Goal: Information Seeking & Learning: Learn about a topic

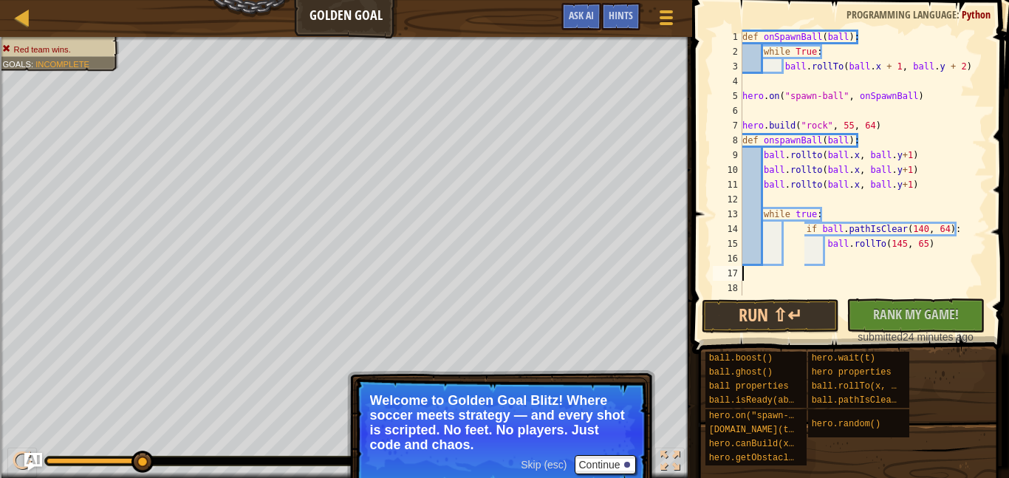
scroll to position [7, 0]
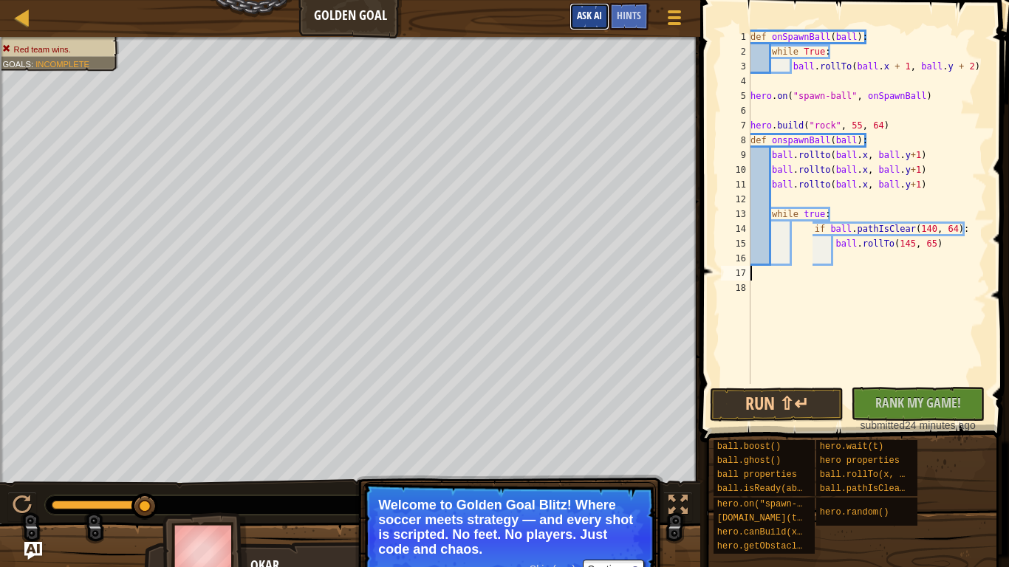
click at [581, 13] on span "Ask AI" at bounding box center [589, 15] width 25 height 14
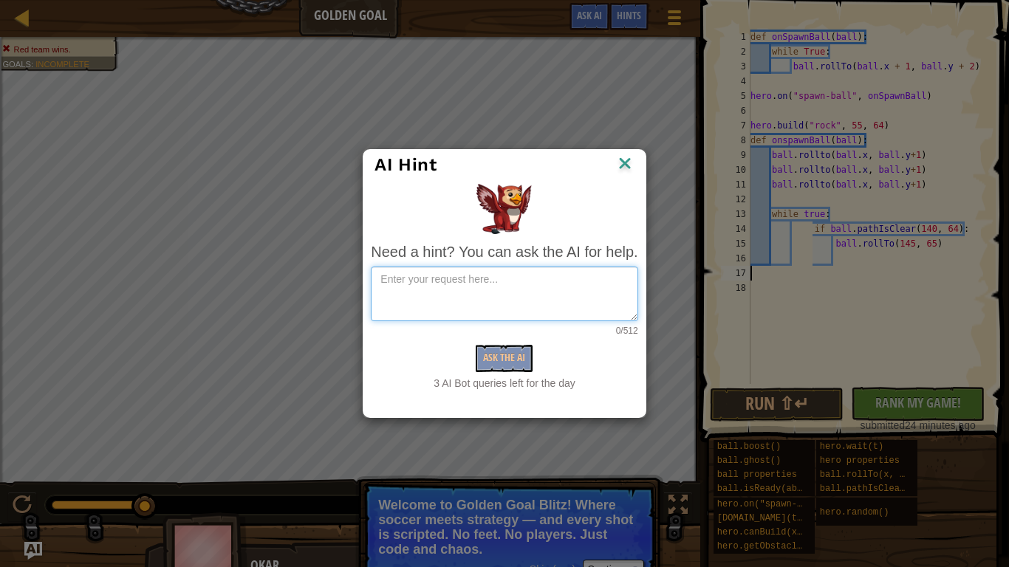
click at [536, 281] on textarea at bounding box center [504, 294] width 267 height 55
type textarea "please explain how to code this and how to get points"
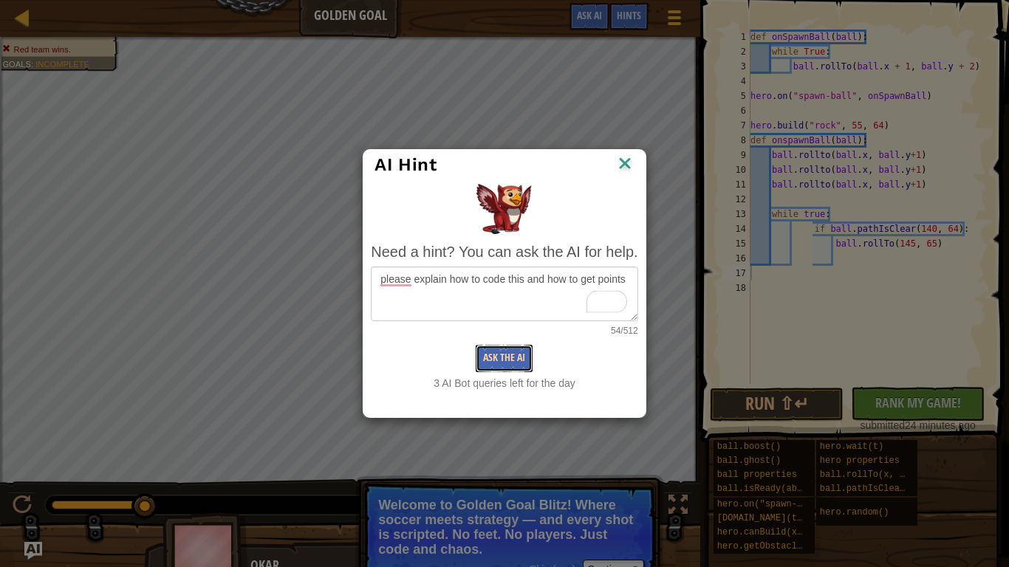
click at [498, 361] on button "Ask the AI" at bounding box center [504, 358] width 57 height 27
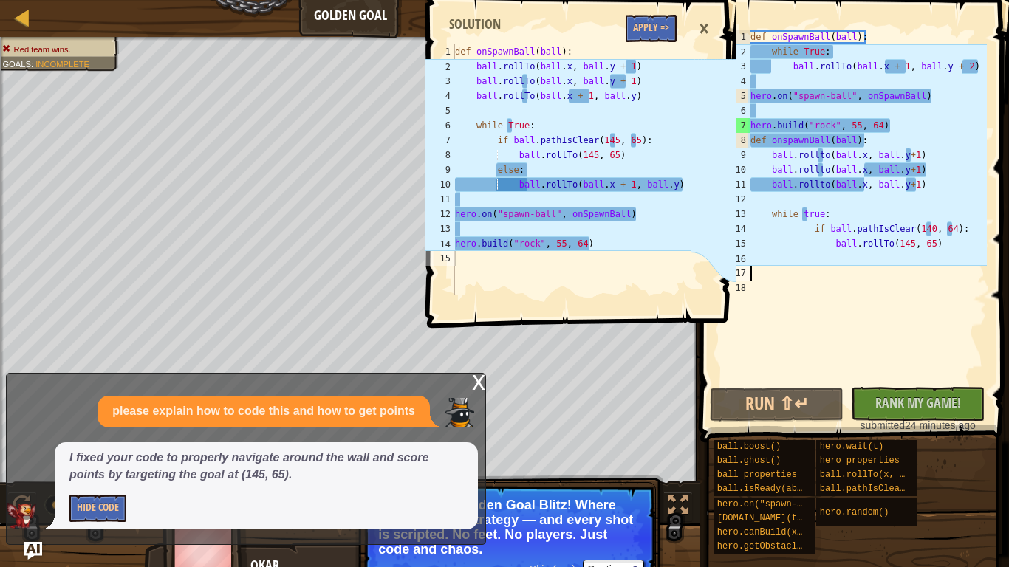
click at [906, 150] on div "def onSpawnBall ( ball ) : while True : ball . rollTo ( ball . x + 1 , ball . y…" at bounding box center [867, 222] width 239 height 384
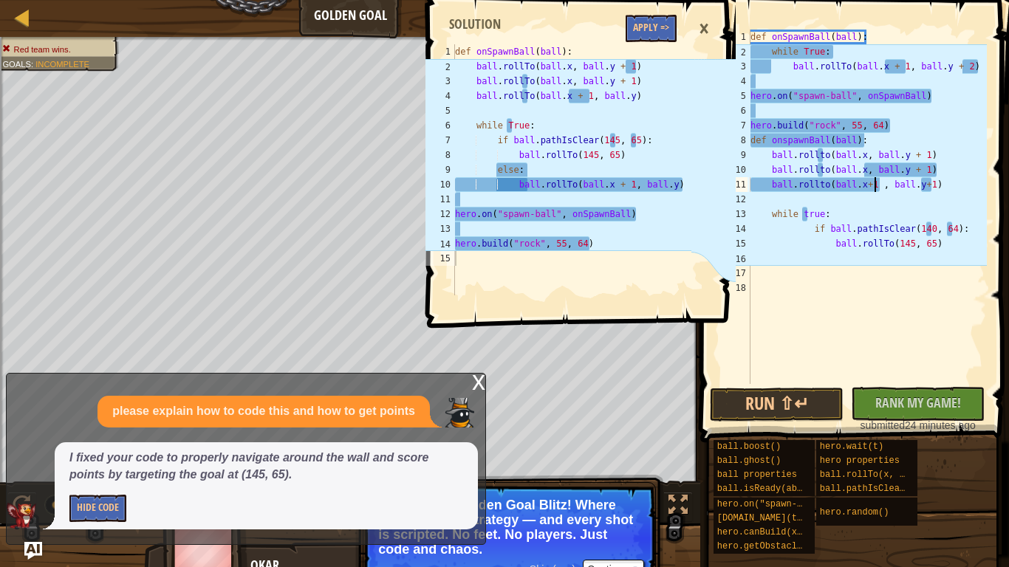
scroll to position [7, 18]
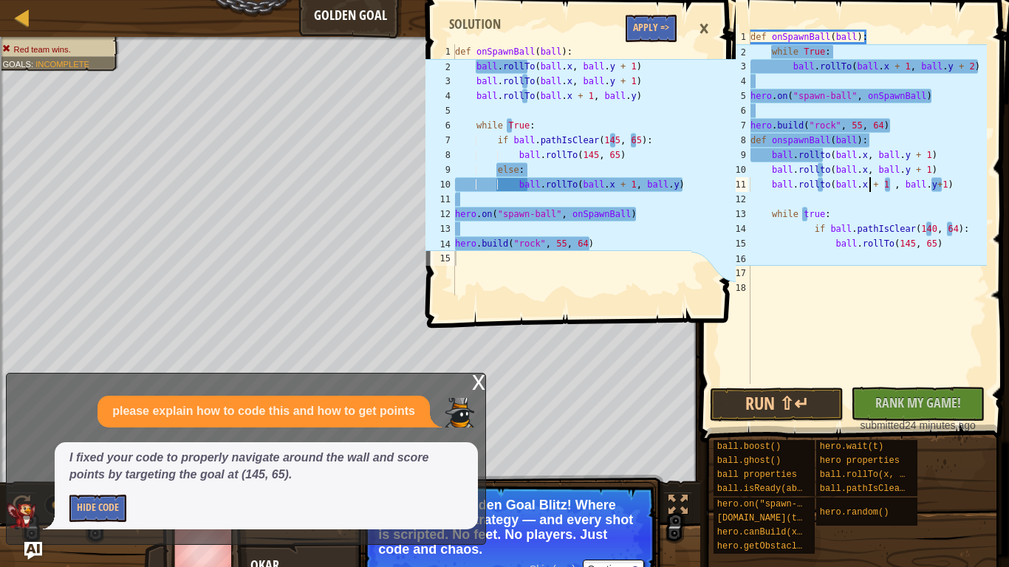
click at [861, 231] on div "def onSpawnBall ( ball ) : while True : ball . rollTo ( ball . x + 1 , ball . y…" at bounding box center [867, 222] width 239 height 384
click at [890, 181] on div "def onSpawnBall ( ball ) : while True : ball . rollTo ( ball . x + 1 , ball . y…" at bounding box center [867, 222] width 239 height 384
click at [931, 182] on div "def onSpawnBall ( ball ) : while True : ball . rollTo ( ball . x + 1 , ball . y…" at bounding box center [867, 222] width 239 height 384
click at [934, 233] on div "def onSpawnBall ( ball ) : while True : ball . rollTo ( ball . x + 1 , ball . y…" at bounding box center [867, 222] width 239 height 384
click at [940, 181] on div "def onSpawnBall ( ball ) : while True : ball . rollTo ( ball . x + 1 , ball . y…" at bounding box center [867, 222] width 239 height 384
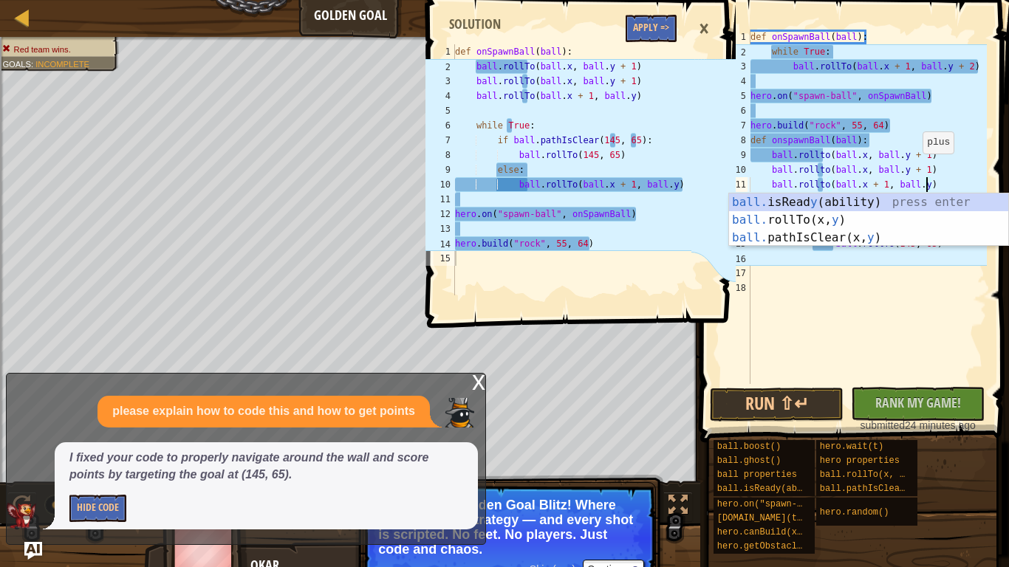
click at [915, 168] on div "def onSpawnBall ( ball ) : while True : ball . rollTo ( ball . x + 1 , ball . y…" at bounding box center [867, 222] width 239 height 384
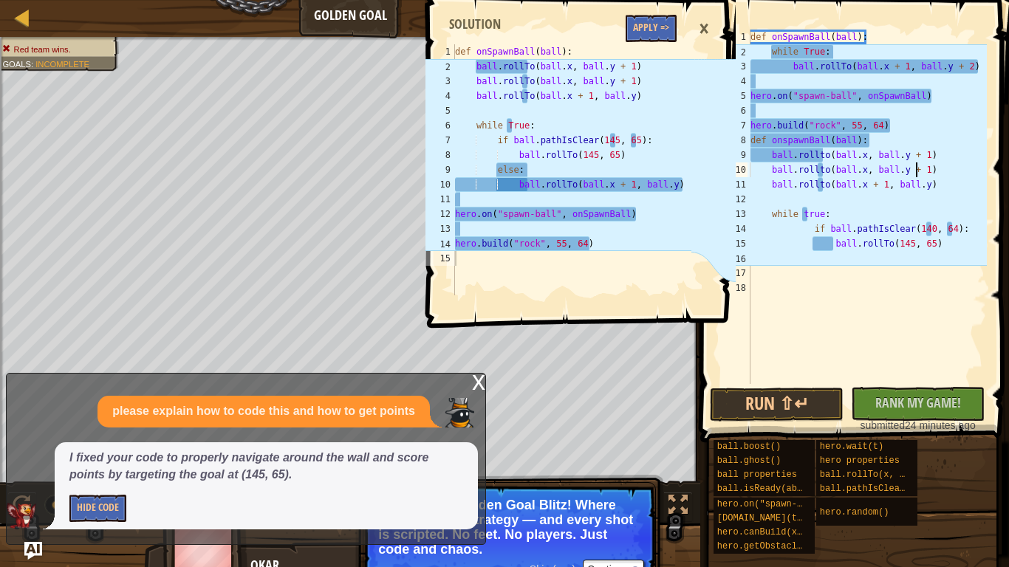
click at [811, 214] on div "def onSpawnBall ( ball ) : while True : ball . rollTo ( ball . x + 1 , ball . y…" at bounding box center [867, 222] width 239 height 384
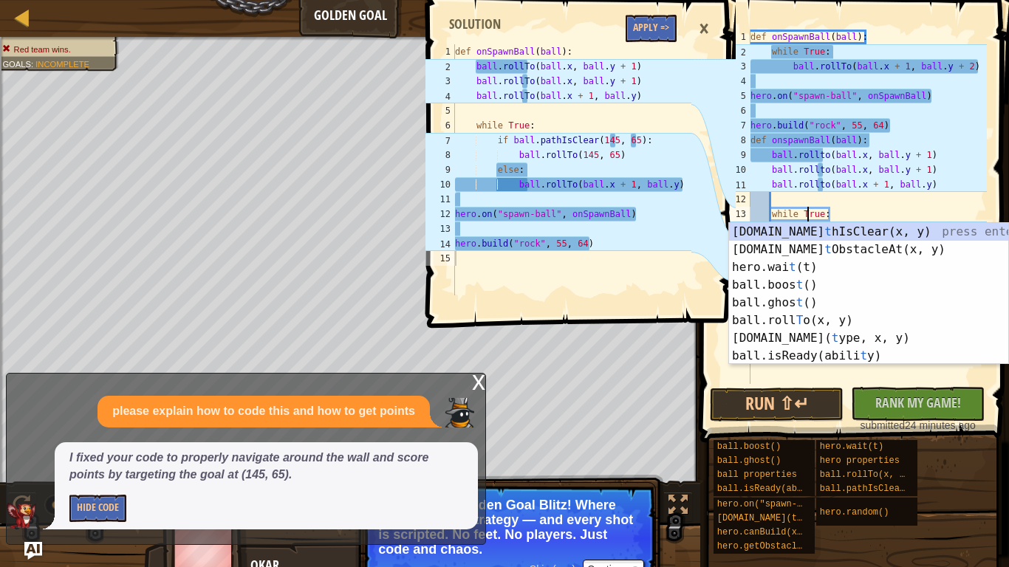
click at [825, 155] on div "def onSpawnBall ( ball ) : while True : ball . rollTo ( ball . x + 1 , ball . y…" at bounding box center [867, 222] width 239 height 384
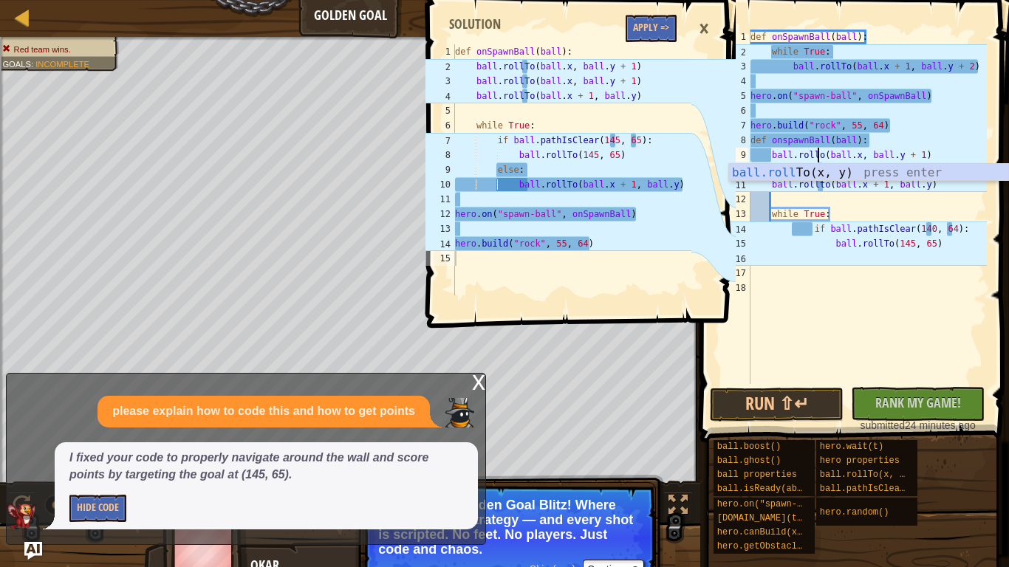
type textarea "ball.rollTo(ball.x, ball.y + 1)"
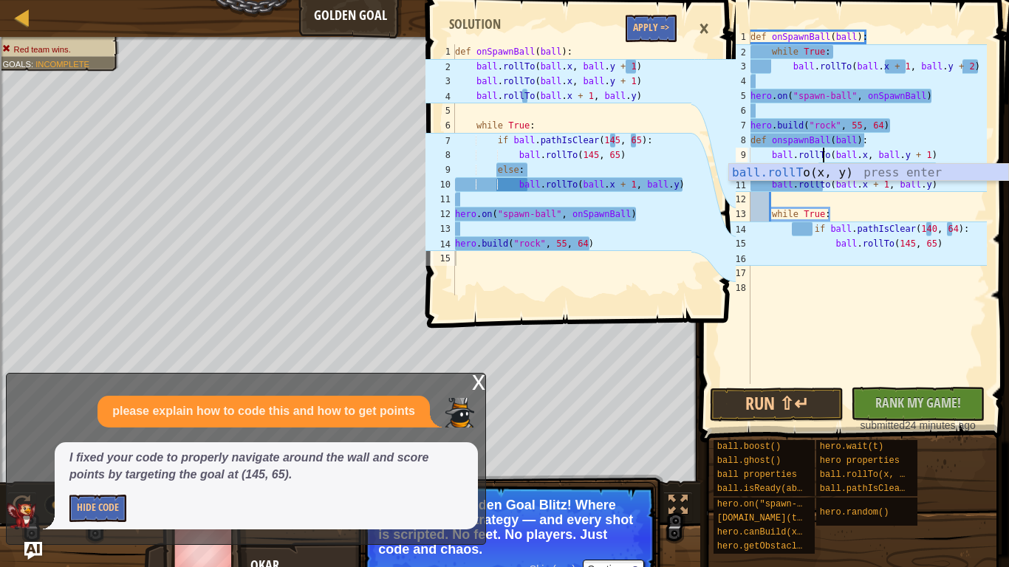
click at [821, 196] on div "def onSpawnBall ( ball ) : while True : ball . rollTo ( ball . x + 1 , ball . y…" at bounding box center [867, 222] width 239 height 384
click at [823, 171] on div "def onSpawnBall ( ball ) : while True : ball . rollTo ( ball . x + 1 , ball . y…" at bounding box center [867, 222] width 239 height 384
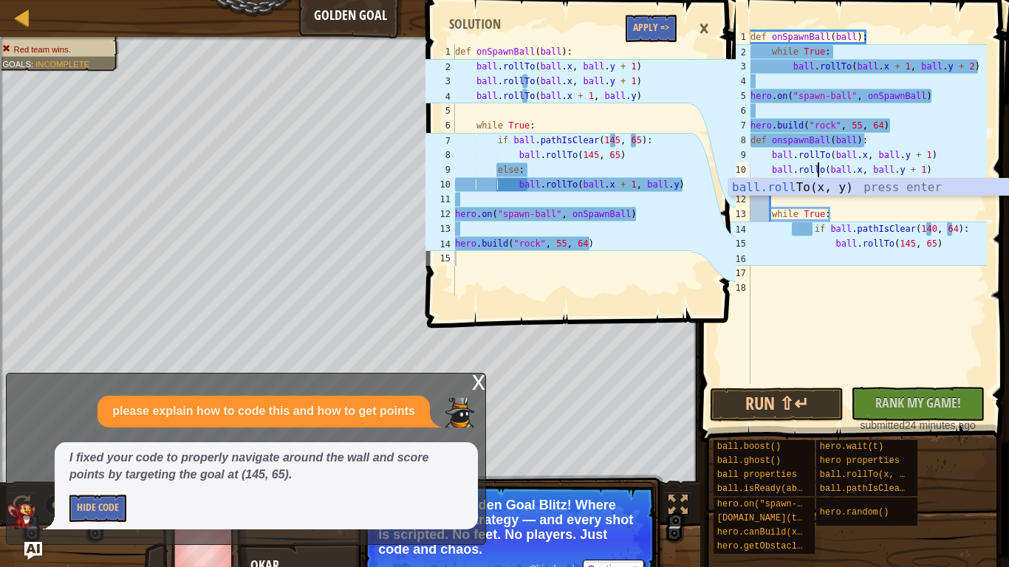
type textarea "ball.rollTo(ball.x, ball.y + 1)"
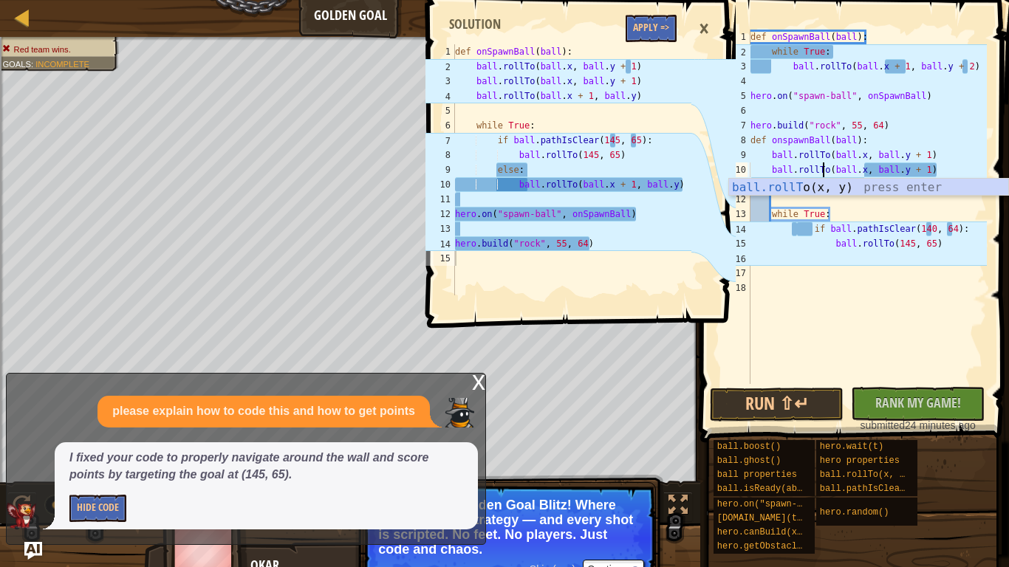
scroll to position [7, 11]
click at [855, 256] on div "def onSpawnBall ( ball ) : while True : ball . rollTo ( ball . x + 1 , ball . y…" at bounding box center [867, 222] width 239 height 384
click at [827, 188] on div "def onSpawnBall ( ball ) : while True : ball . rollTo ( ball . x + 1 , ball . y…" at bounding box center [867, 222] width 239 height 384
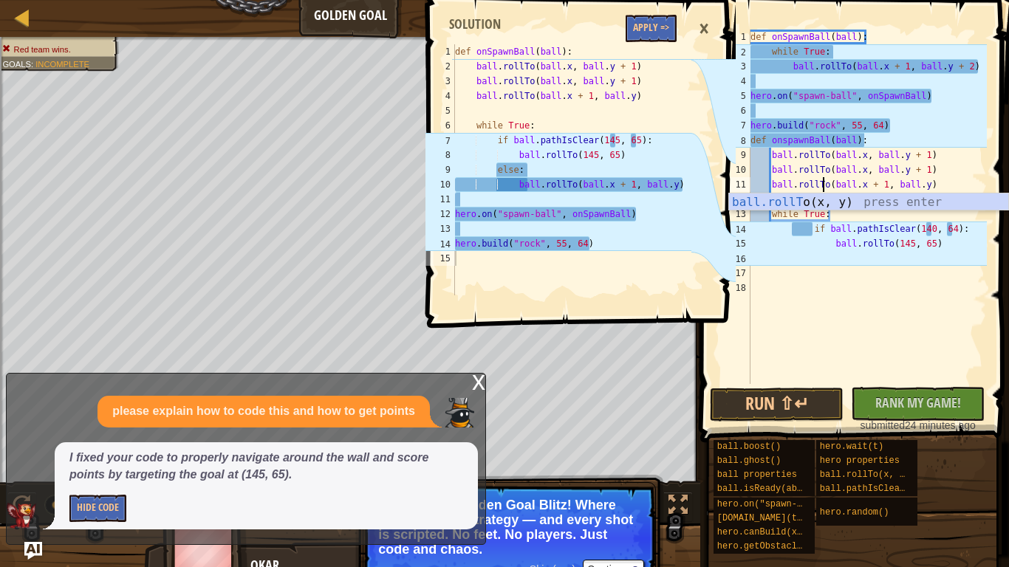
click at [835, 148] on div "def onSpawnBall ( ball ) : while True : ball . rollTo ( ball . x + 1 , ball . y…" at bounding box center [867, 222] width 239 height 384
click at [804, 228] on div "def onSpawnBall ( ball ) : while True : ball . rollTo ( ball . x + 1 , ball . y…" at bounding box center [867, 222] width 239 height 384
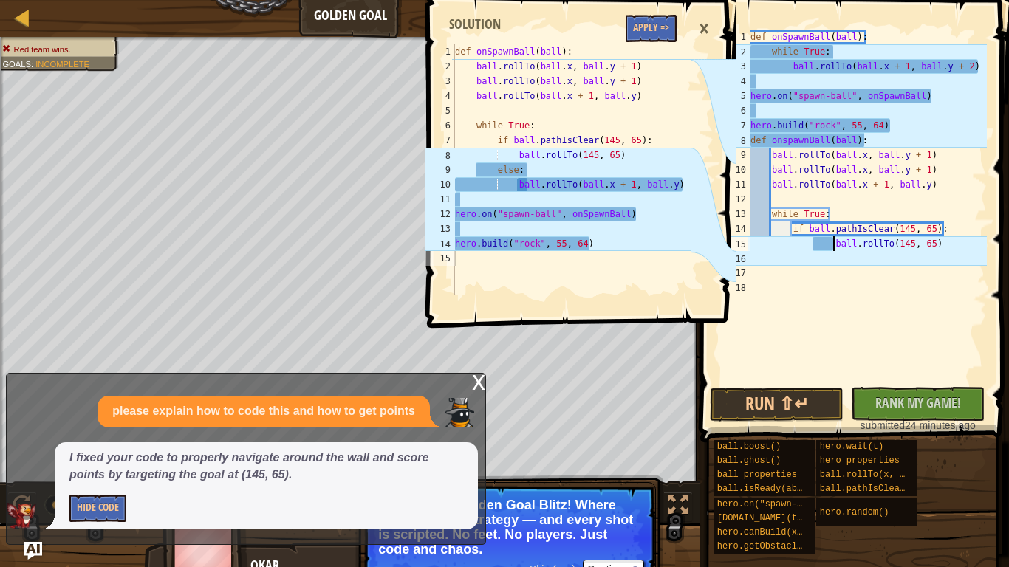
scroll to position [7, 23]
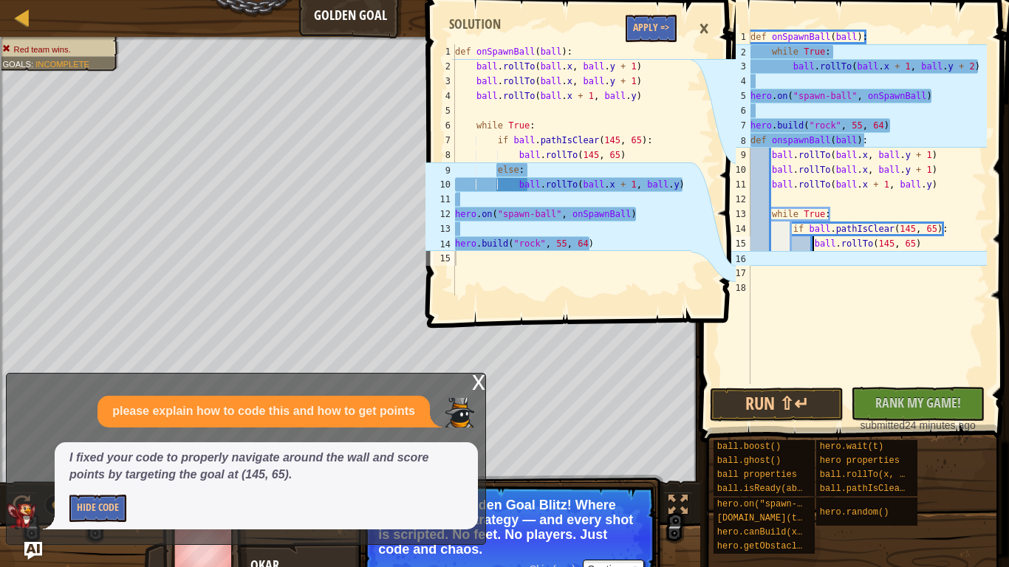
click at [835, 223] on div "def onSpawnBall ( ball ) : while True : ball . rollTo ( ball . x + 1 , ball . y…" at bounding box center [867, 222] width 239 height 384
click at [943, 242] on div "def onSpawnBall ( ball ) : while True : ball . rollTo ( ball . x + 1 , ball . y…" at bounding box center [867, 222] width 239 height 384
type textarea "ball.rollTo(145, 65)"
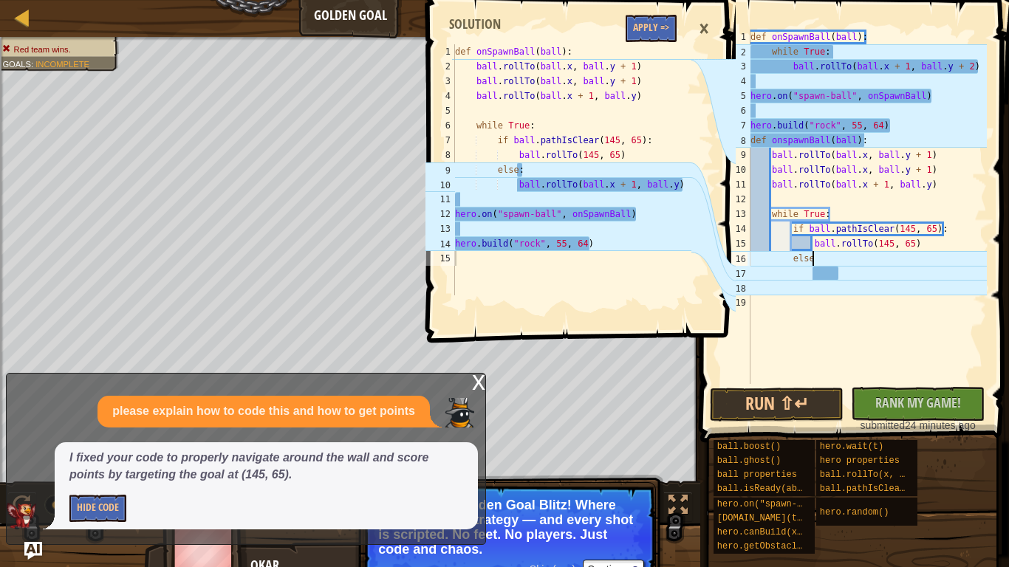
scroll to position [7, 8]
type textarea "else:"
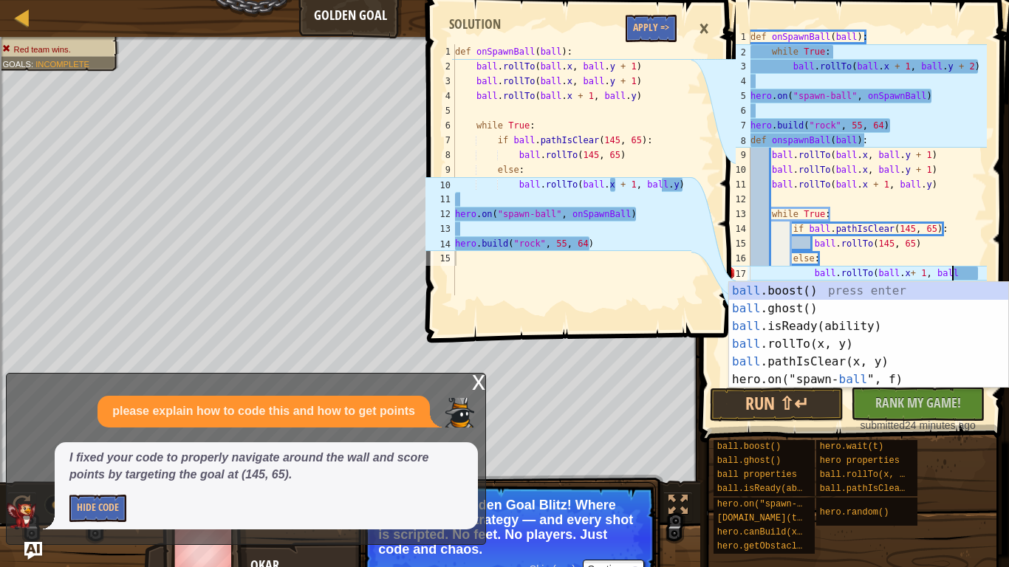
scroll to position [7, 30]
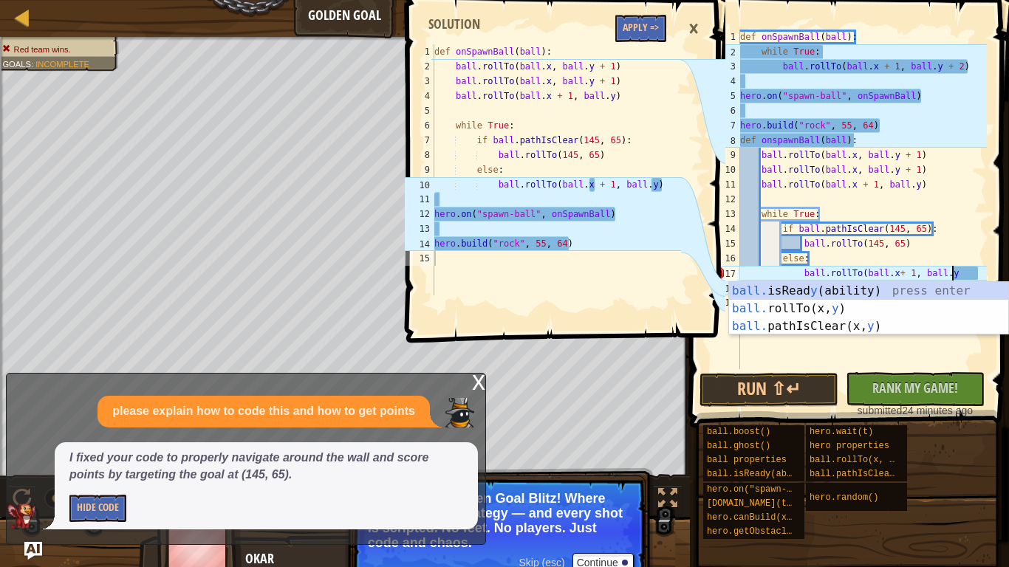
type textarea "ball.rollTo(ball.x+ 1, ball.y)"
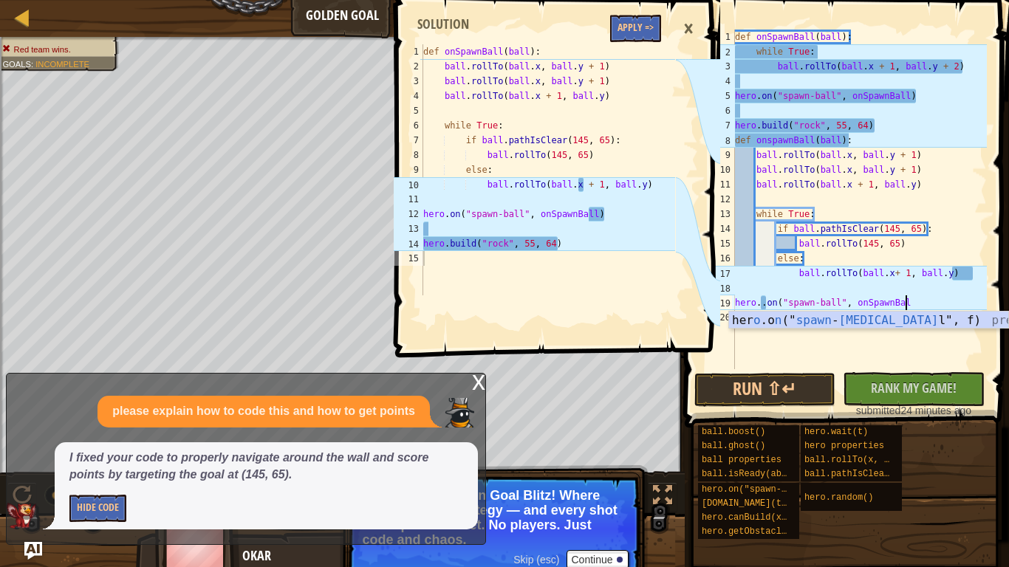
scroll to position [7, 24]
type textarea "hero..on("spawn-ball", onSpawnBall)"
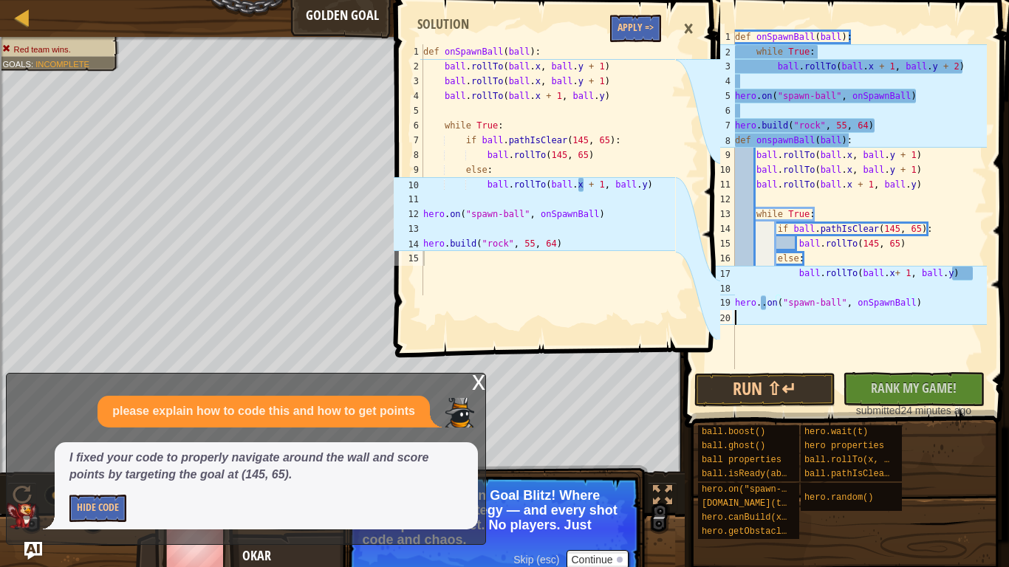
scroll to position [7, 0]
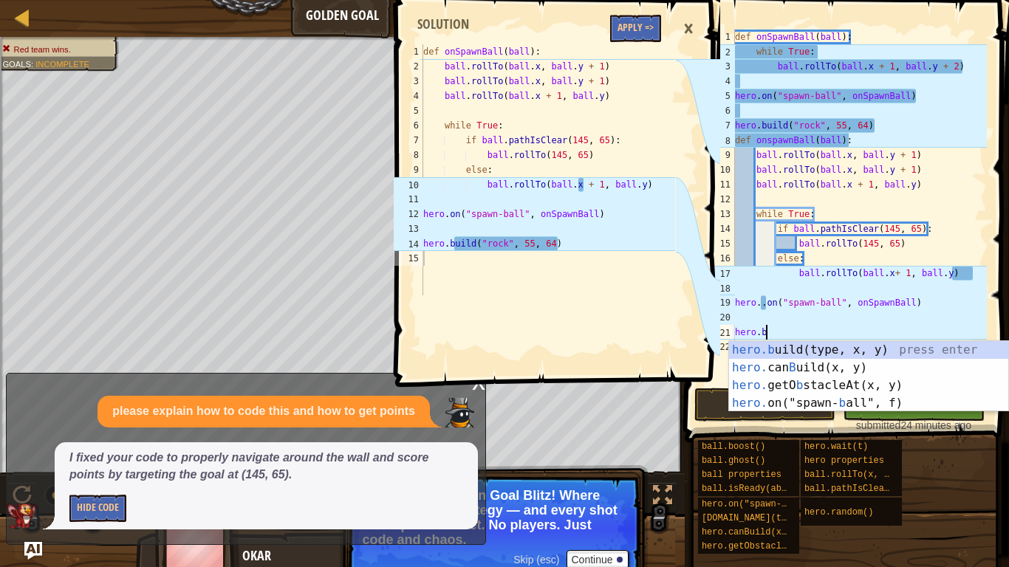
type textarea "hero.bui"
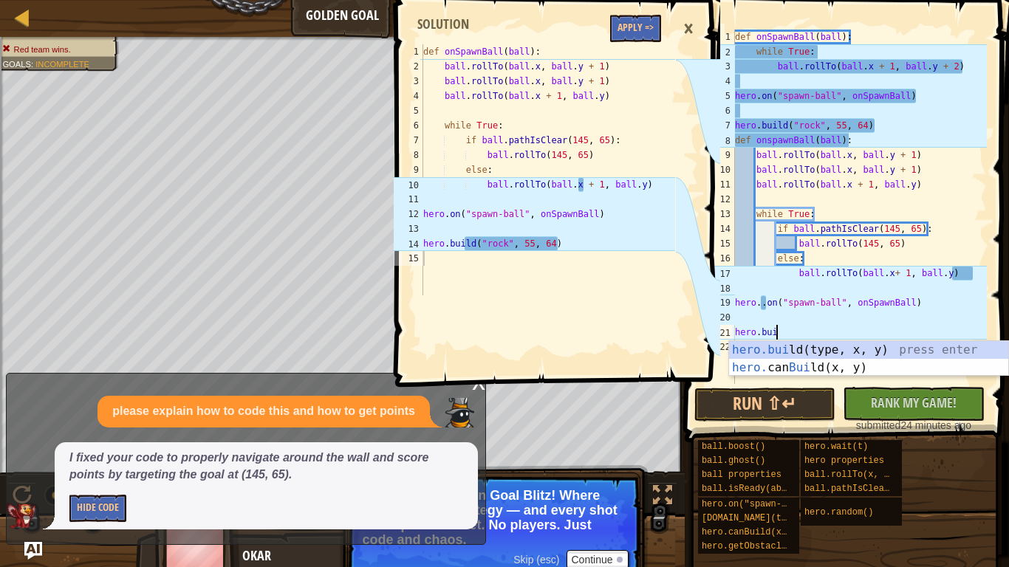
scroll to position [7, 5]
click at [875, 343] on div "hero.[PERSON_NAME](type, x, y) press enter hero. can [PERSON_NAME](x, y) press …" at bounding box center [868, 376] width 279 height 71
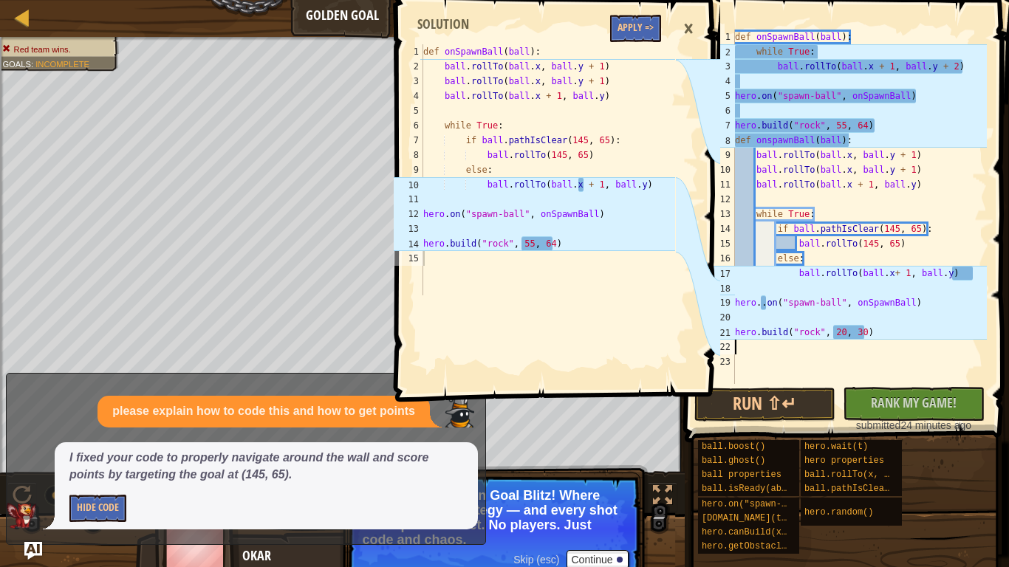
scroll to position [7, 0]
click at [821, 334] on div "def onSpawnBall ( ball ) : while True : ball . rollTo ( ball . x + 1 , ball . y…" at bounding box center [859, 222] width 255 height 384
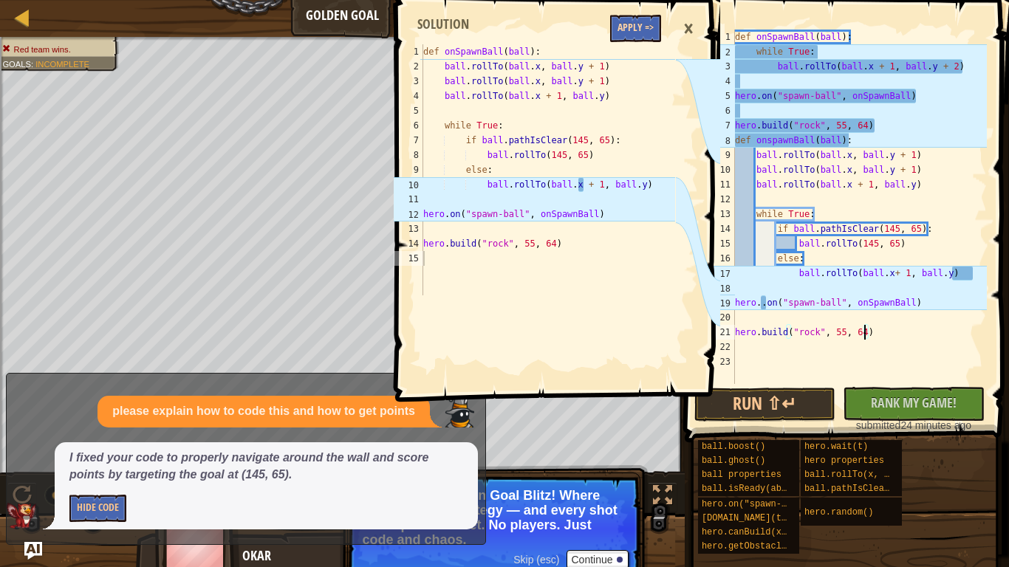
type textarea "[DOMAIN_NAME]("rock", 55, 64)"
click at [653, 41] on button "Apply =>" at bounding box center [635, 28] width 51 height 27
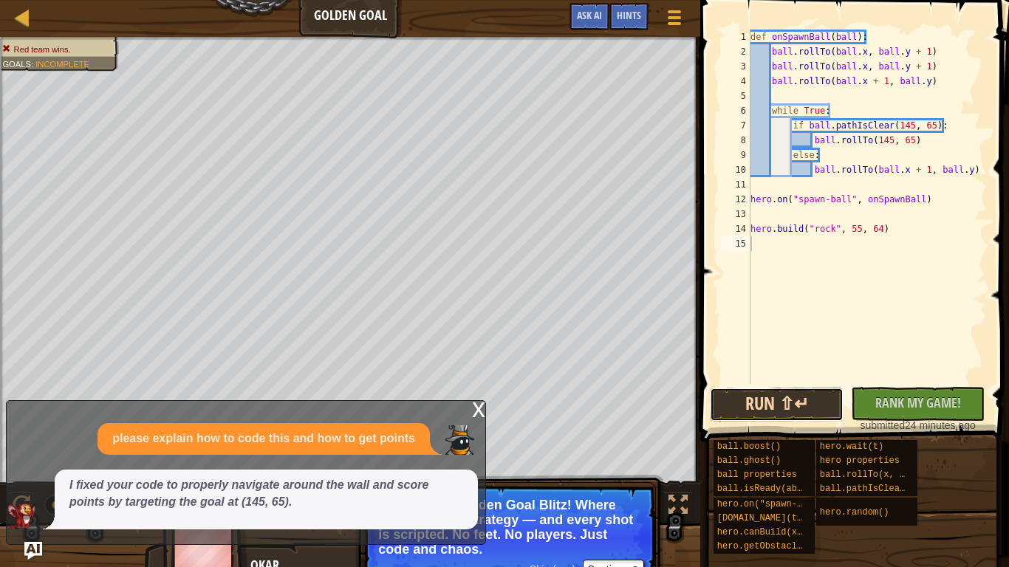
click at [779, 403] on button "Run ⇧↵" at bounding box center [777, 405] width 134 height 34
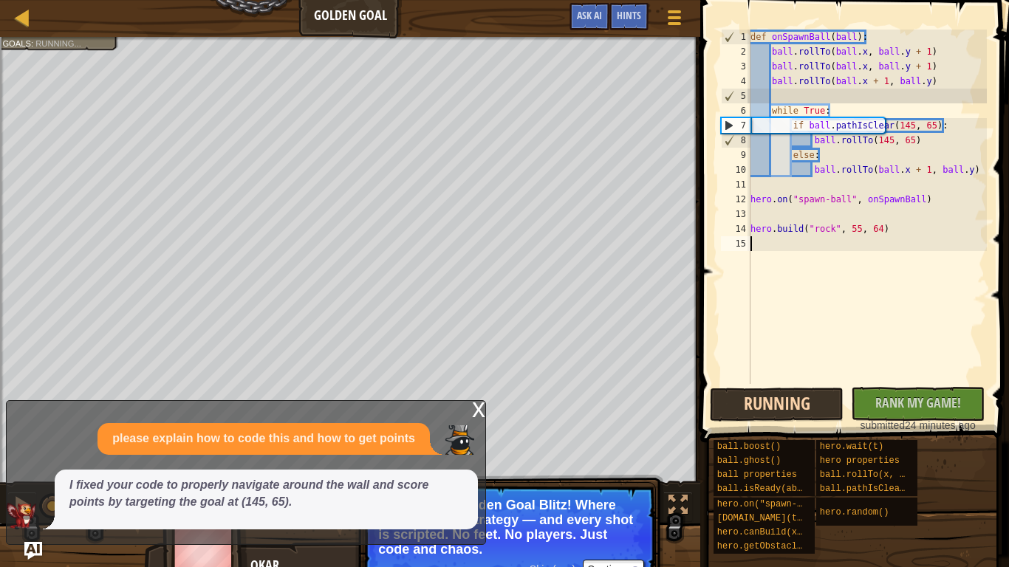
scroll to position [7, 0]
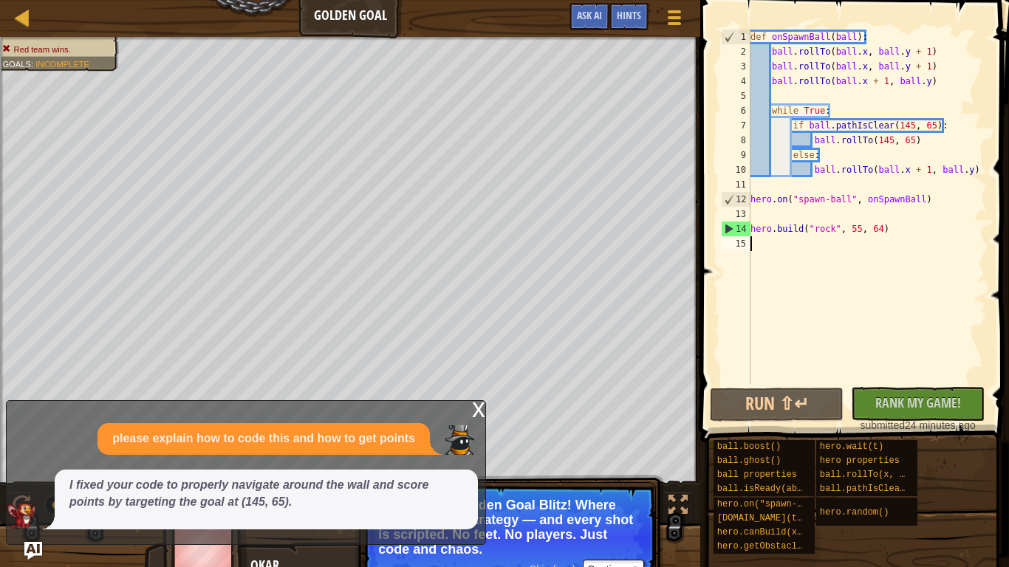
click at [892, 231] on div "def onSpawnBall ( ball ) : ball . rollTo ( ball . x , ball . y + 1 ) ball . rol…" at bounding box center [867, 222] width 239 height 384
type textarea "[DOMAIN_NAME]("rock", 55, 64)"
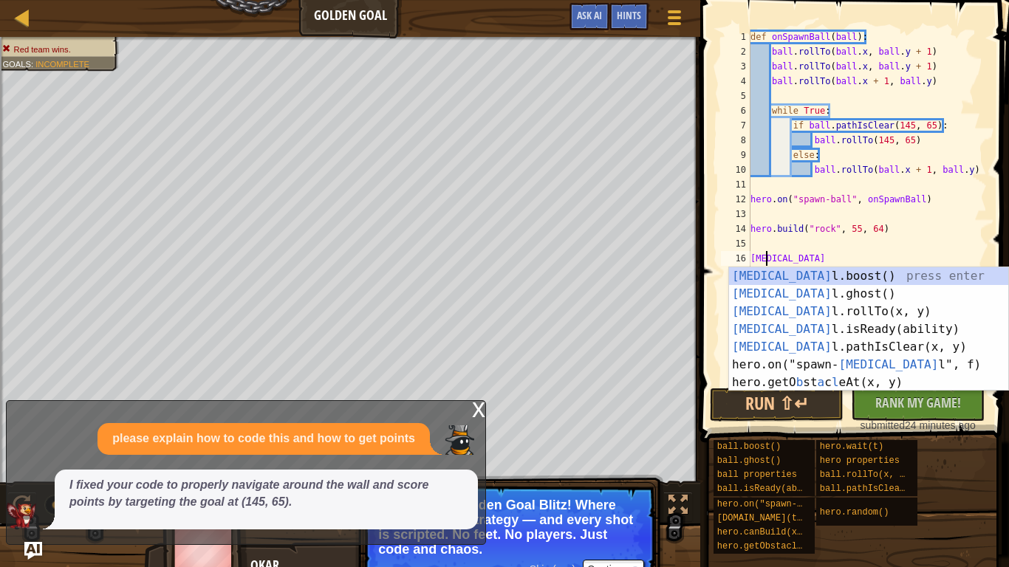
type textarea "ball"
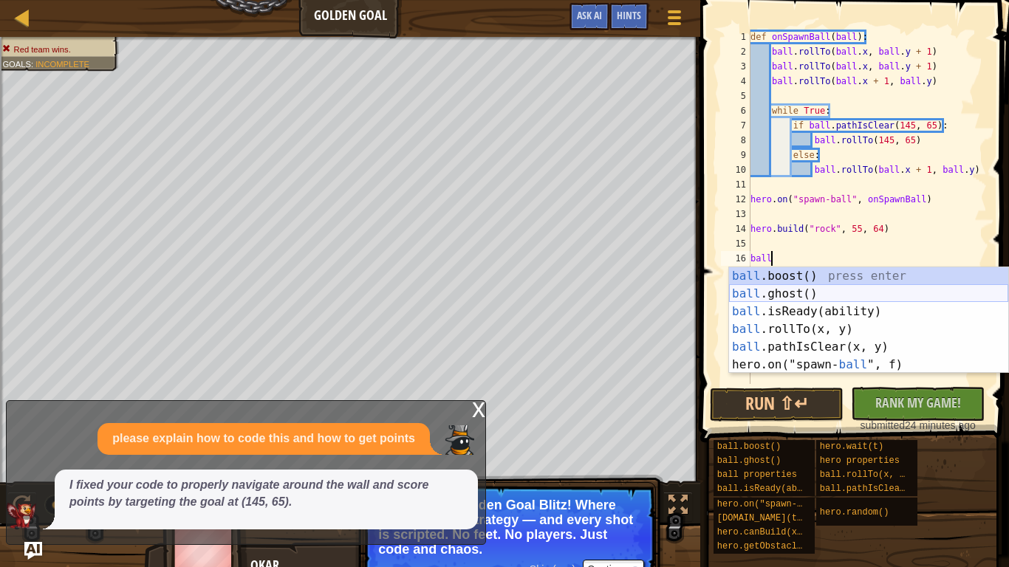
click at [848, 295] on div "ball .boost() press enter ball .ghost() press enter ball .isReady(ability) pres…" at bounding box center [868, 338] width 279 height 142
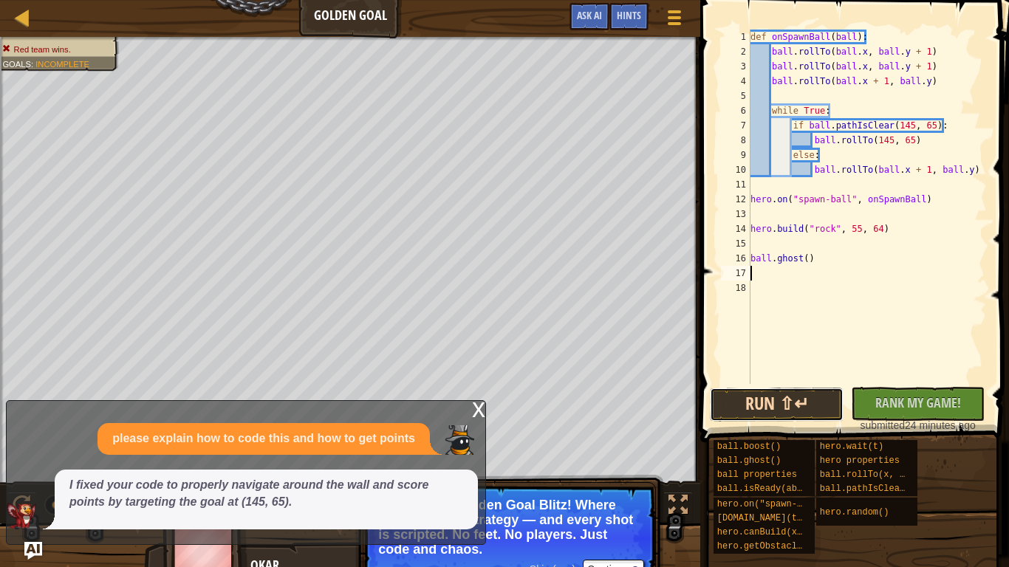
click at [787, 402] on button "Run ⇧↵" at bounding box center [777, 405] width 134 height 34
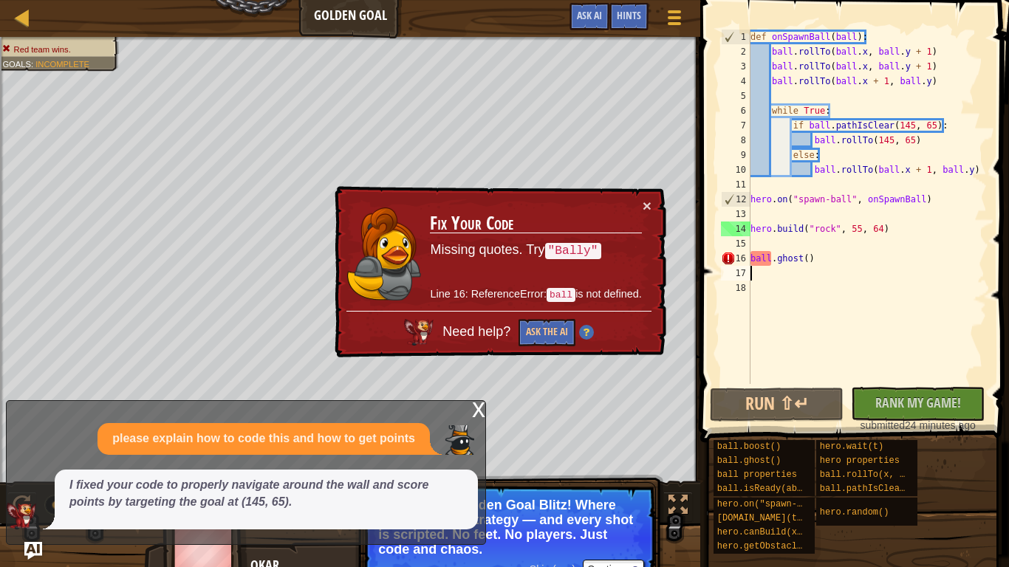
click at [775, 256] on div "def onSpawnBall ( ball ) : ball . rollTo ( ball . x , ball . y + 1 ) ball . rol…" at bounding box center [867, 222] width 239 height 384
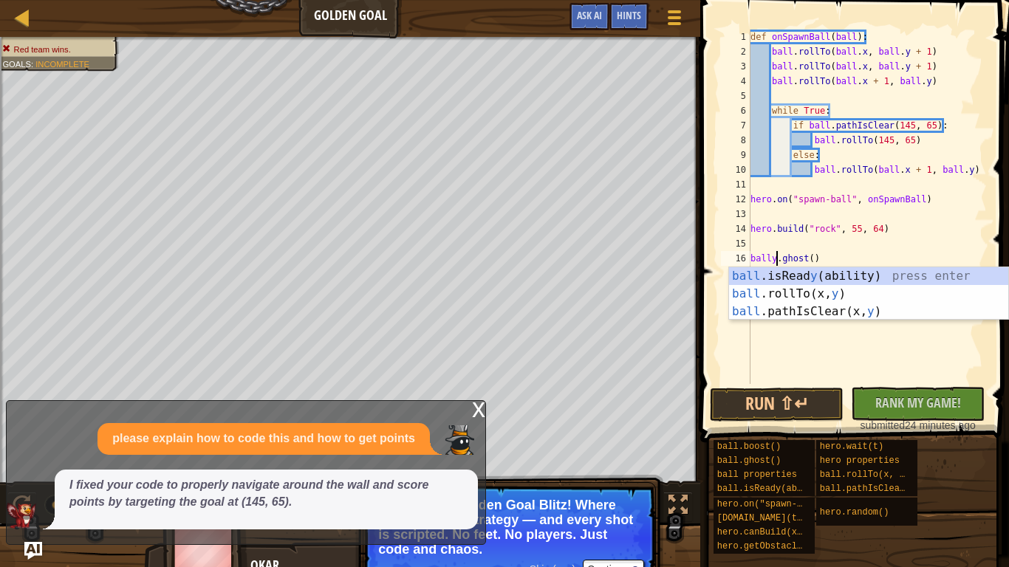
click at [803, 252] on div "def onSpawnBall ( ball ) : ball . rollTo ( ball . x , ball . y + 1 ) ball . rol…" at bounding box center [867, 222] width 239 height 384
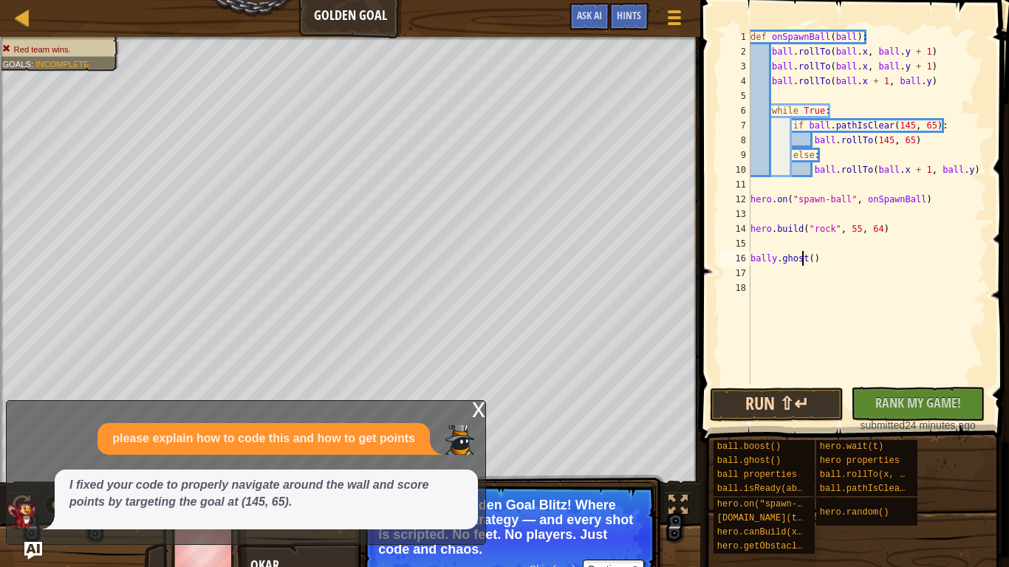
type textarea "bally.ghost()"
click at [780, 404] on button "Run ⇧↵" at bounding box center [777, 405] width 134 height 34
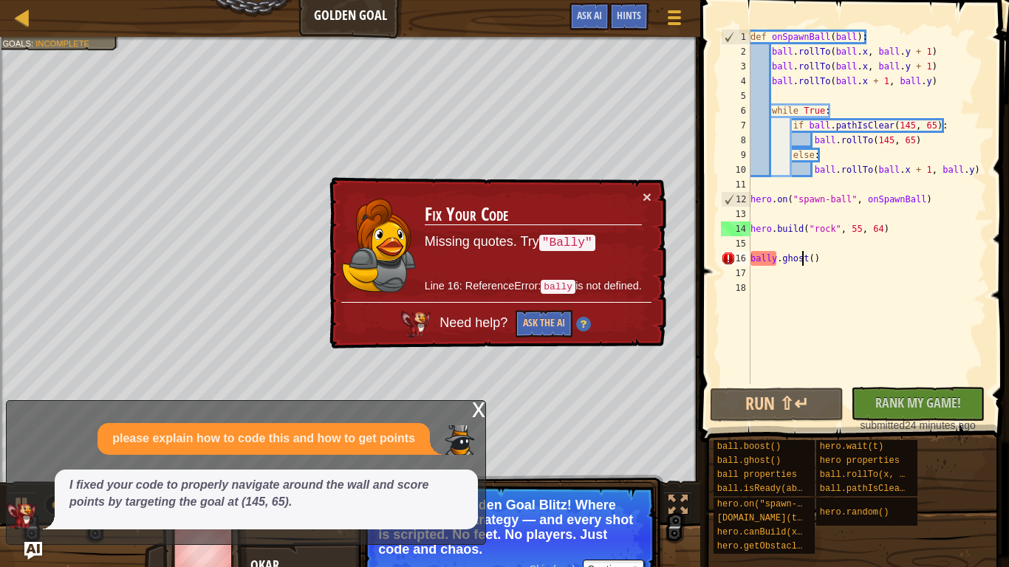
click at [824, 257] on div "def onSpawnBall ( ball ) : ball . rollTo ( ball . x , ball . y + 1 ) ball . rol…" at bounding box center [867, 222] width 239 height 384
drag, startPoint x: 824, startPoint y: 257, endPoint x: 752, endPoint y: 261, distance: 71.7
click at [752, 261] on div "def onSpawnBall ( ball ) : ball . rollTo ( ball . x , ball . y + 1 ) ball . rol…" at bounding box center [867, 222] width 239 height 384
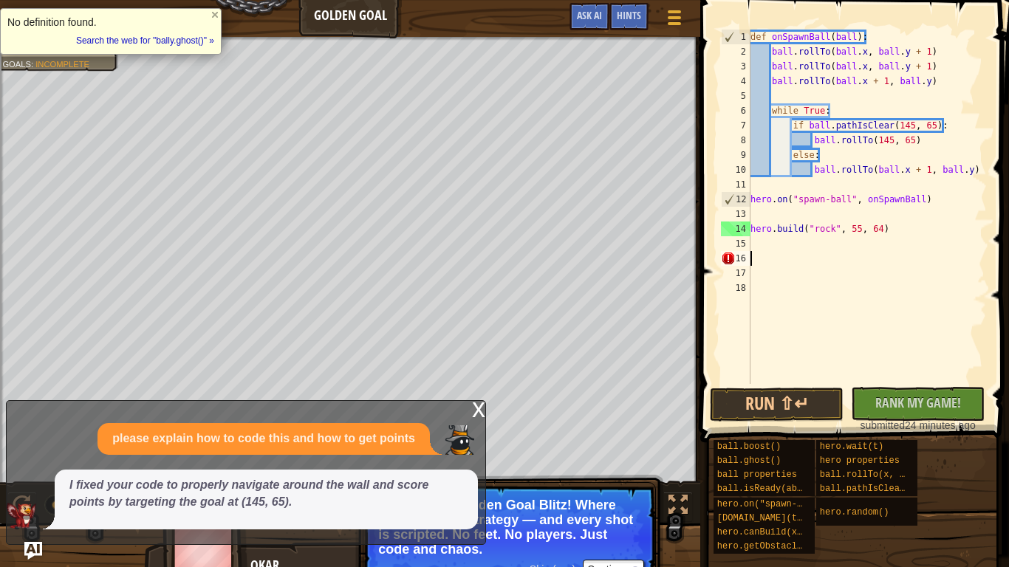
scroll to position [7, 0]
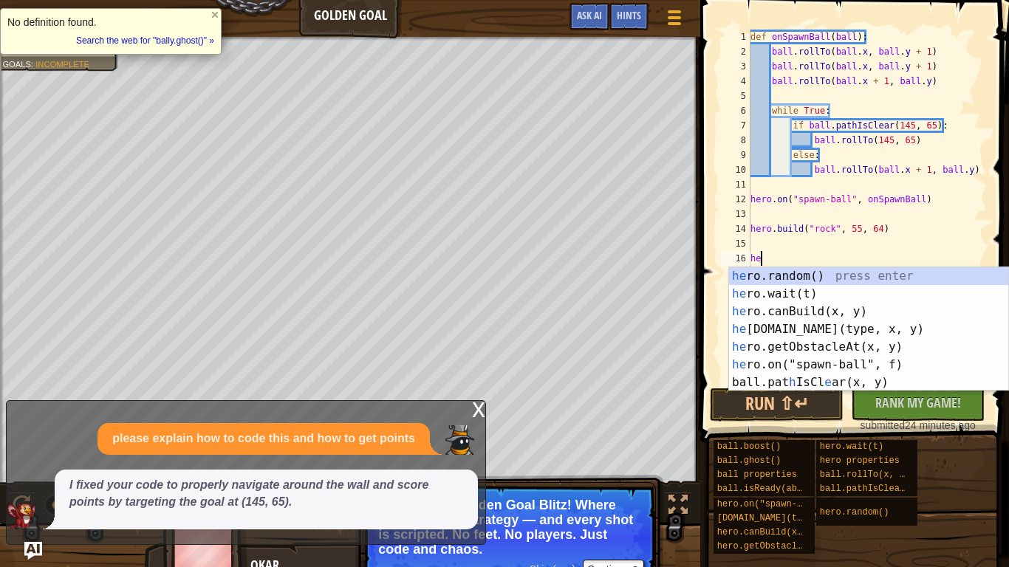
type textarea "hero"
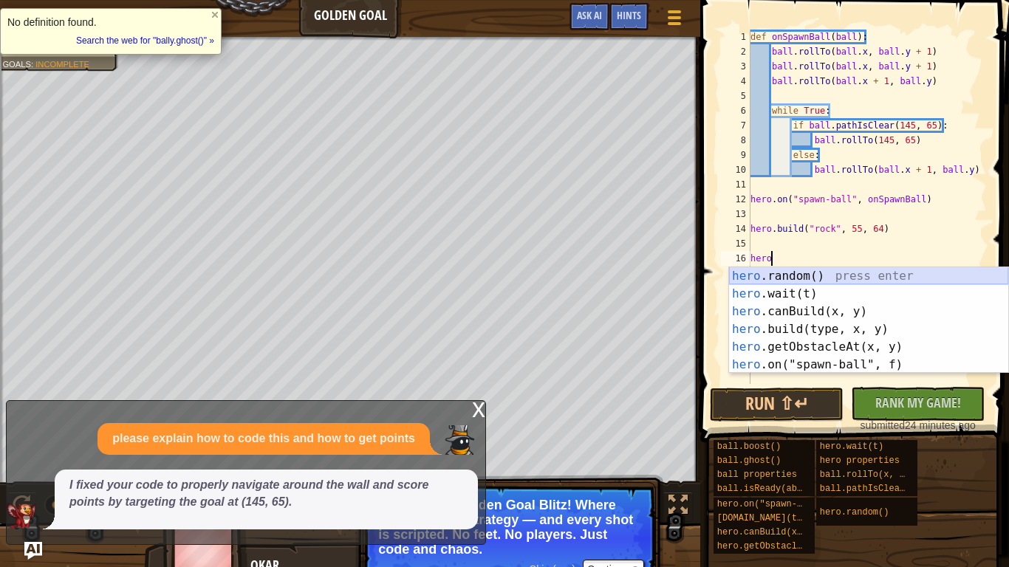
click at [776, 270] on div "hero .random() press enter hero .wait(t) press enter hero .canBuild(x, y) press…" at bounding box center [868, 338] width 279 height 142
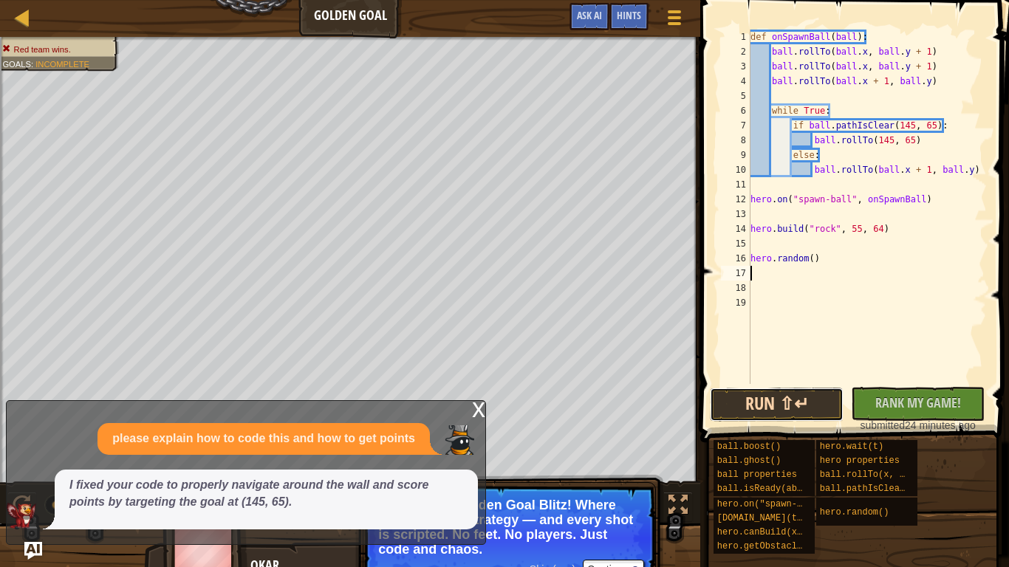
click at [746, 400] on button "Run ⇧↵" at bounding box center [777, 405] width 134 height 34
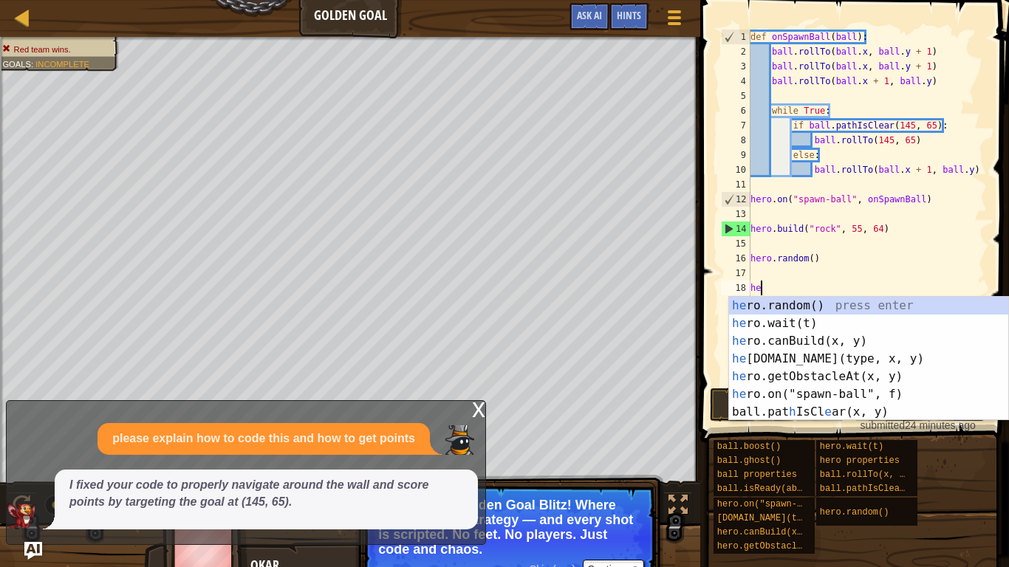
type textarea "hero"
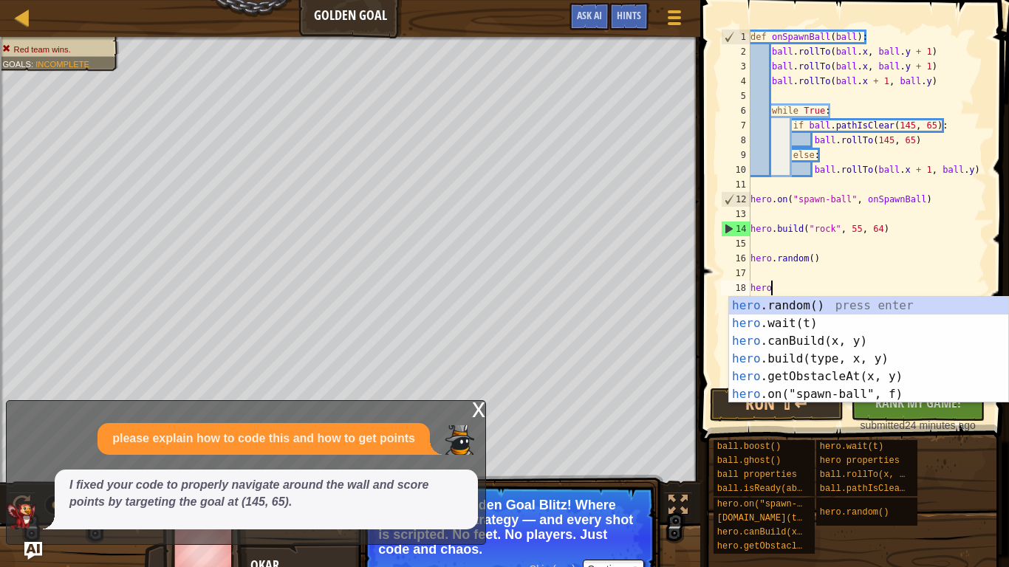
scroll to position [7, 2]
click at [792, 360] on div "hero .random() press enter hero .wait(t) press enter hero .canBuild(x, y) press…" at bounding box center [868, 368] width 279 height 142
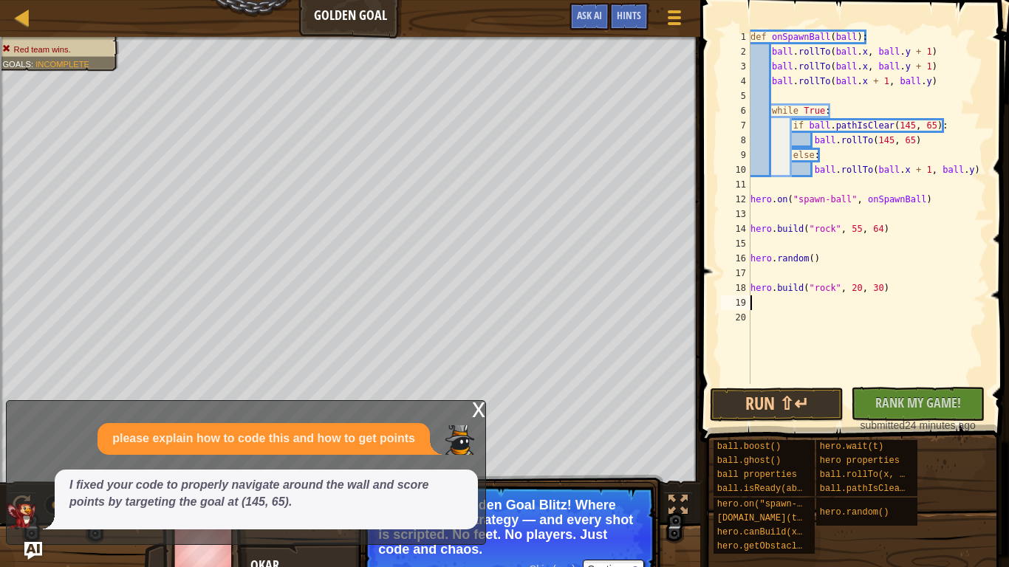
scroll to position [7, 0]
click at [754, 413] on button "Run ⇧↵" at bounding box center [777, 405] width 134 height 34
click at [856, 290] on div "def onSpawnBall ( ball ) : ball . rollTo ( ball . x , ball . y + 1 ) ball . rol…" at bounding box center [867, 222] width 239 height 384
type textarea "[DOMAIN_NAME]("rock", 30, 30)"
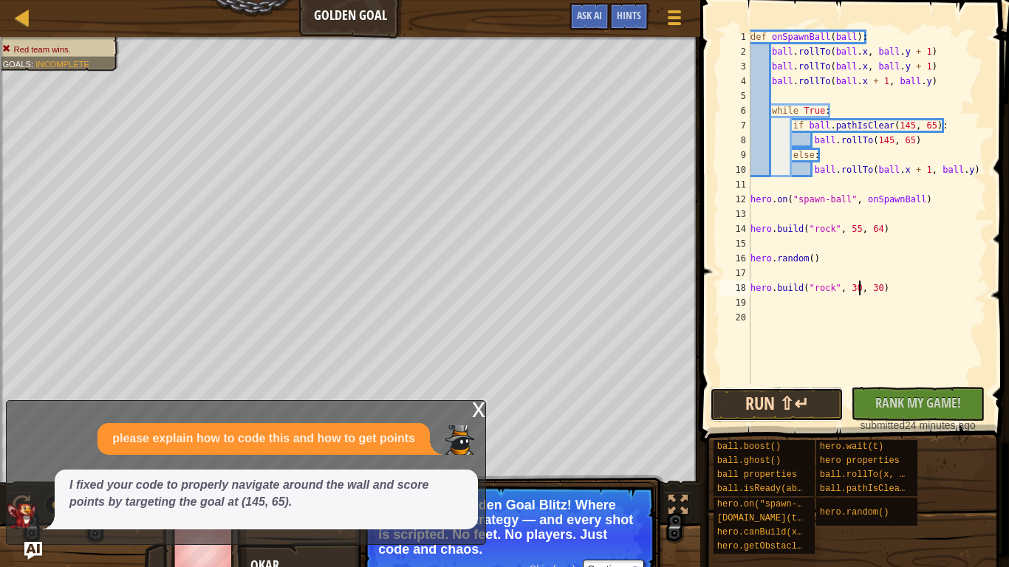
click at [804, 401] on button "Run ⇧↵" at bounding box center [777, 405] width 134 height 34
click at [769, 401] on button "Run ⇧↵" at bounding box center [777, 405] width 134 height 34
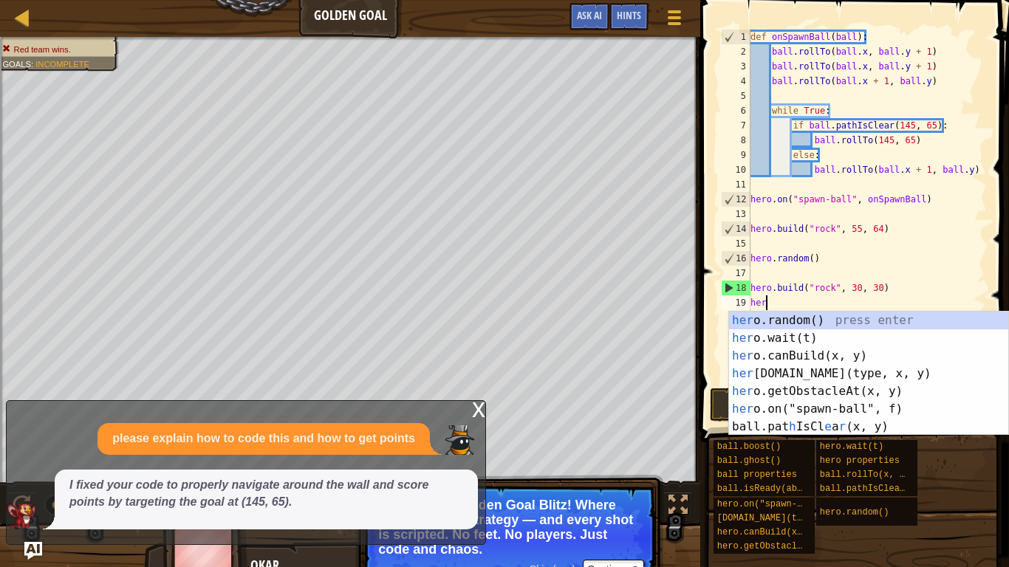
scroll to position [7, 2]
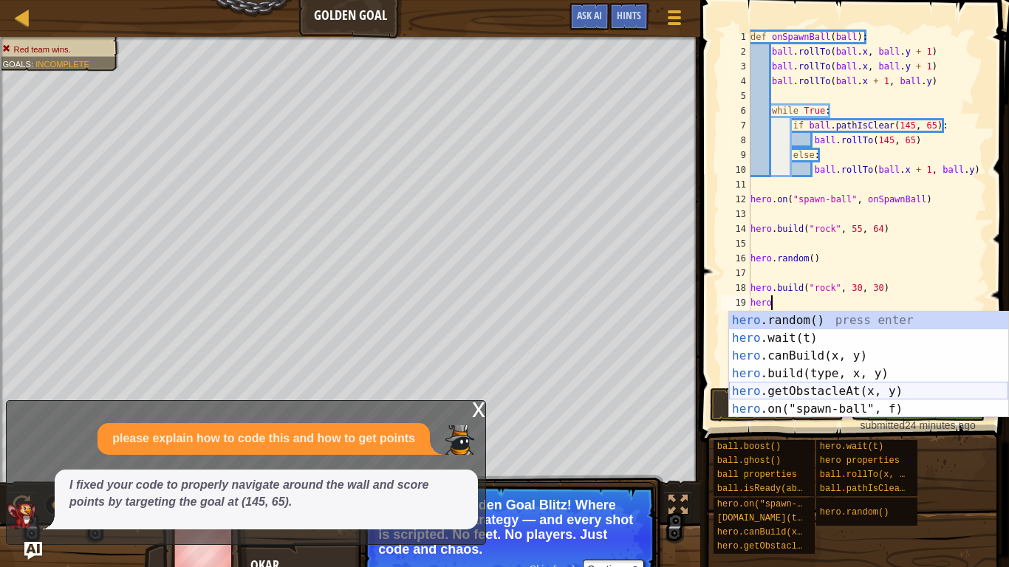
click at [810, 399] on div "hero .random() press enter hero .wait(t) press enter hero .canBuild(x, y) press…" at bounding box center [868, 383] width 279 height 142
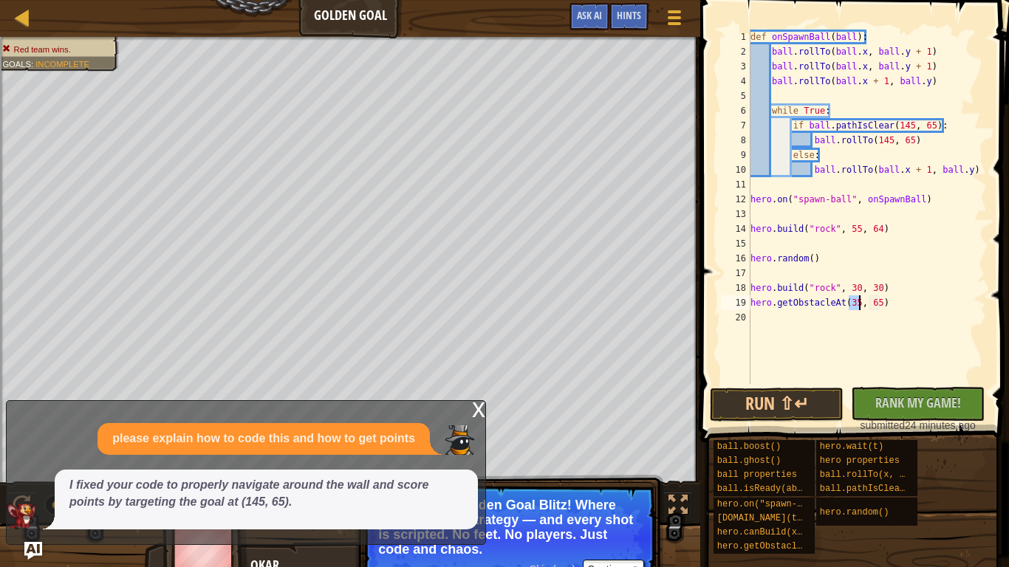
click at [865, 72] on div "def onSpawnBall ( ball ) : ball . rollTo ( ball . x , ball . y + 1 ) ball . rol…" at bounding box center [867, 222] width 239 height 384
click at [923, 69] on div "def onSpawnBall ( ball ) : ball . rollTo ( ball . x , ball . y + 1 ) ball . rol…" at bounding box center [867, 222] width 239 height 384
click at [917, 50] on div "def onSpawnBall ( ball ) : ball . rollTo ( ball . x , ball . y + 1 ) ball . rol…" at bounding box center [867, 222] width 239 height 384
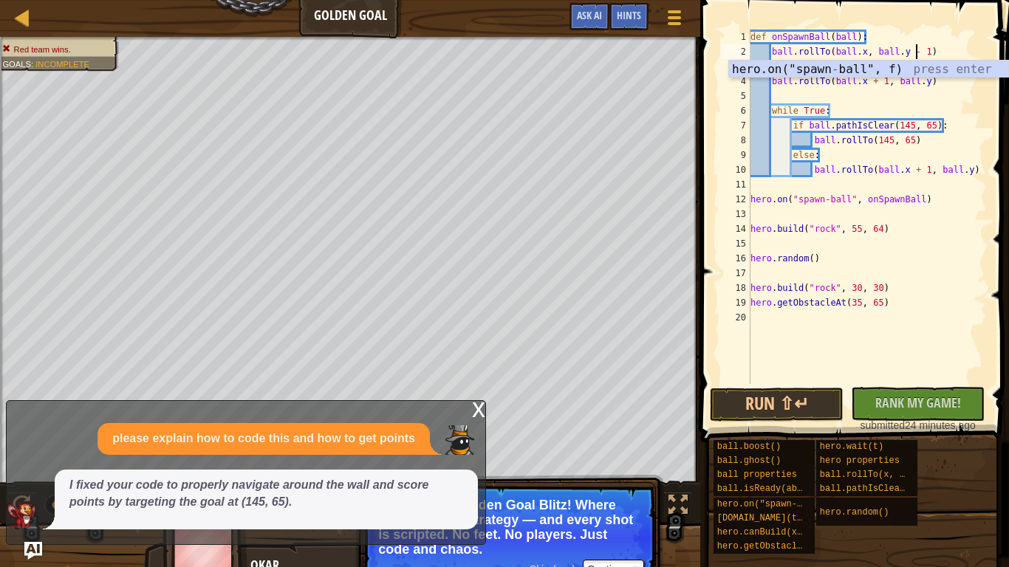
click at [867, 114] on div "def onSpawnBall ( ball ) : ball . rollTo ( ball . x , ball . y - 1 ) ball . rol…" at bounding box center [867, 222] width 239 height 384
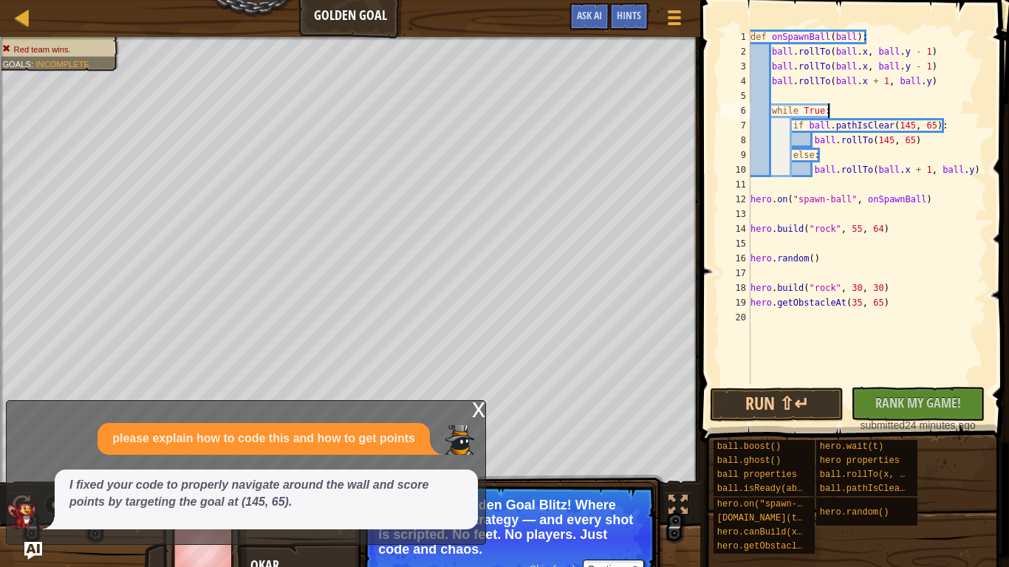
scroll to position [7, 10]
click at [878, 83] on div "def onSpawnBall ( ball ) : ball . rollTo ( ball . x , ball . y - 1 ) ball . rol…" at bounding box center [867, 222] width 239 height 384
click at [763, 401] on button "Run ⇧↵" at bounding box center [777, 405] width 134 height 34
click at [782, 417] on button "Run ⇧↵" at bounding box center [777, 405] width 134 height 34
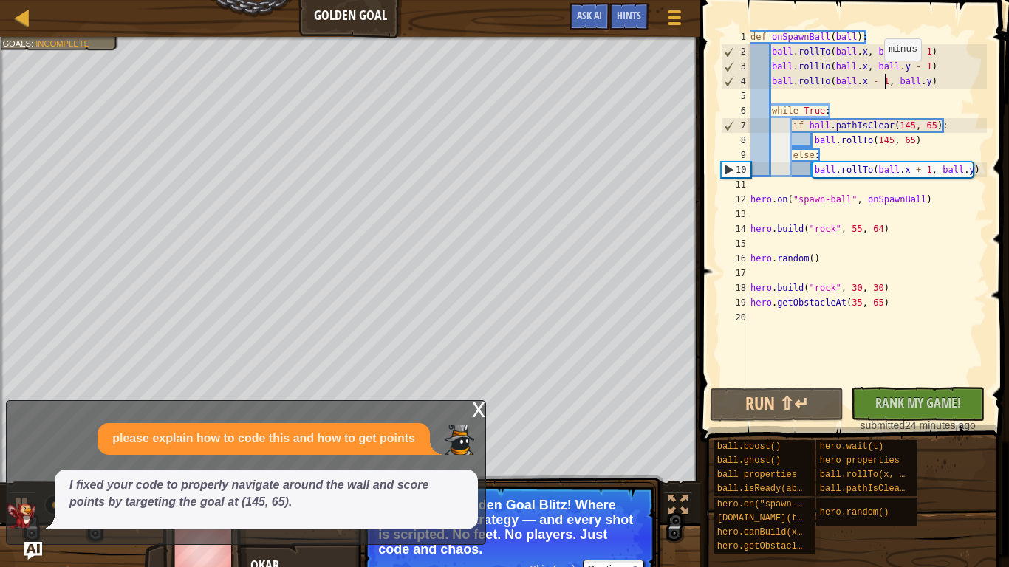
click at [876, 75] on div "def onSpawnBall ( ball ) : ball . rollTo ( ball . x , ball . y - 1 ) ball . rol…" at bounding box center [867, 222] width 239 height 384
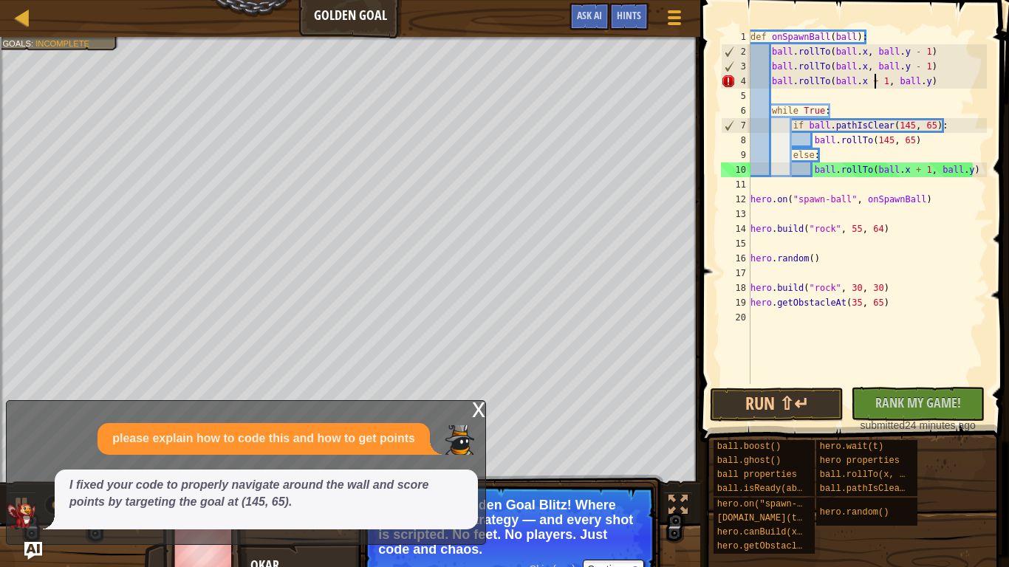
scroll to position [7, 18]
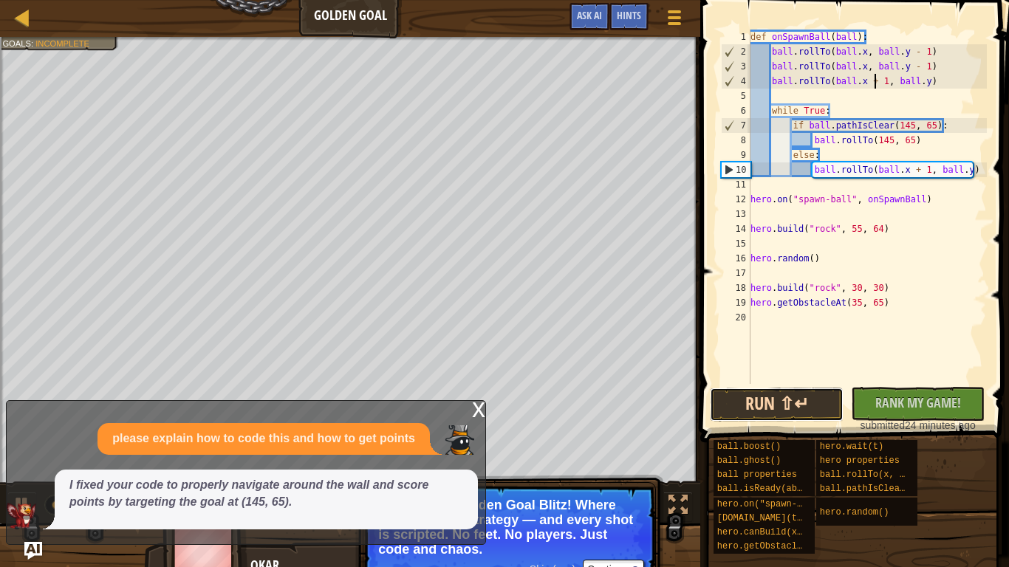
click at [796, 417] on button "Run ⇧↵" at bounding box center [777, 405] width 134 height 34
click at [912, 298] on div "def onSpawnBall ( ball ) : ball . rollTo ( ball . x , ball . y - 1 ) ball . rol…" at bounding box center [867, 222] width 239 height 384
click at [871, 284] on div "def onSpawnBall ( ball ) : ball . rollTo ( ball . x , ball . y - 1 ) ball . rol…" at bounding box center [867, 222] width 239 height 384
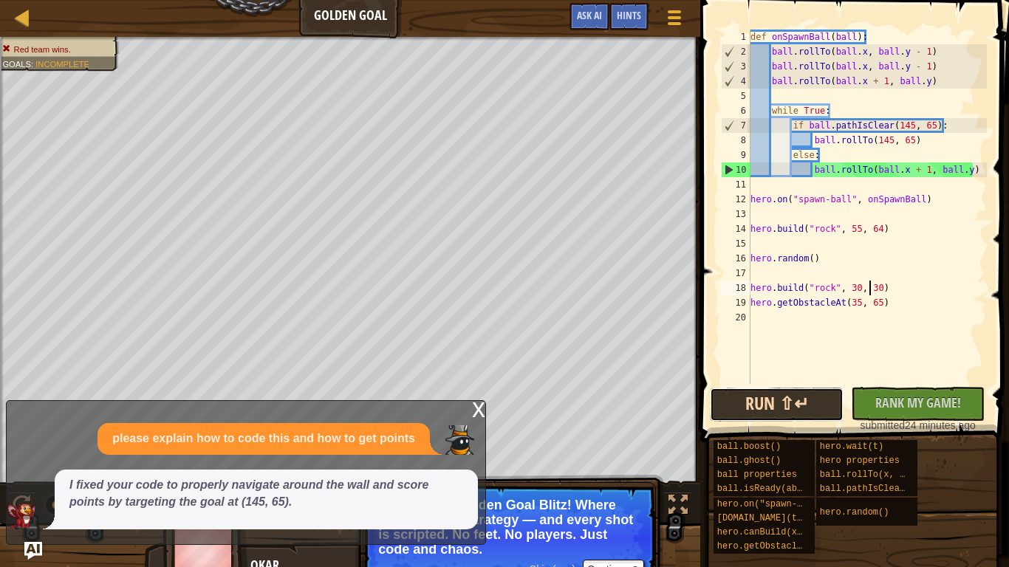
click at [738, 400] on button "Run ⇧↵" at bounding box center [777, 405] width 134 height 34
click at [842, 301] on div "def onSpawnBall ( ball ) : ball . rollTo ( ball . x , ball . y - 1 ) ball . rol…" at bounding box center [867, 222] width 239 height 384
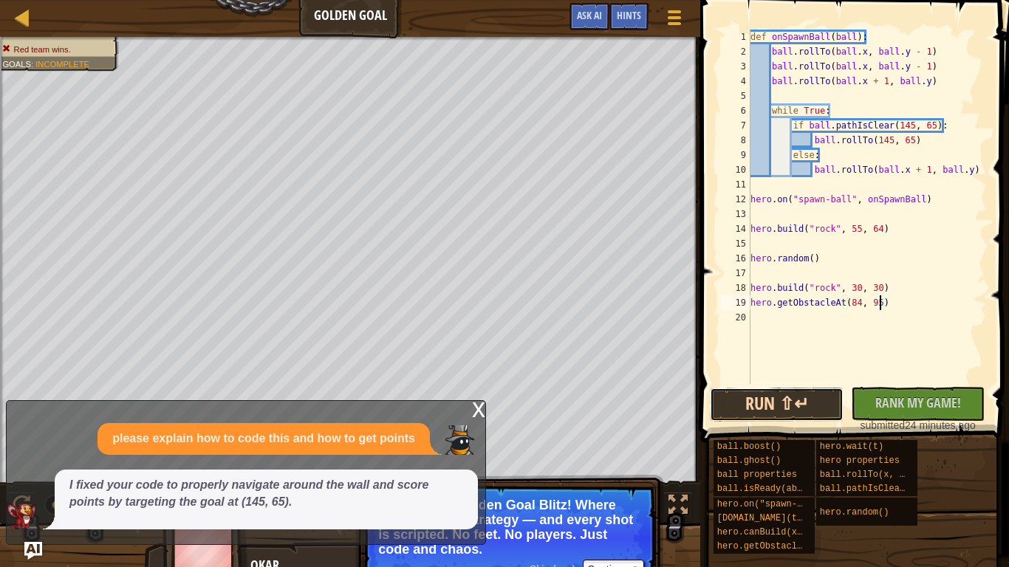
click at [728, 400] on button "Run ⇧↵" at bounding box center [777, 405] width 134 height 34
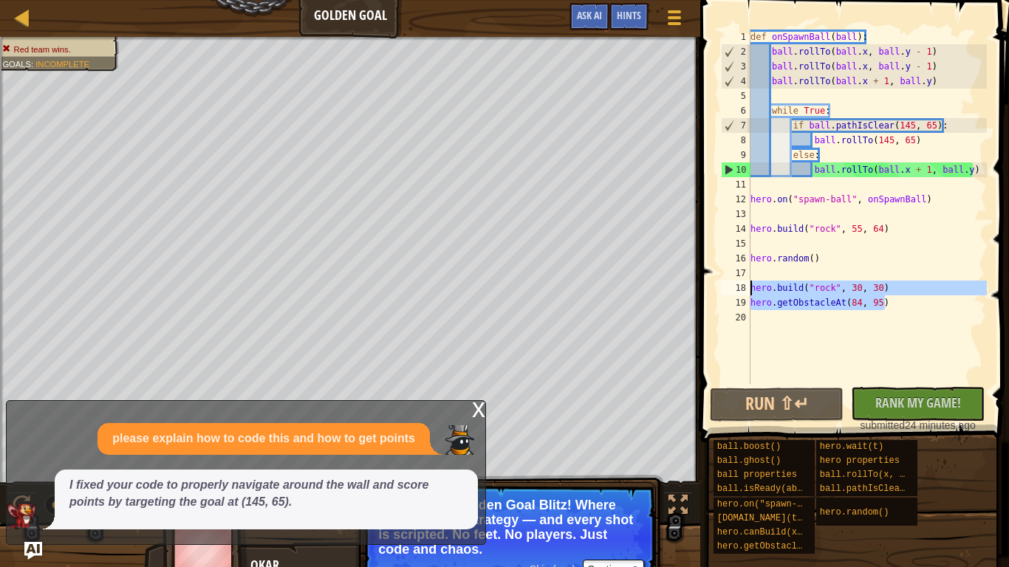
drag, startPoint x: 896, startPoint y: 300, endPoint x: 751, endPoint y: 290, distance: 145.9
click at [751, 290] on div "def onSpawnBall ( ball ) : ball . rollTo ( ball . x , ball . y - 1 ) ball . rol…" at bounding box center [867, 222] width 239 height 384
type textarea "[DOMAIN_NAME]("rock", 30, 30) hero.getObstacleAt(84, 95)"
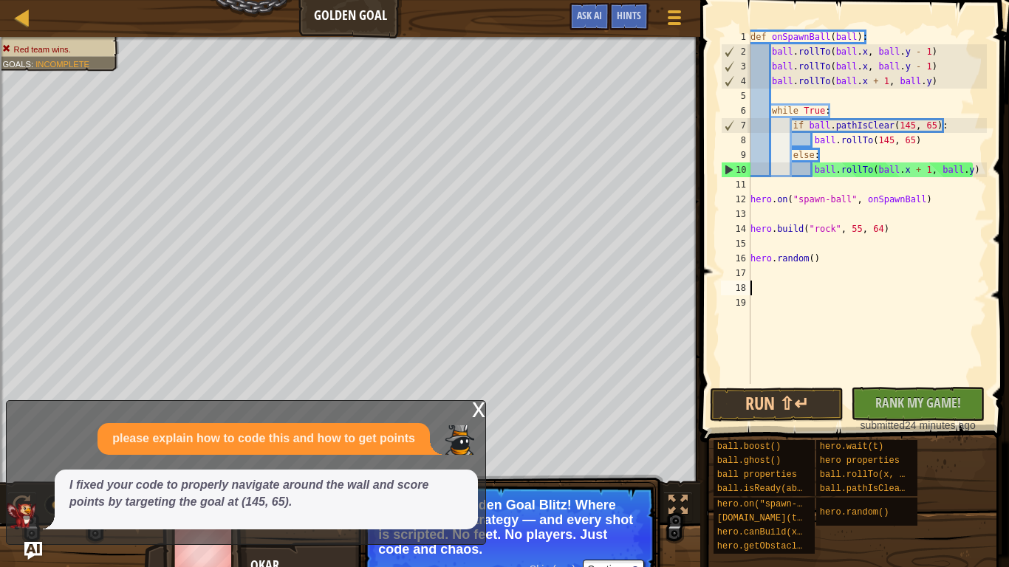
scroll to position [7, 0]
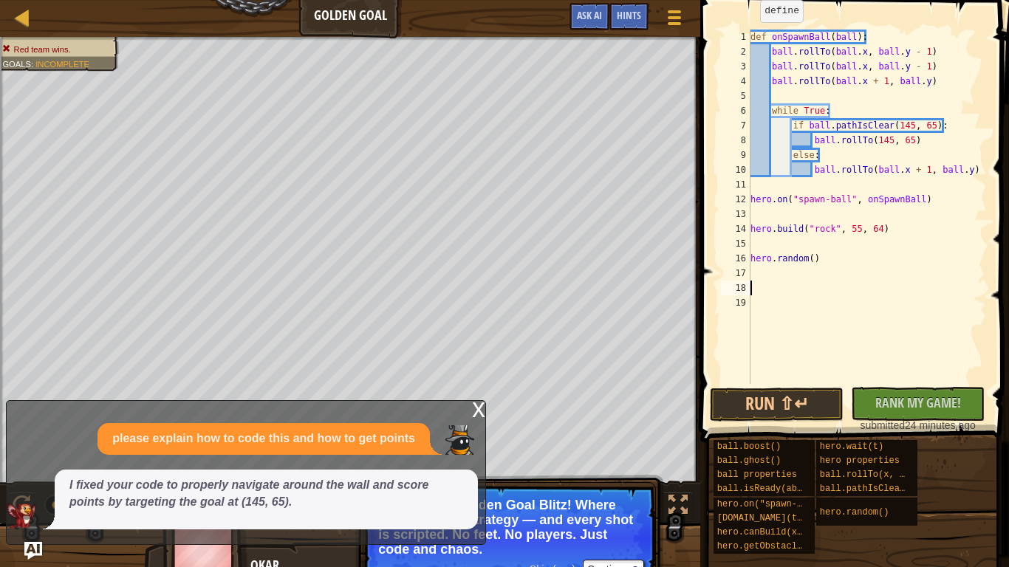
click at [751, 37] on div "def onSpawnBall ( ball ) : ball . rollTo ( ball . x , ball . y - 1 ) ball . rol…" at bounding box center [867, 222] width 239 height 384
type textarea "def onSpawnBall(ball):"
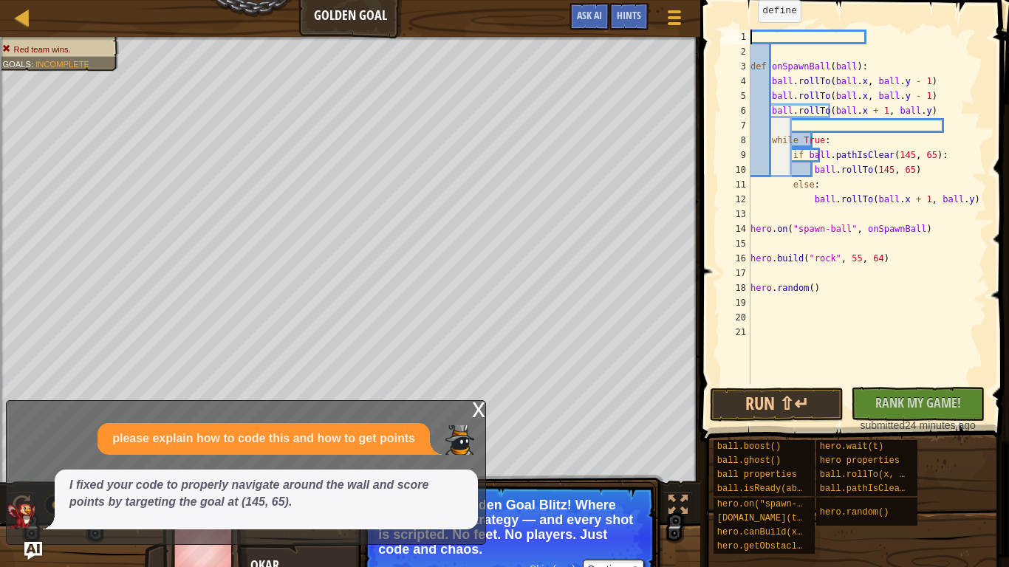
paste textarea "hero.getObstacleAt(84, 95)"
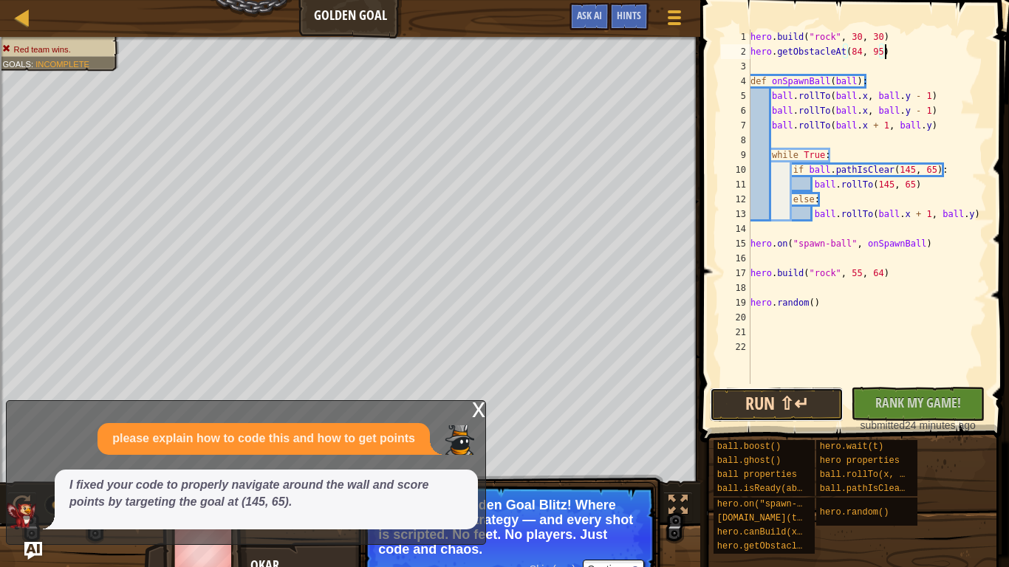
click at [770, 400] on button "Run ⇧↵" at bounding box center [777, 405] width 134 height 34
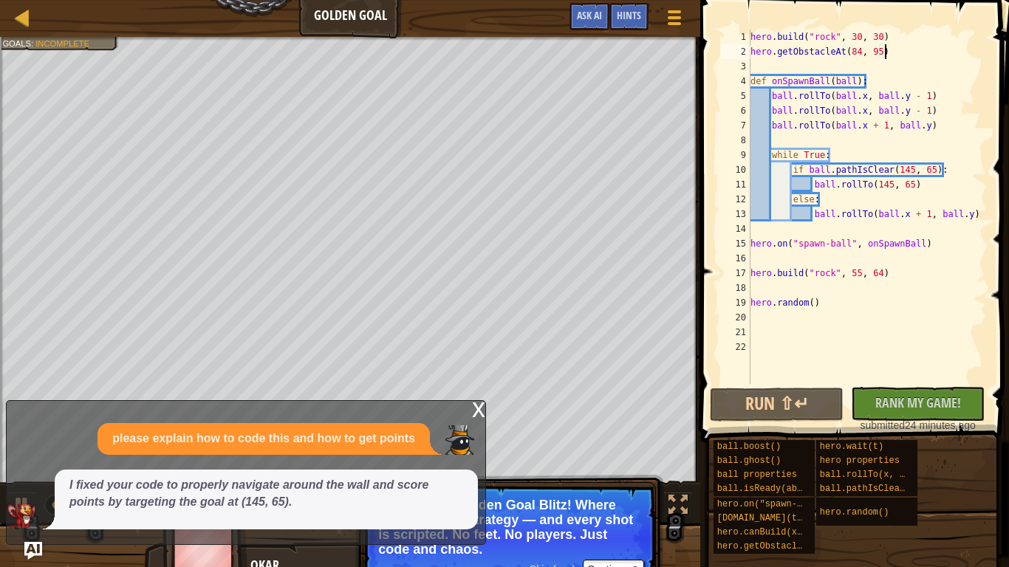
click at [485, 408] on div "x" at bounding box center [478, 408] width 13 height 15
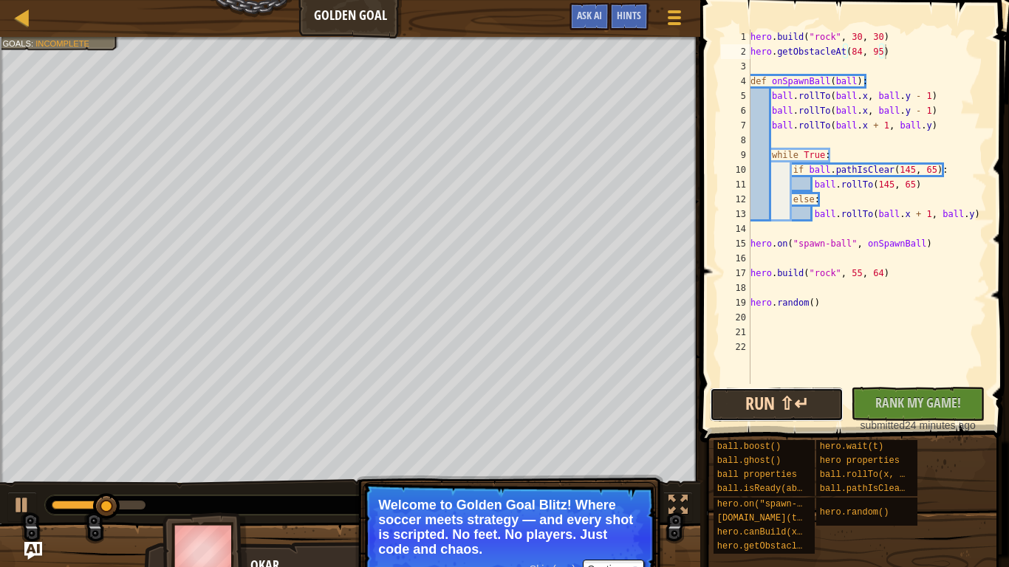
click at [803, 414] on button "Run ⇧↵" at bounding box center [777, 405] width 134 height 34
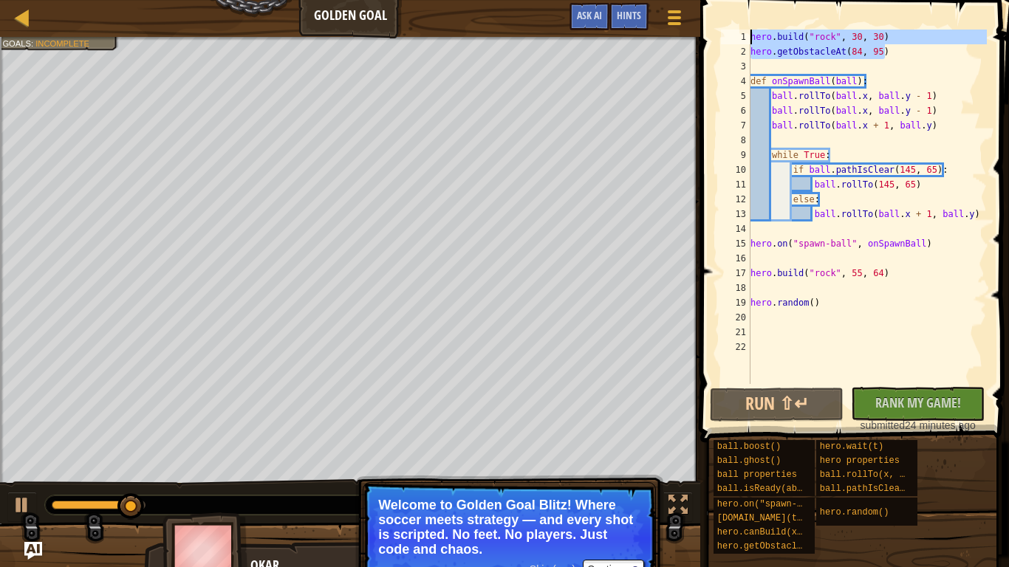
drag, startPoint x: 889, startPoint y: 51, endPoint x: 747, endPoint y: 35, distance: 142.7
click at [747, 35] on div "hero.getObstacleAt(84, 95) 1 2 3 4 5 6 7 8 9 10 11 12 13 14 15 16 17 18 19 20 2…" at bounding box center [852, 207] width 269 height 355
type textarea "[DOMAIN_NAME]("rock", 30, 30) hero.getObstacleAt(84, 95)"
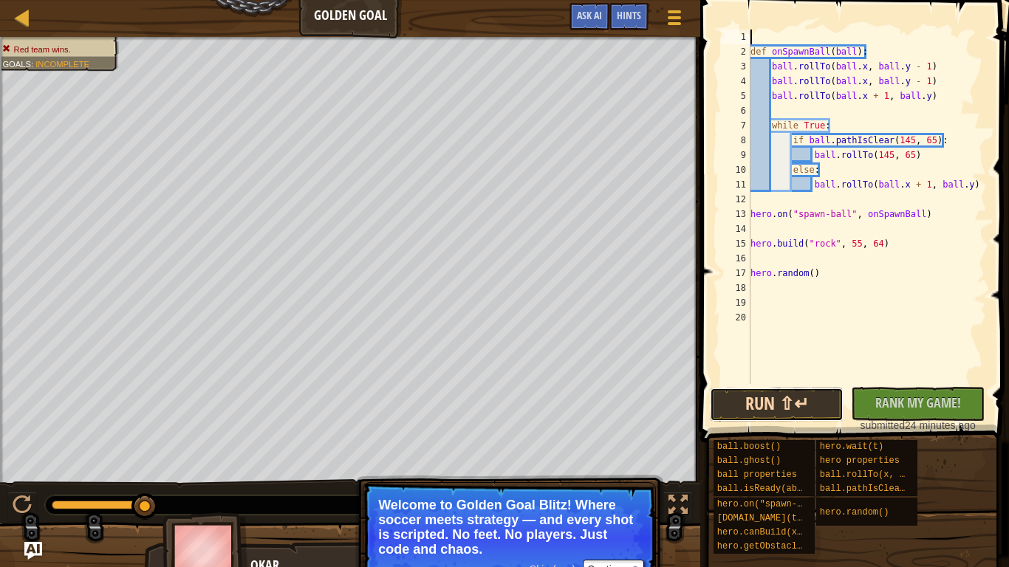
click at [724, 410] on button "Run ⇧↵" at bounding box center [777, 405] width 134 height 34
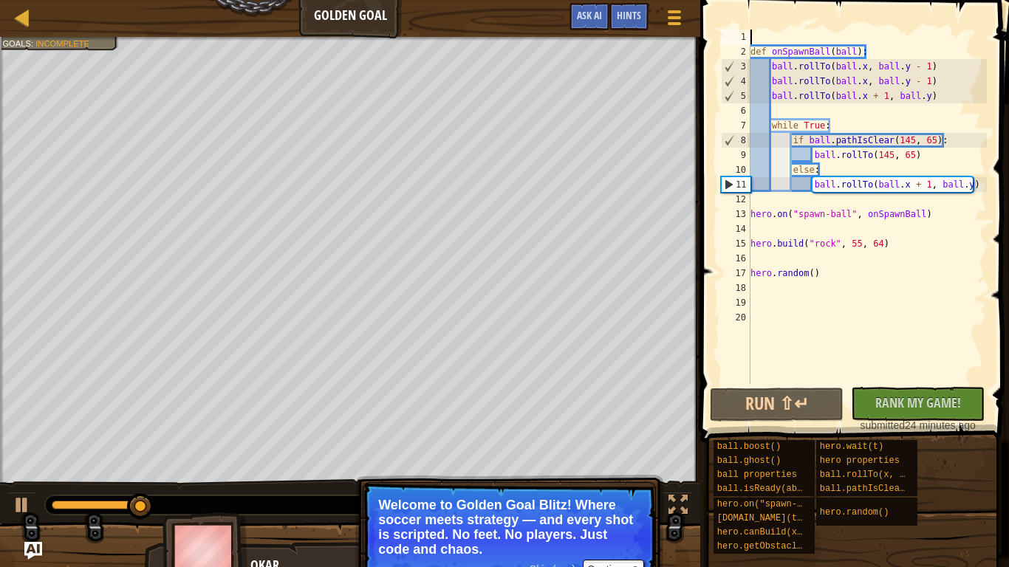
click at [987, 184] on span at bounding box center [856, 200] width 321 height 486
click at [972, 182] on div "def onSpawnBall ( ball ) : ball . rollTo ( ball . x , ball . y - 1 ) ball . rol…" at bounding box center [867, 222] width 239 height 384
type textarea "ball.rollTo(ball.x + 1, ball.y)"
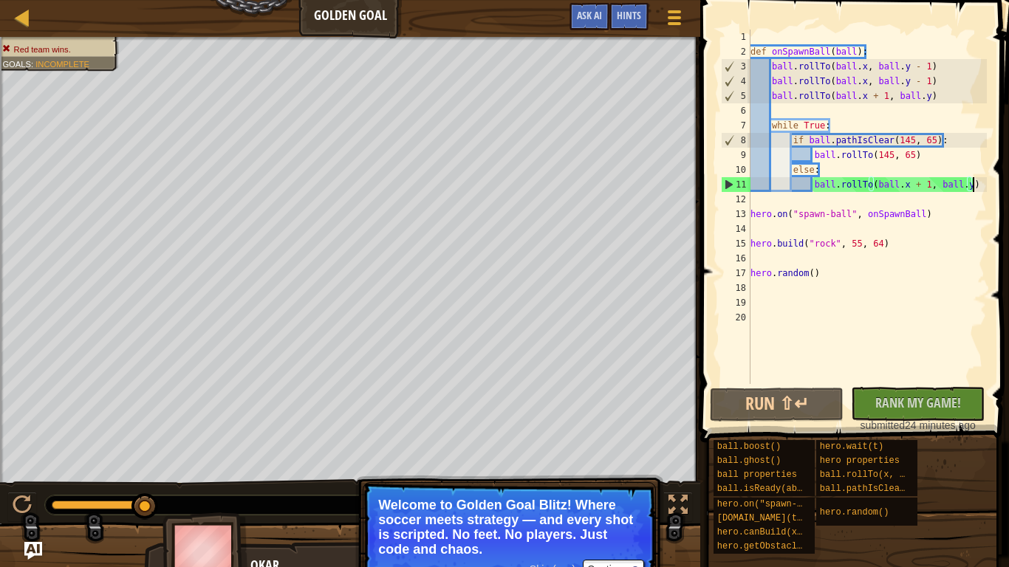
click at [808, 107] on div "def onSpawnBall ( ball ) : ball . rollTo ( ball . x , ball . y - 1 ) ball . rol…" at bounding box center [867, 222] width 239 height 384
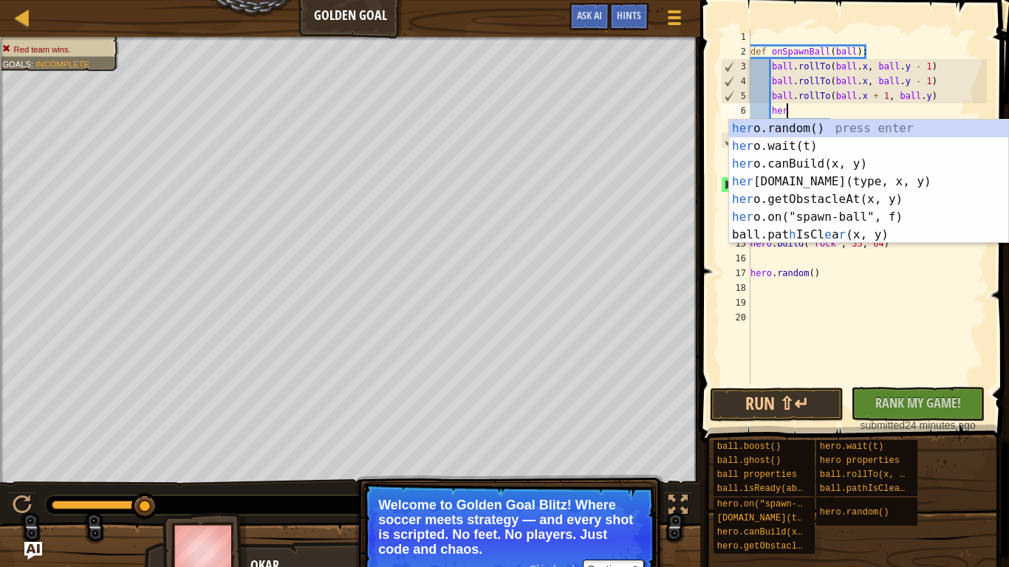
scroll to position [7, 5]
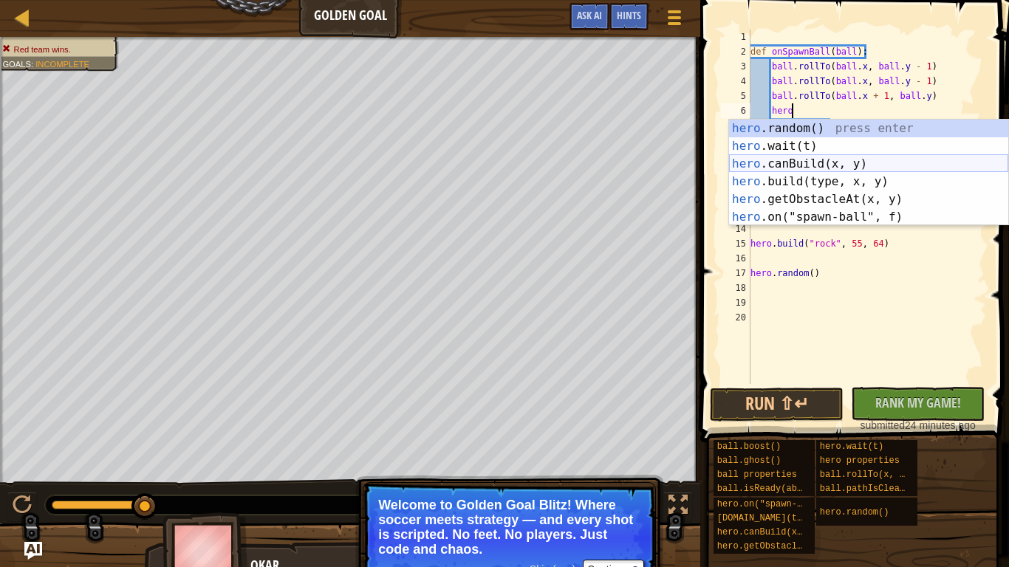
click at [822, 163] on div "hero .random() press enter hero .wait(t) press enter hero .canBuild(x, y) press…" at bounding box center [868, 191] width 279 height 142
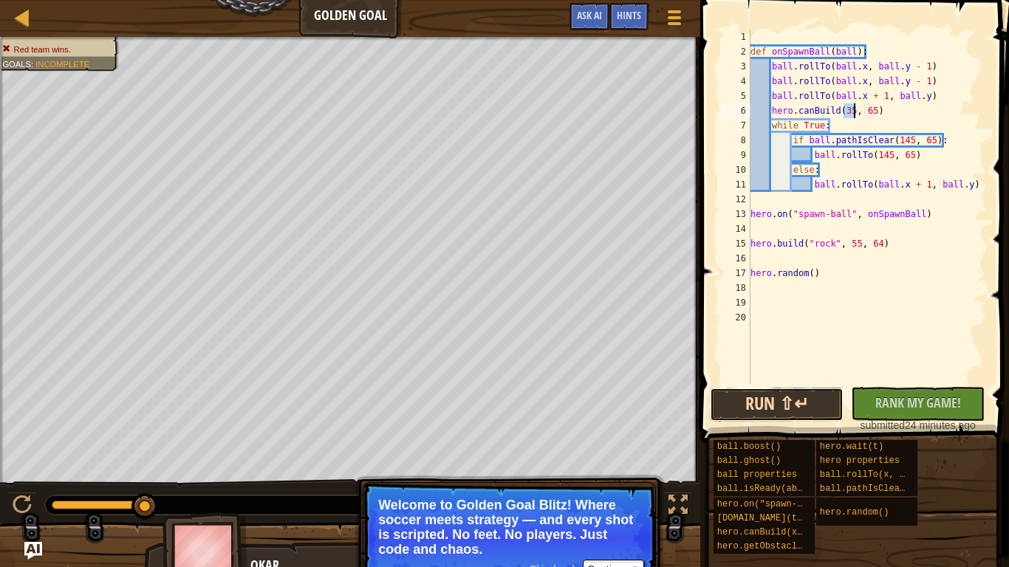
click at [814, 397] on button "Run ⇧↵" at bounding box center [777, 405] width 134 height 34
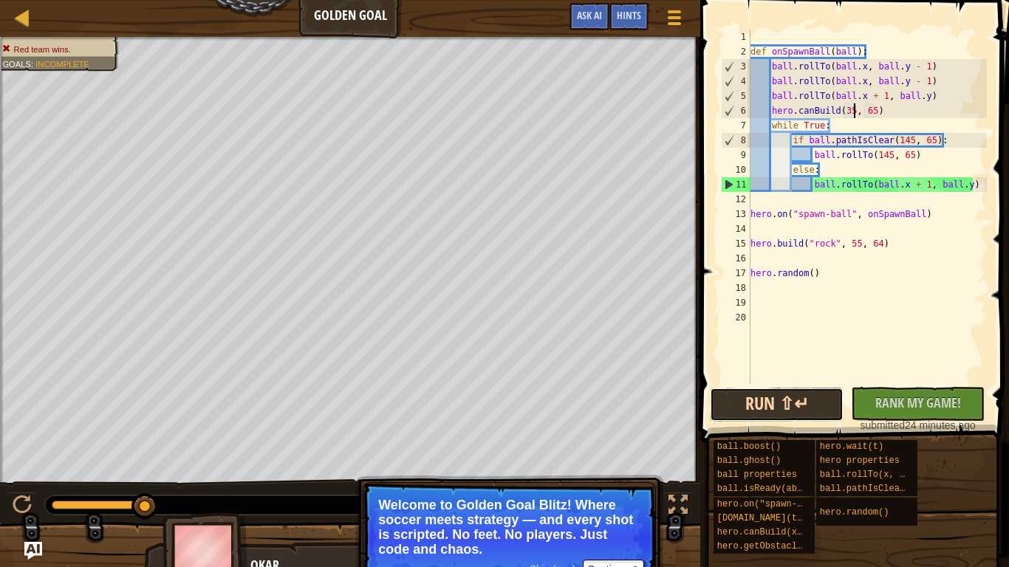
click at [800, 400] on button "Run ⇧↵" at bounding box center [777, 405] width 134 height 34
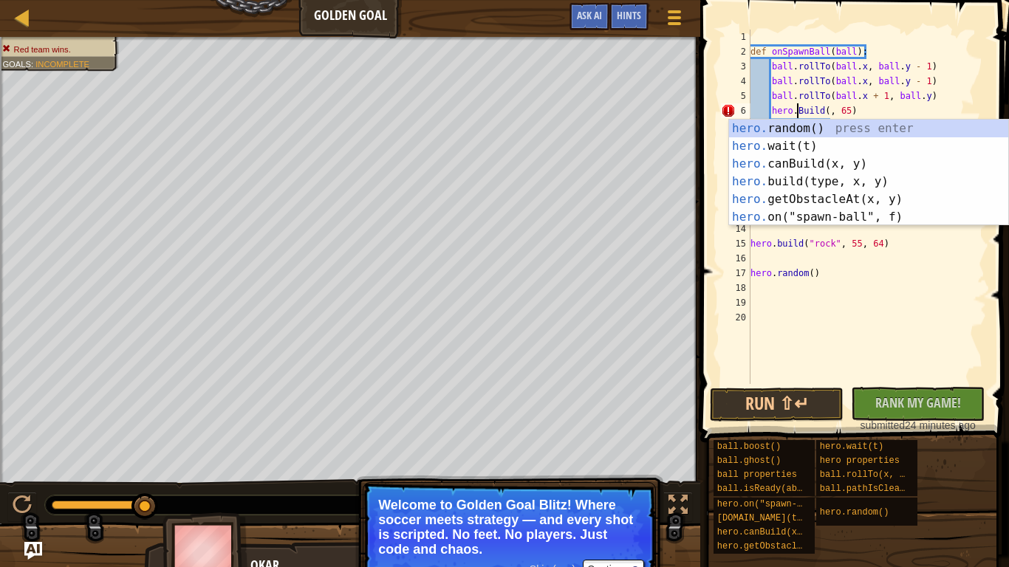
click at [841, 109] on div "def onSpawnBall ( ball ) : ball . rollTo ( ball . x , ball . y - 1 ) ball . rol…" at bounding box center [867, 222] width 239 height 384
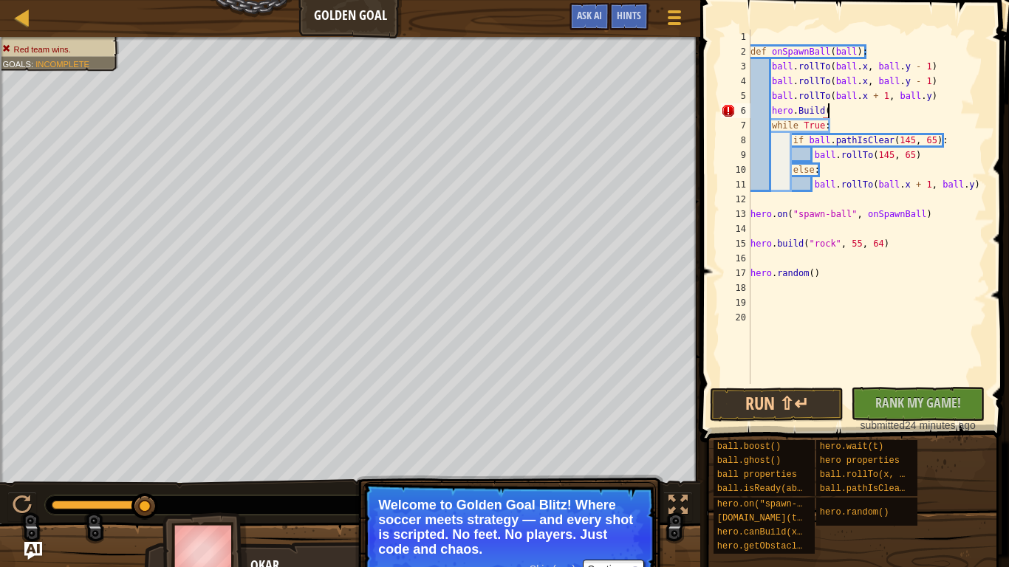
type textarea "hero.Buil"
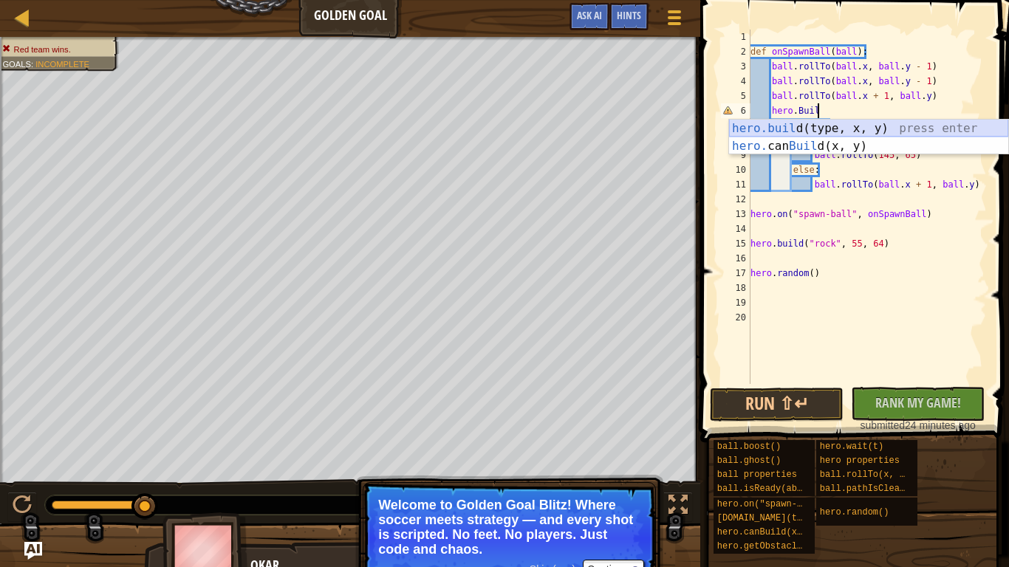
click at [820, 126] on div "hero.buil d(type, x, y) press enter hero. can Buil d(x, y) press enter" at bounding box center [868, 155] width 279 height 71
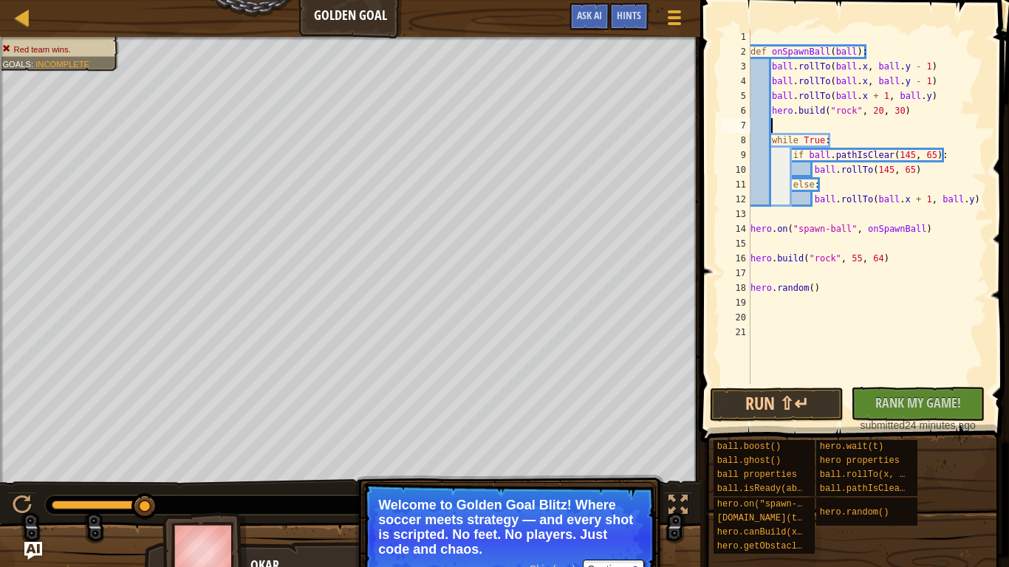
scroll to position [7, 2]
click at [880, 109] on div "def onSpawnBall ( ball ) : ball . rollTo ( ball . x , ball . y - 1 ) ball . rol…" at bounding box center [867, 222] width 239 height 384
click at [895, 108] on div "def onSpawnBall ( ball ) : ball . rollTo ( ball . x , ball . y - 1 ) ball . rol…" at bounding box center [867, 222] width 239 height 384
type textarea "[DOMAIN_NAME]("rock", 35,85)"
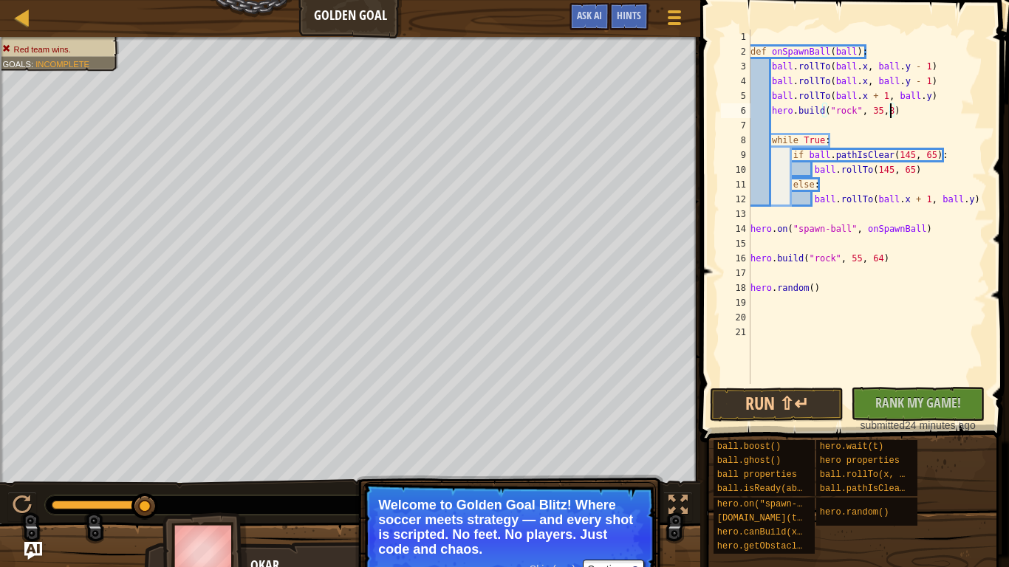
scroll to position [7, 21]
click at [891, 219] on div "def onSpawnBall ( ball ) : ball . rollTo ( ball . x , ball . y - 1 ) ball . rol…" at bounding box center [867, 222] width 239 height 384
click at [883, 109] on div "def onSpawnBall ( ball ) : ball . rollTo ( ball . x , ball . y - 1 ) ball . rol…" at bounding box center [867, 222] width 239 height 384
type textarea "[DOMAIN_NAME]("rock", 35, 85)"
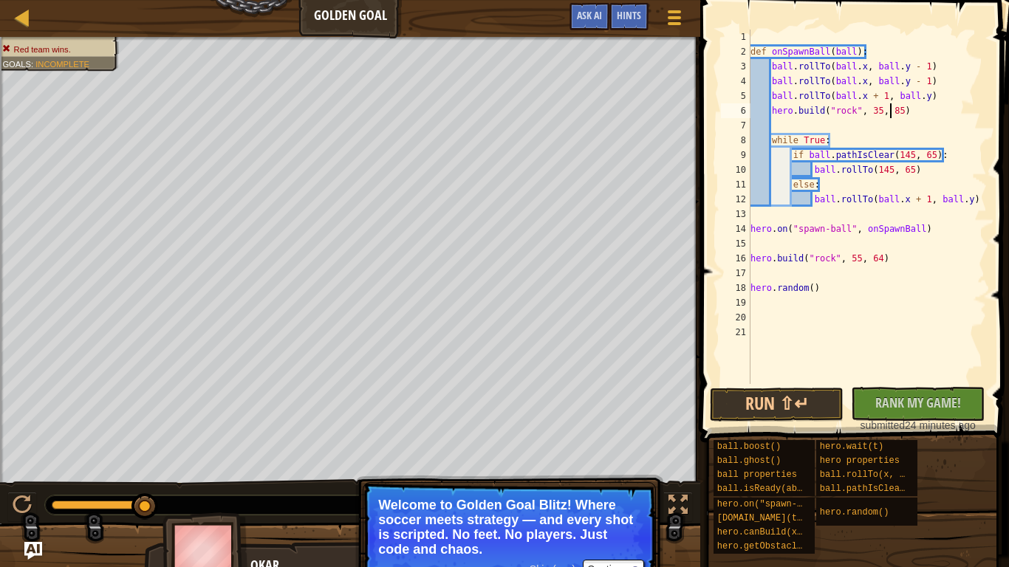
click at [863, 250] on div "def onSpawnBall ( ball ) : ball . rollTo ( ball . x , ball . y - 1 ) ball . rol…" at bounding box center [867, 222] width 239 height 384
click at [812, 396] on button "Run ⇧↵" at bounding box center [777, 405] width 134 height 34
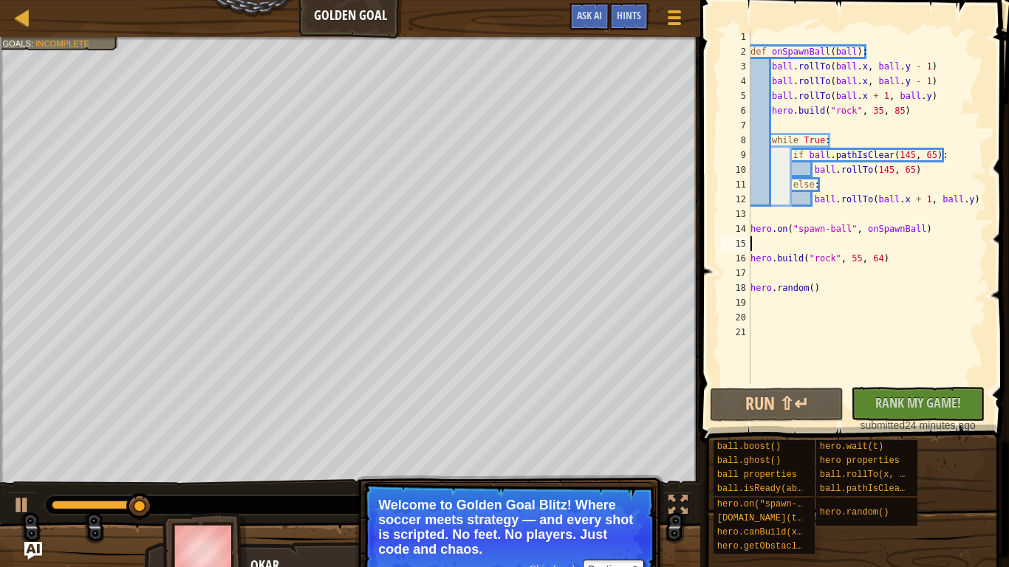
click at [909, 103] on div "def onSpawnBall ( ball ) : ball . rollTo ( ball . x , ball . y - 1 ) ball . rol…" at bounding box center [867, 222] width 239 height 384
type textarea "[DOMAIN_NAME]("rock", 35, 85)"
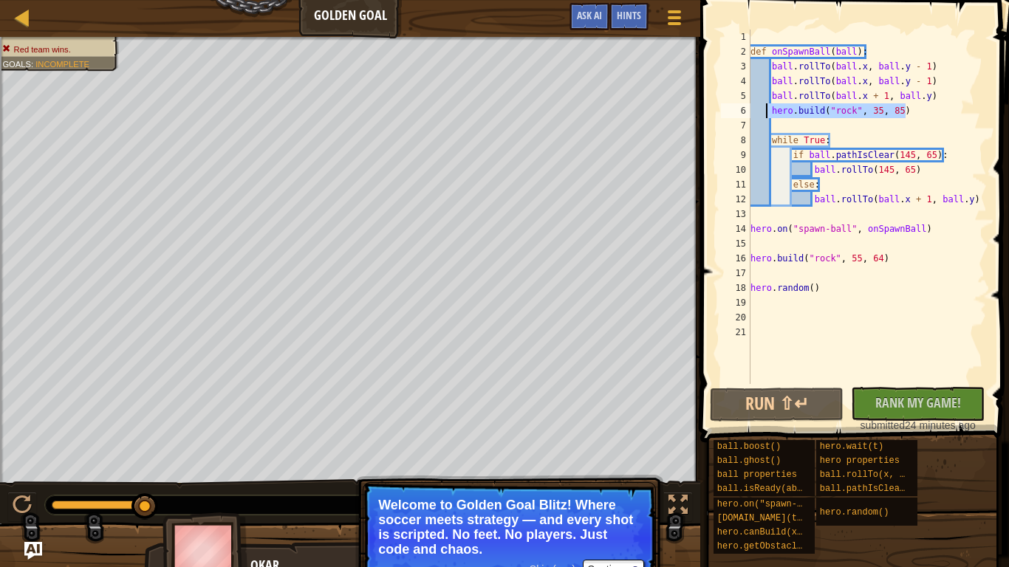
drag, startPoint x: 910, startPoint y: 110, endPoint x: 765, endPoint y: 109, distance: 144.8
click at [765, 109] on div "def onSpawnBall ( ball ) : ball . rollTo ( ball . x , ball . y - 1 ) ball . rol…" at bounding box center [867, 222] width 239 height 384
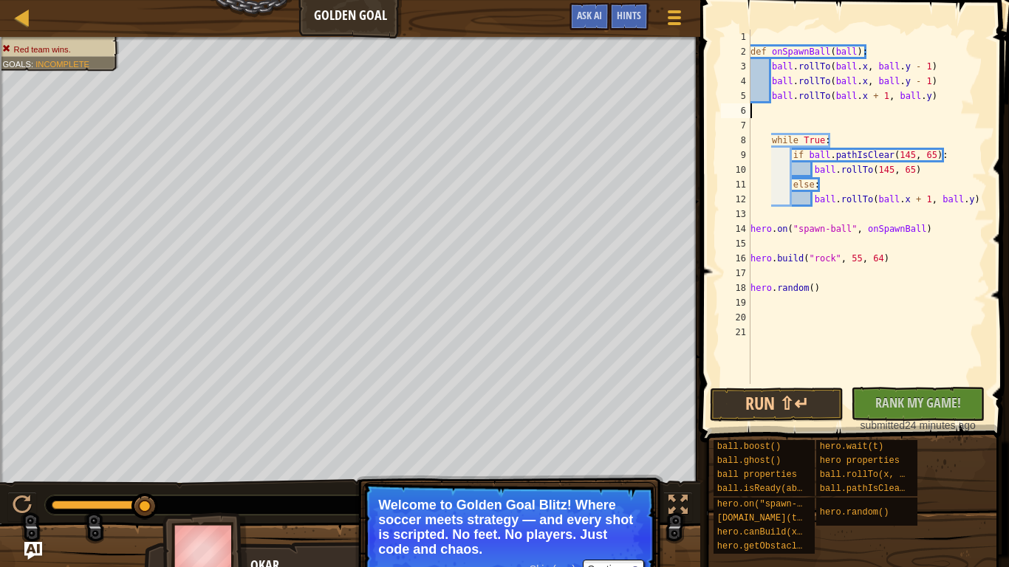
type textarea "ball.rollTo(ball.x + 1, ball.y)"
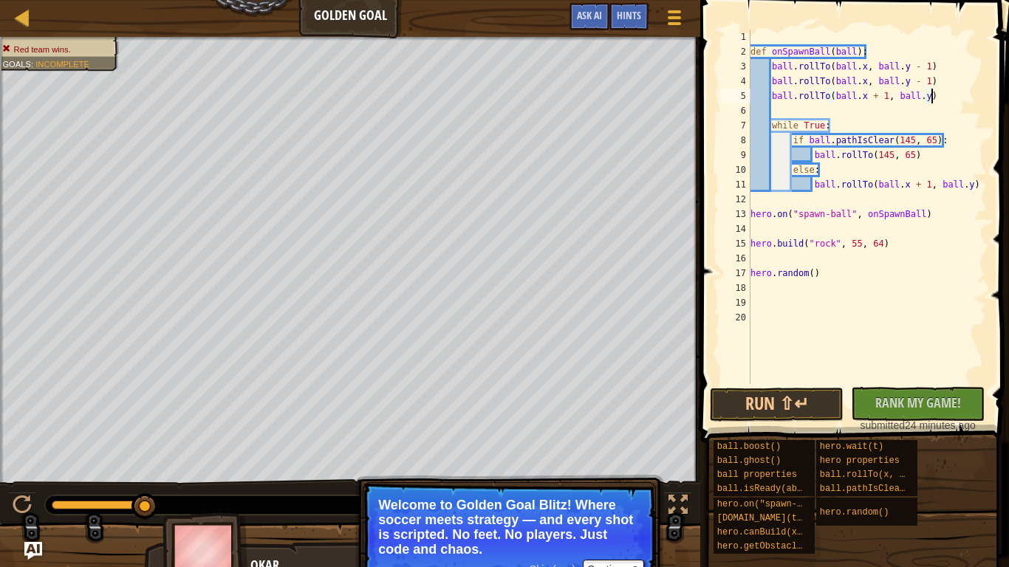
click at [780, 35] on div "def onSpawnBall ( ball ) : ball . rollTo ( ball . x , ball . y - 1 ) ball . rol…" at bounding box center [867, 222] width 239 height 384
paste textarea "[DOMAIN_NAME]("rock", 35, 85)"
click at [765, 408] on button "Run ⇧↵" at bounding box center [777, 405] width 134 height 34
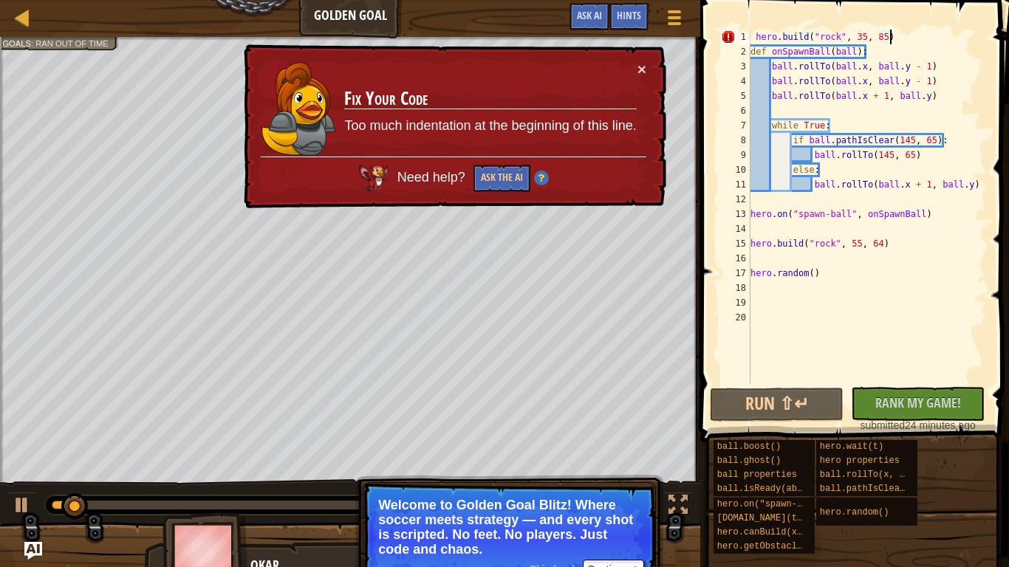
click at [753, 33] on div "hero . build ( "rock" , 35 , 85 ) def onSpawnBall ( ball ) : ball . rollTo ( ba…" at bounding box center [867, 222] width 239 height 384
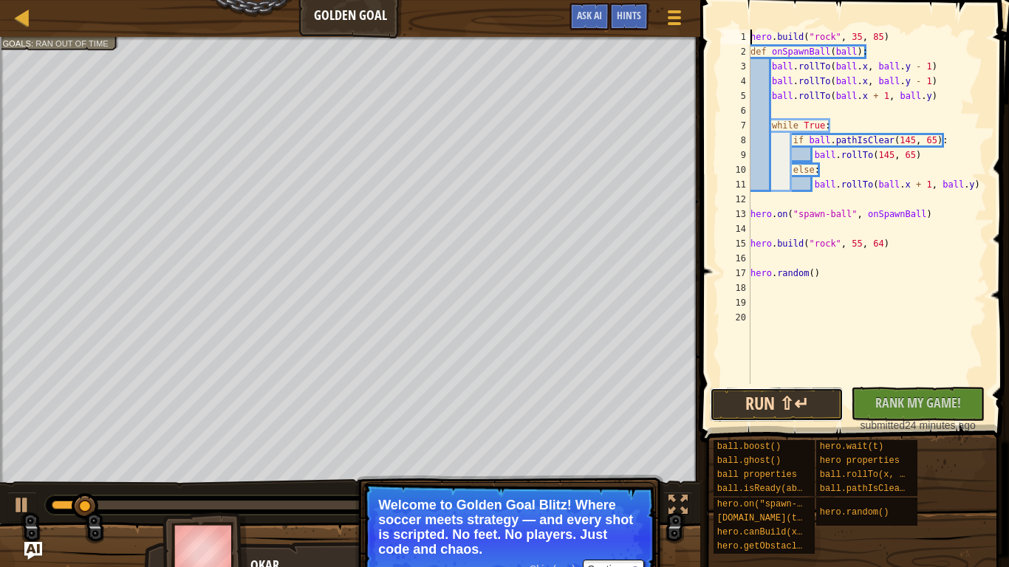
click at [792, 414] on button "Run ⇧↵" at bounding box center [777, 405] width 134 height 34
click at [757, 402] on button "Run ⇧↵" at bounding box center [777, 405] width 134 height 34
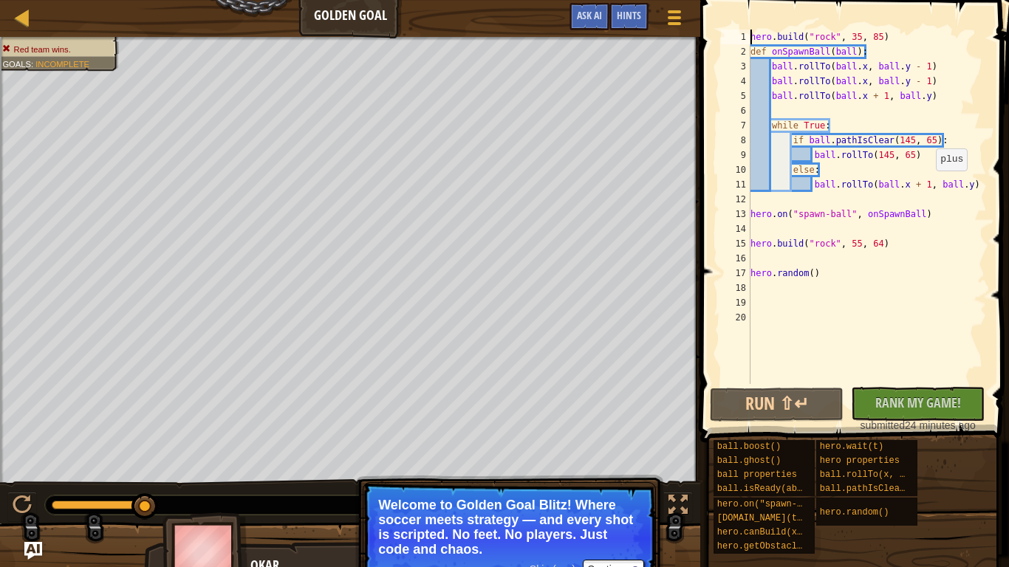
click at [929, 185] on div "hero . build ( "rock" , 35 , 85 ) def onSpawnBall ( ball ) : ball . rollTo ( ba…" at bounding box center [867, 222] width 239 height 384
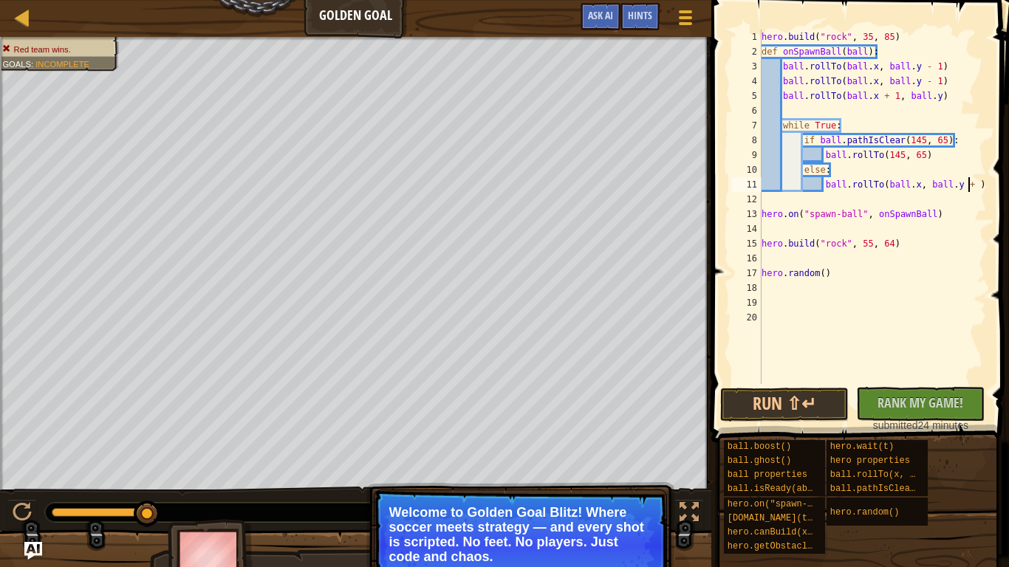
scroll to position [7, 30]
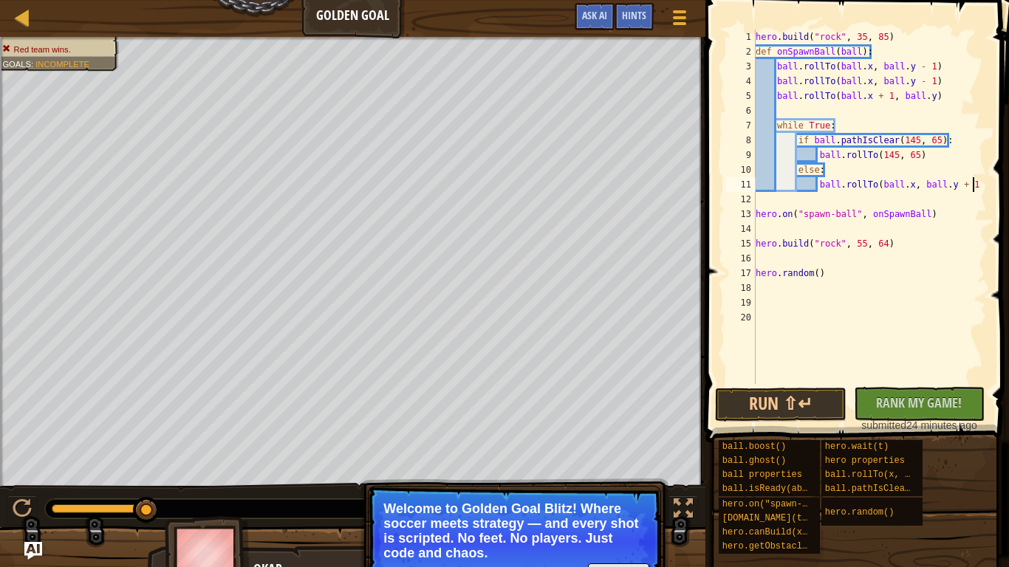
click at [918, 134] on div "hero . build ( "rock" , 35 , 85 ) def onSpawnBall ( ball ) : ball . rollTo ( ba…" at bounding box center [870, 222] width 234 height 384
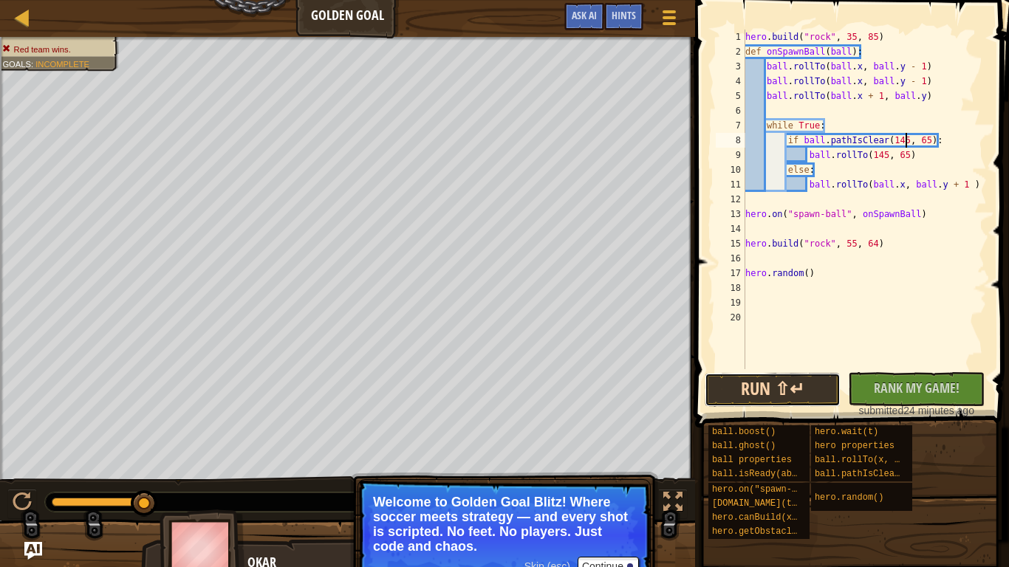
click at [801, 387] on button "Run ⇧↵" at bounding box center [773, 390] width 137 height 34
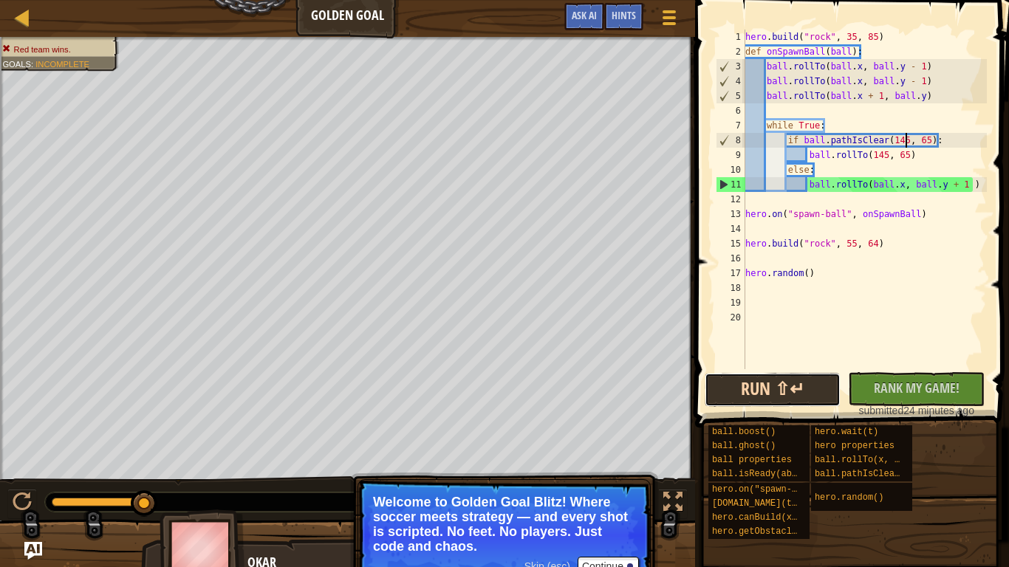
click at [801, 387] on button "Run ⇧↵" at bounding box center [773, 390] width 137 height 34
click at [884, 98] on div "hero . build ( "rock" , 35 , 85 ) def onSpawnBall ( ball ) : ball . rollTo ( ba…" at bounding box center [864, 214] width 245 height 369
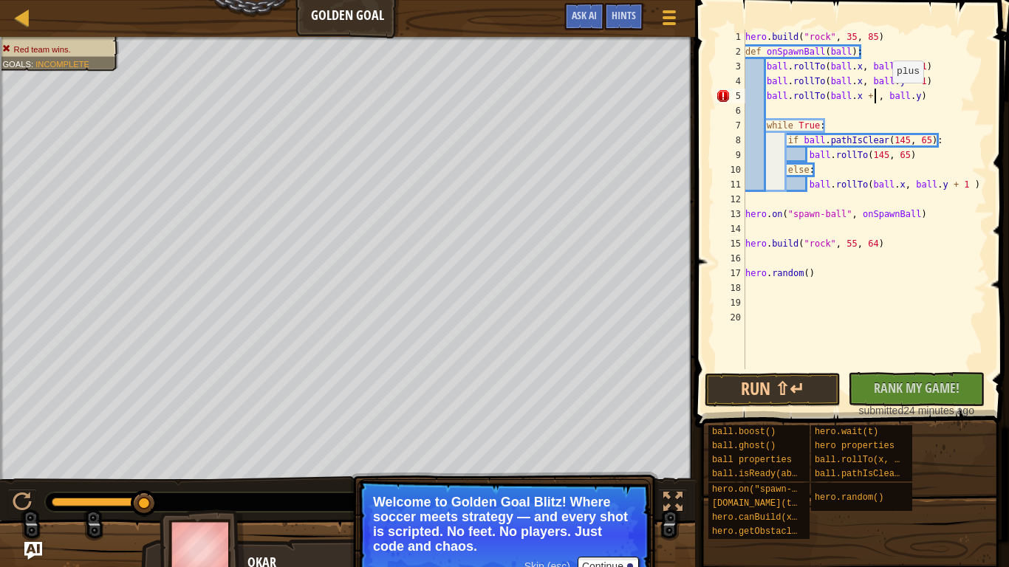
scroll to position [7, 19]
click at [781, 394] on button "Run ⇧↵" at bounding box center [773, 390] width 137 height 34
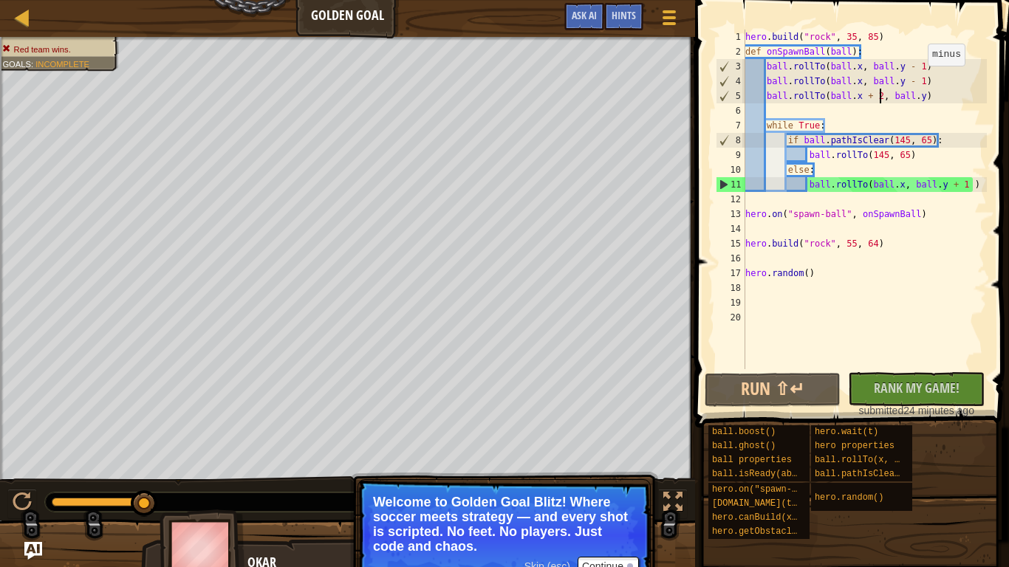
click at [920, 80] on div "hero . build ( "rock" , 35 , 85 ) def onSpawnBall ( ball ) : ball . rollTo ( ba…" at bounding box center [864, 214] width 245 height 369
type textarea "ball.rollTo(ball.x, ball.y)"
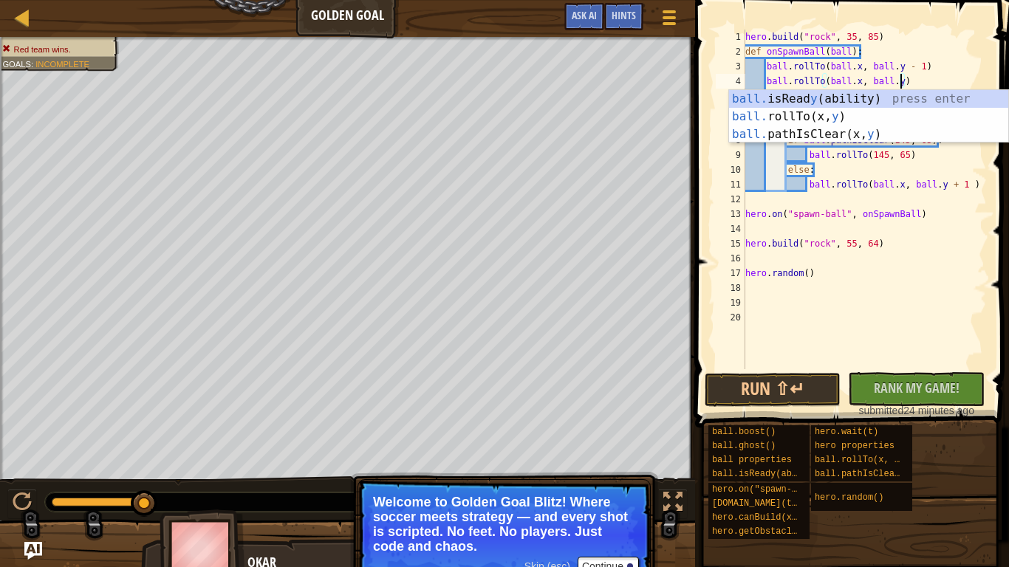
click at [925, 81] on div "hero . build ( "rock" , 35 , 85 ) def onSpawnBall ( ball ) : ball . rollTo ( ba…" at bounding box center [864, 214] width 245 height 369
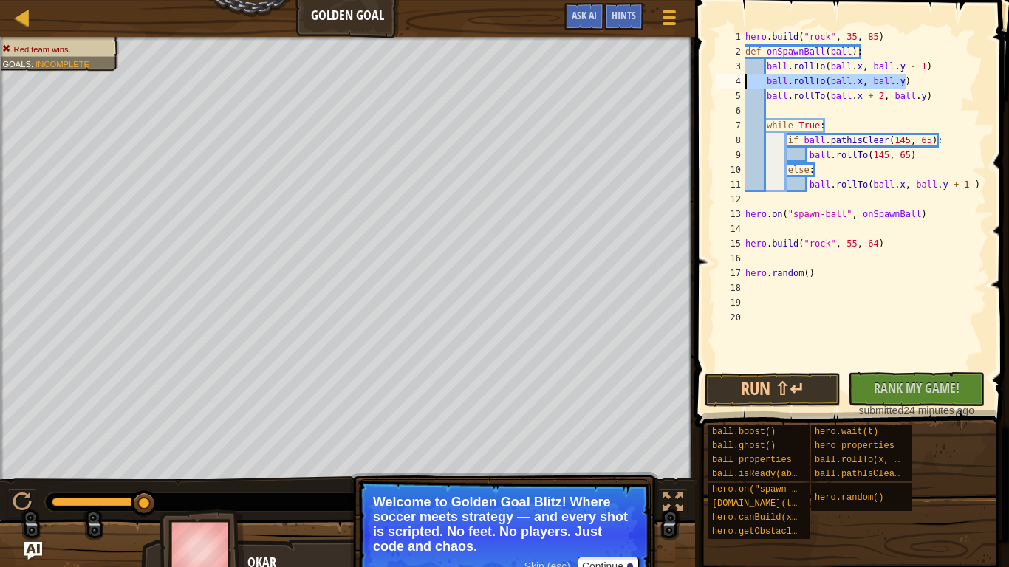
drag, startPoint x: 925, startPoint y: 81, endPoint x: 739, endPoint y: 81, distance: 185.4
click at [739, 81] on div "ball.rollTo(ball.x, ball.y) 1 2 3 4 5 6 7 8 9 10 11 12 13 14 15 16 17 18 19 20 …" at bounding box center [850, 200] width 274 height 340
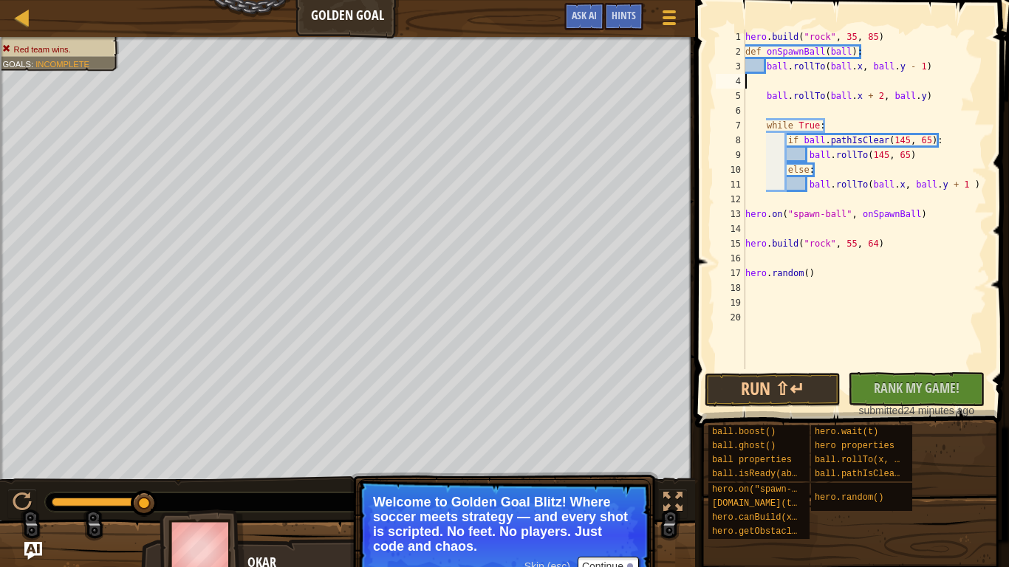
scroll to position [7, 0]
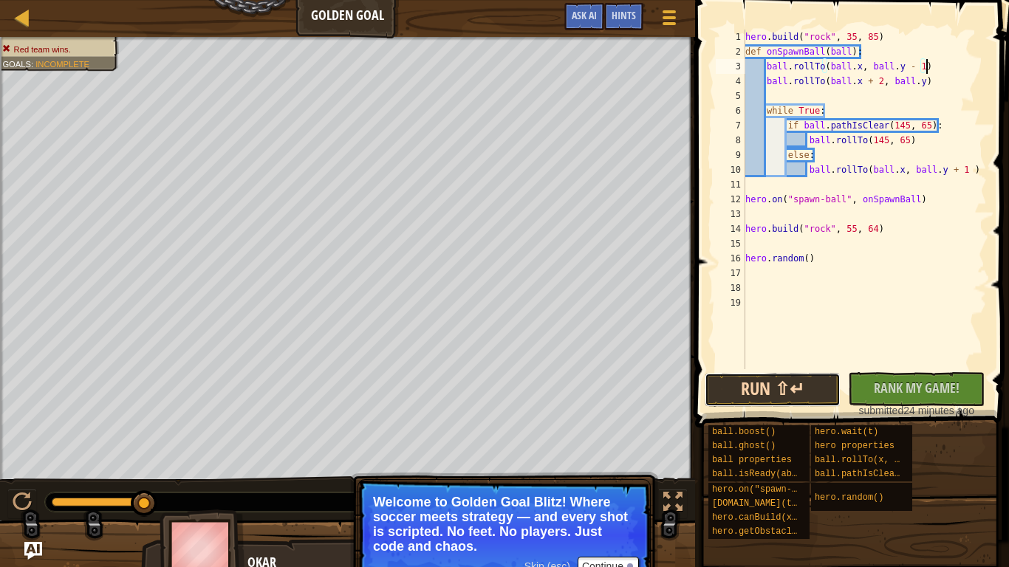
click at [728, 377] on button "Run ⇧↵" at bounding box center [773, 390] width 137 height 34
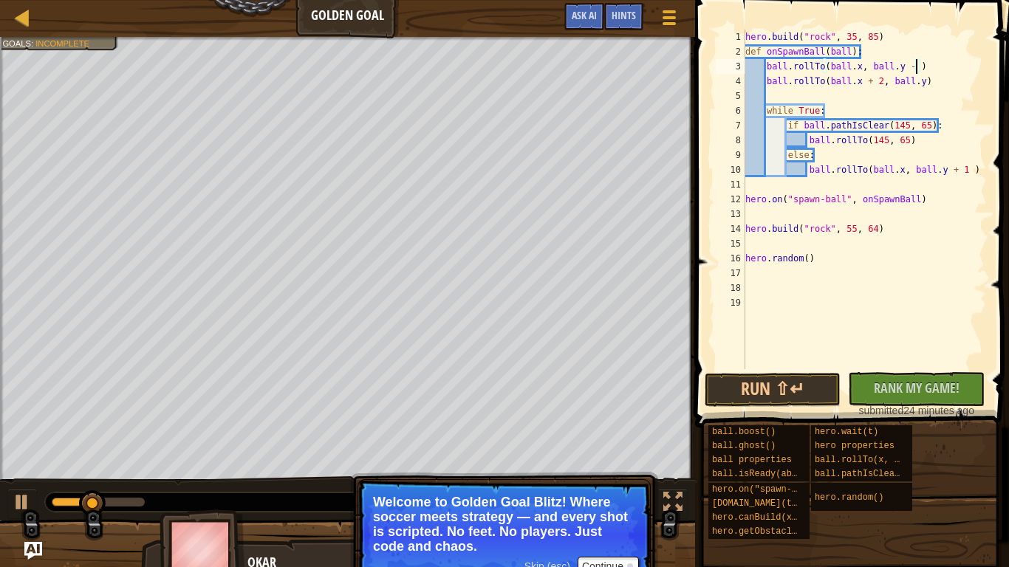
scroll to position [7, 25]
click at [773, 391] on button "Run ⇧↵" at bounding box center [773, 390] width 137 height 34
drag, startPoint x: 946, startPoint y: 61, endPoint x: 761, endPoint y: 66, distance: 184.7
click at [761, 66] on div "hero . build ( "rock" , 35 , 85 ) def onSpawnBall ( ball ) : ball . rollTo ( ba…" at bounding box center [864, 214] width 245 height 369
type textarea "ball.rollTo(ball.x, ball.y - 1)"
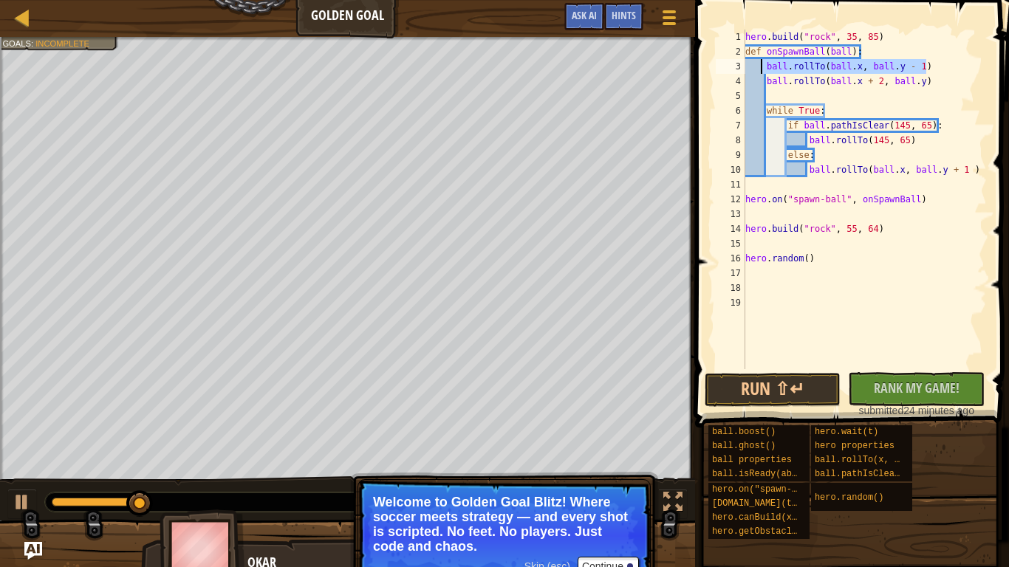
click at [945, 71] on div "hero . build ( "rock" , 35 , 85 ) def onSpawnBall ( ball ) : ball . rollTo ( ba…" at bounding box center [864, 200] width 245 height 340
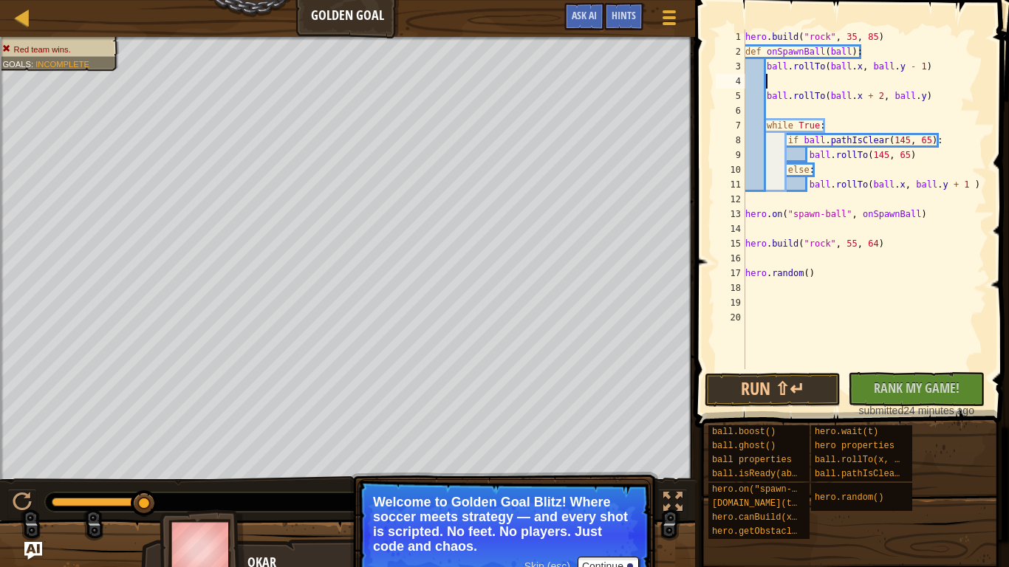
paste textarea "ball.rollTo(ball.x, ball.y - 1)"
click at [769, 78] on div "hero . build ( "rock" , 35 , 85 ) def onSpawnBall ( ball ) : ball . rollTo ( ba…" at bounding box center [864, 214] width 245 height 369
click at [777, 392] on button "Run ⇧↵" at bounding box center [773, 390] width 137 height 34
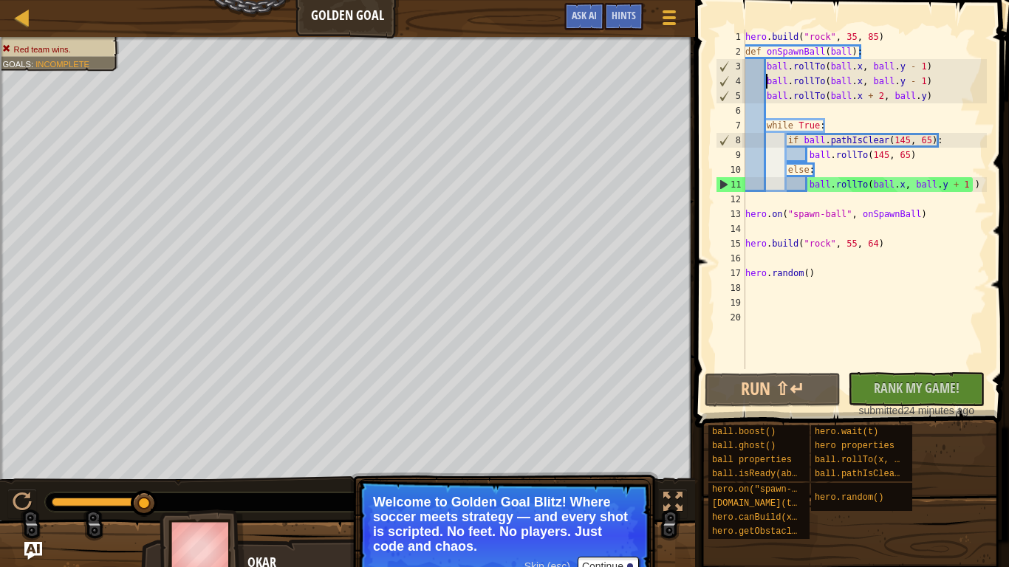
click at [979, 184] on div "hero . build ( "rock" , 35 , 85 ) def onSpawnBall ( ball ) : ball . rollTo ( ba…" at bounding box center [864, 214] width 245 height 369
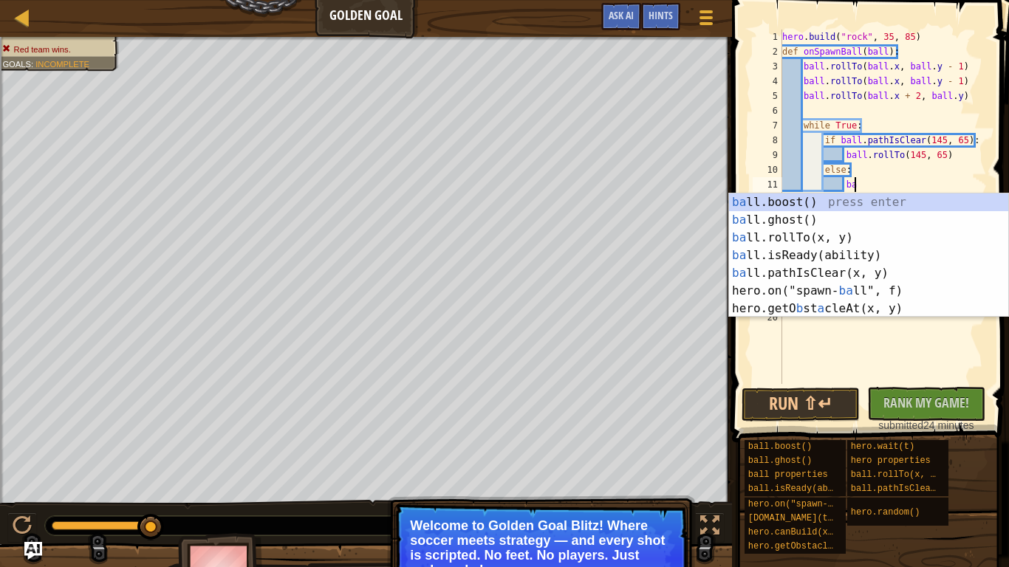
type textarea "b"
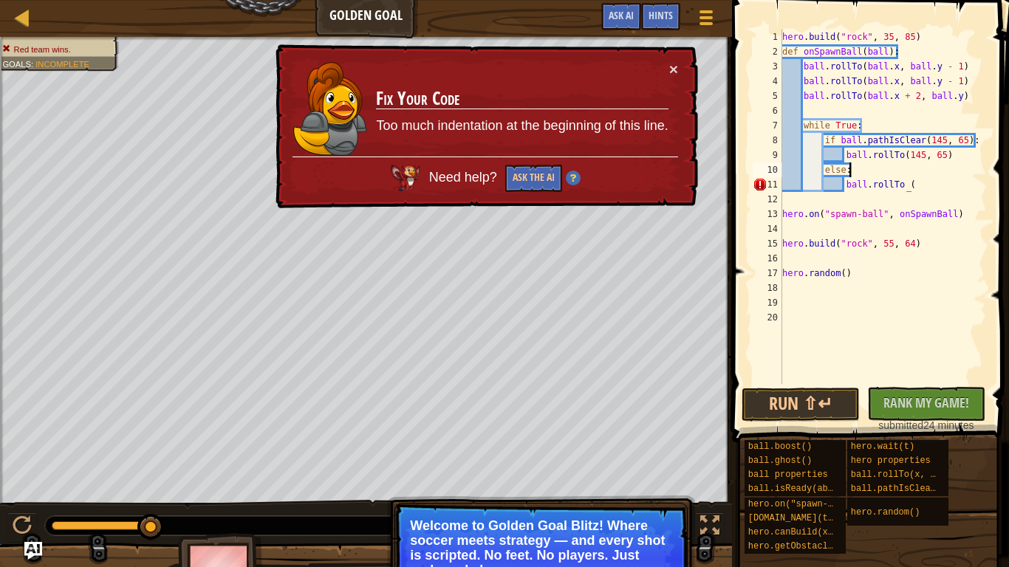
scroll to position [7, 9]
click at [908, 182] on div "hero . build ( "rock" , 35 , 85 ) def onSpawnBall ( ball ) : ball . rollTo ( ba…" at bounding box center [883, 222] width 208 height 384
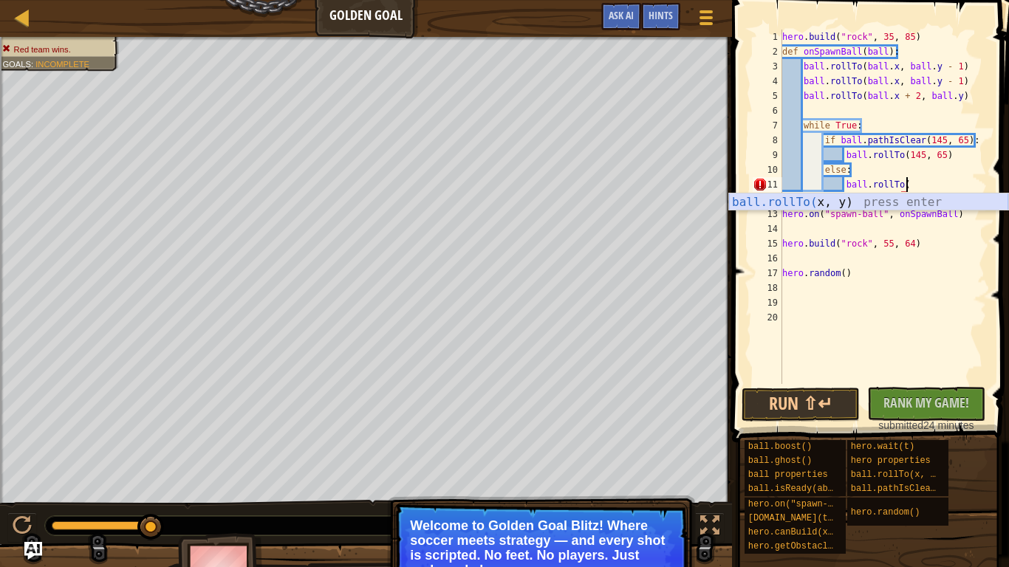
click at [906, 202] on div "ball.rollTo( x, y) press enter" at bounding box center [868, 220] width 279 height 53
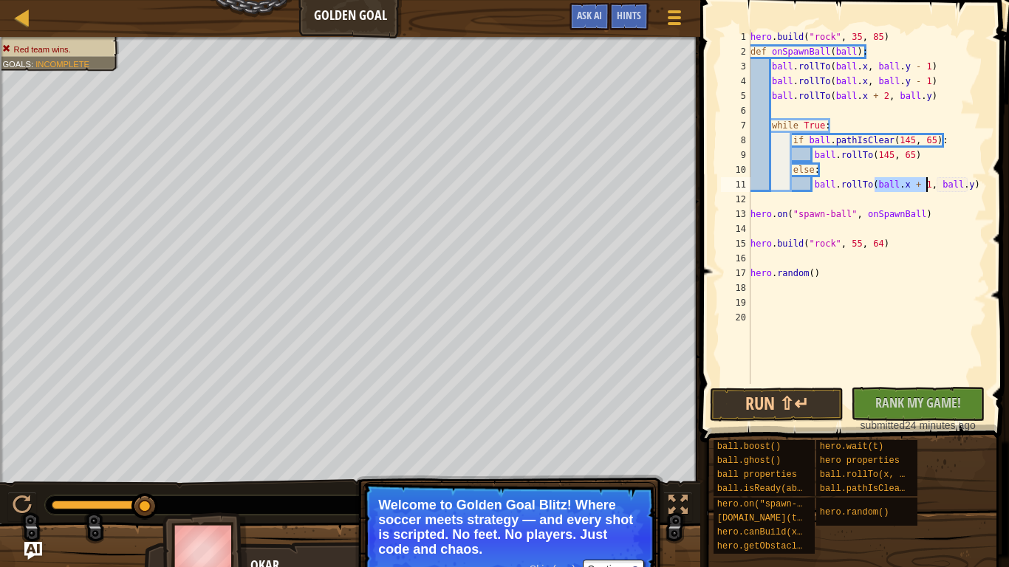
click at [903, 185] on div "hero . build ( "rock" , 35 , 85 ) def onSpawnBall ( ball ) : ball . rollTo ( ba…" at bounding box center [867, 207] width 239 height 355
click at [918, 186] on div "hero . build ( "rock" , 35 , 85 ) def onSpawnBall ( ball ) : ball . rollTo ( ba…" at bounding box center [867, 222] width 239 height 384
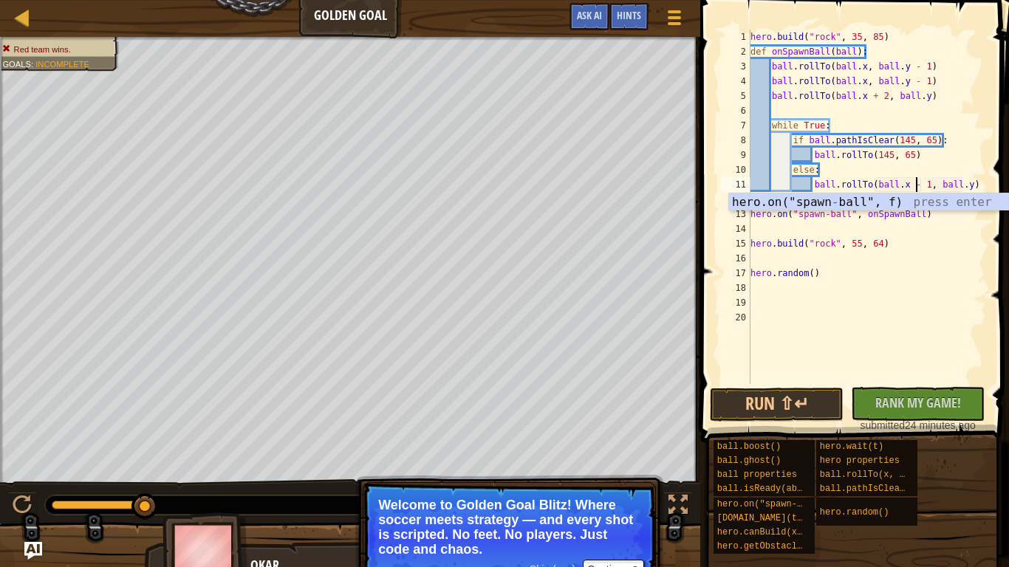
scroll to position [7, 24]
click at [782, 411] on button "Run ⇧↵" at bounding box center [777, 405] width 134 height 34
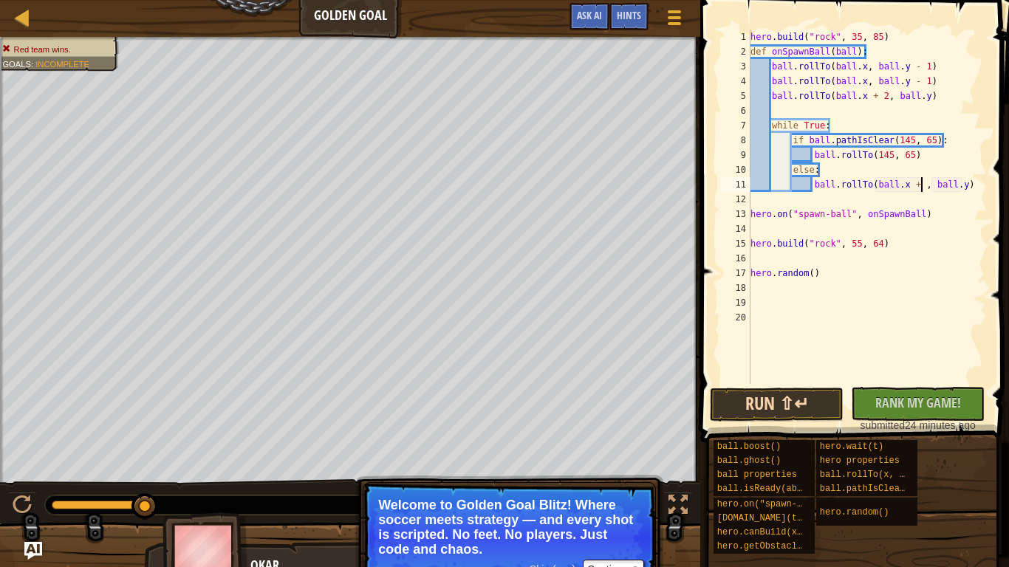
scroll to position [7, 26]
click at [949, 140] on div "hero . build ( "rock" , 35 , 85 ) def onSpawnBall ( ball ) : ball . rollTo ( ba…" at bounding box center [867, 222] width 239 height 384
drag, startPoint x: 949, startPoint y: 140, endPoint x: 796, endPoint y: 142, distance: 152.9
click at [796, 142] on div "hero . build ( "rock" , 35 , 85 ) def onSpawnBall ( ball ) : ball . rollTo ( ba…" at bounding box center [867, 222] width 239 height 384
click at [976, 185] on div "hero . build ( "rock" , 35 , 85 ) def onSpawnBall ( ball ) : ball . rollTo ( ba…" at bounding box center [867, 222] width 239 height 384
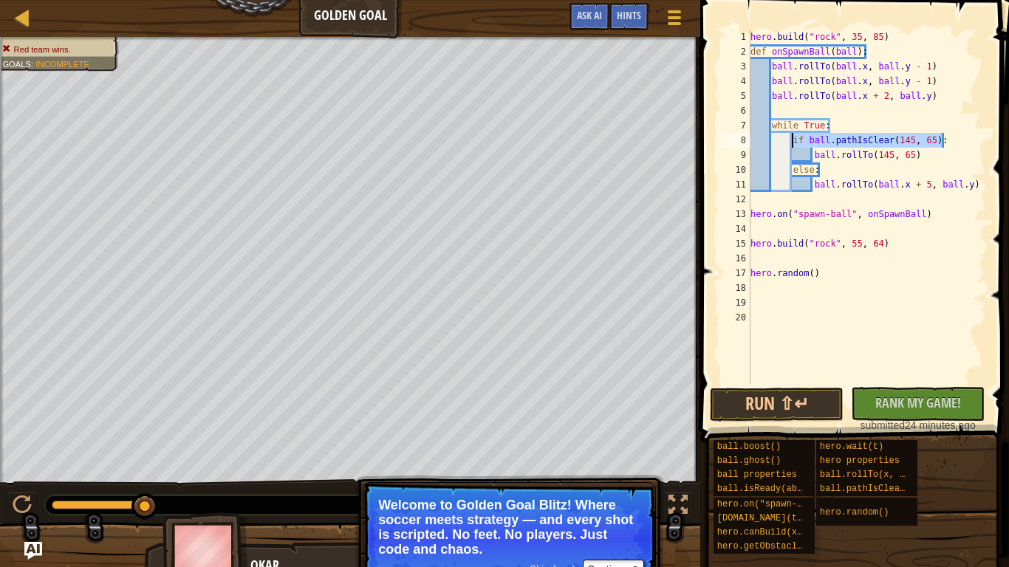
type textarea "ball.rollTo(ball.x + 5, ball.y)"
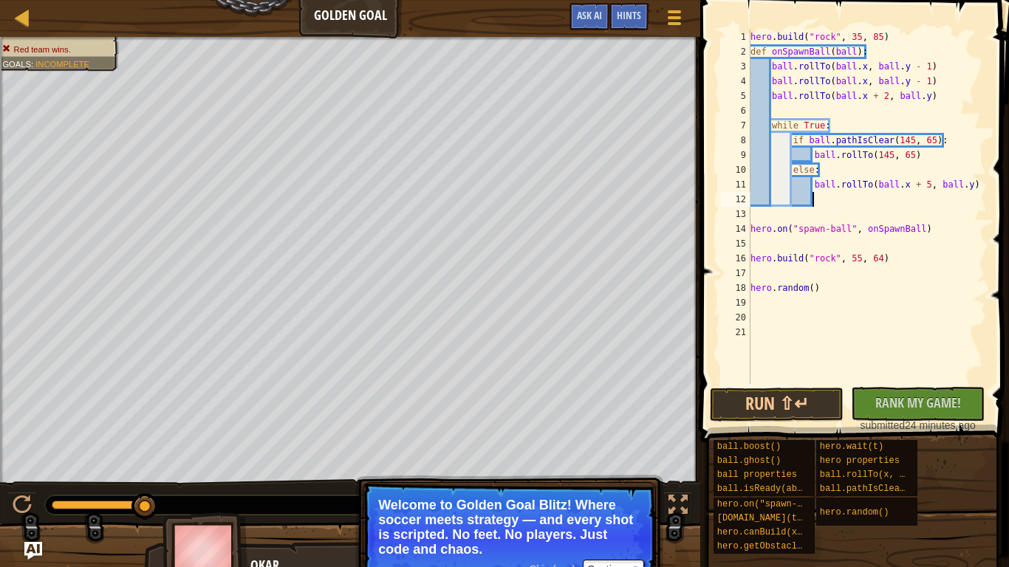
paste textarea "if ball.pathIsClear(145, 65):"
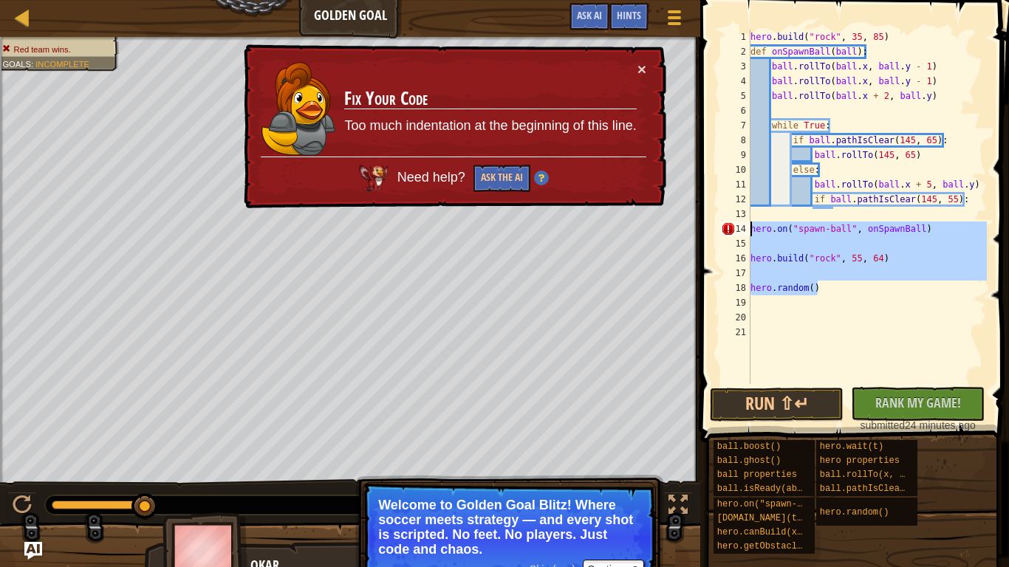
drag, startPoint x: 821, startPoint y: 290, endPoint x: 748, endPoint y: 223, distance: 98.8
click at [748, 223] on div "if ball.pathIsClear(145, 55): 1 2 3 4 5 6 7 8 9 10 11 12 13 14 15 16 17 18 19 2…" at bounding box center [852, 207] width 269 height 355
type textarea "hero.on("spawn-ball", onSpawnBall)"
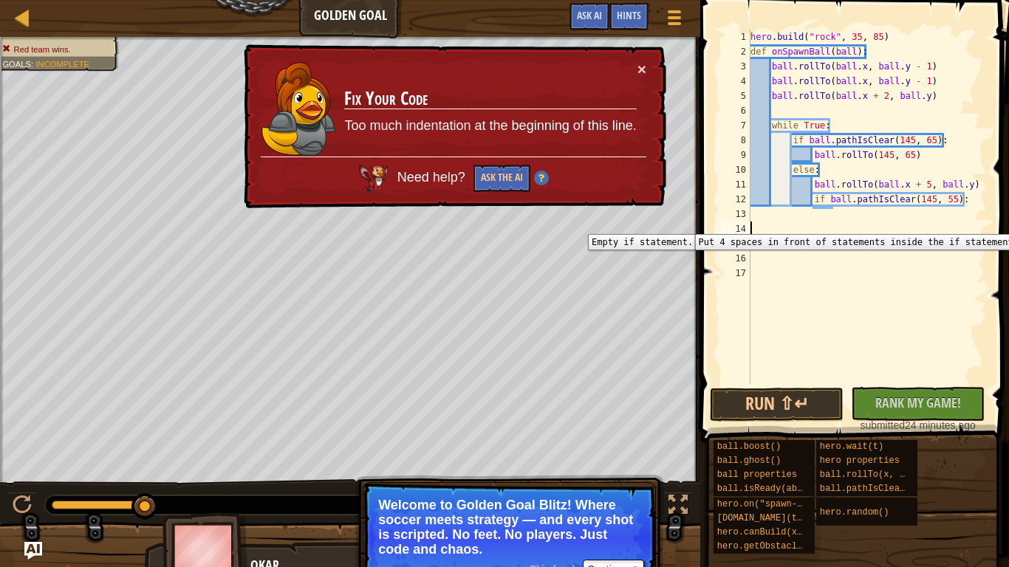
scroll to position [7, 0]
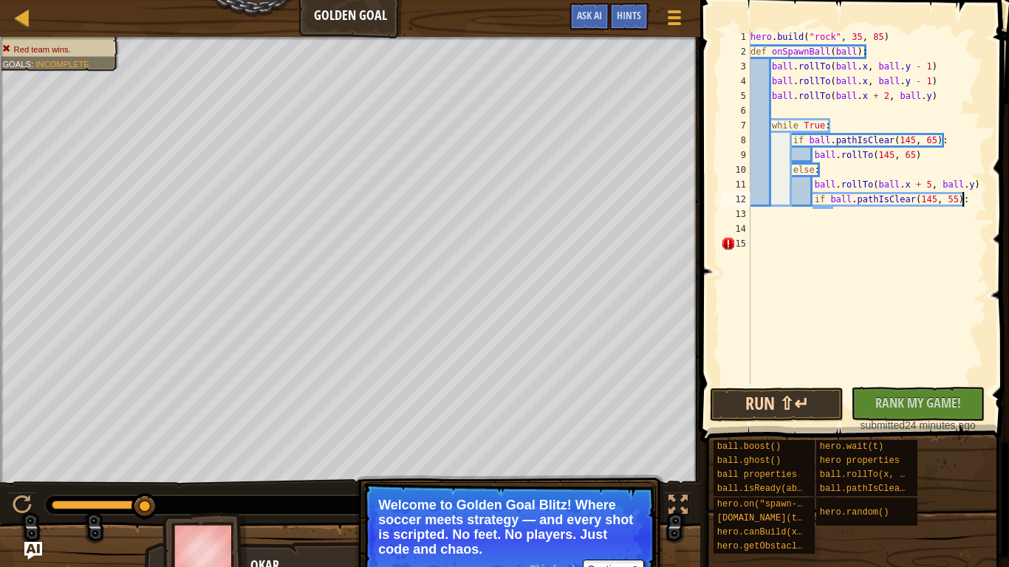
type textarea "if ball.pathIsClear(145, 55):"
click at [765, 402] on button "Run ⇧↵" at bounding box center [777, 405] width 134 height 34
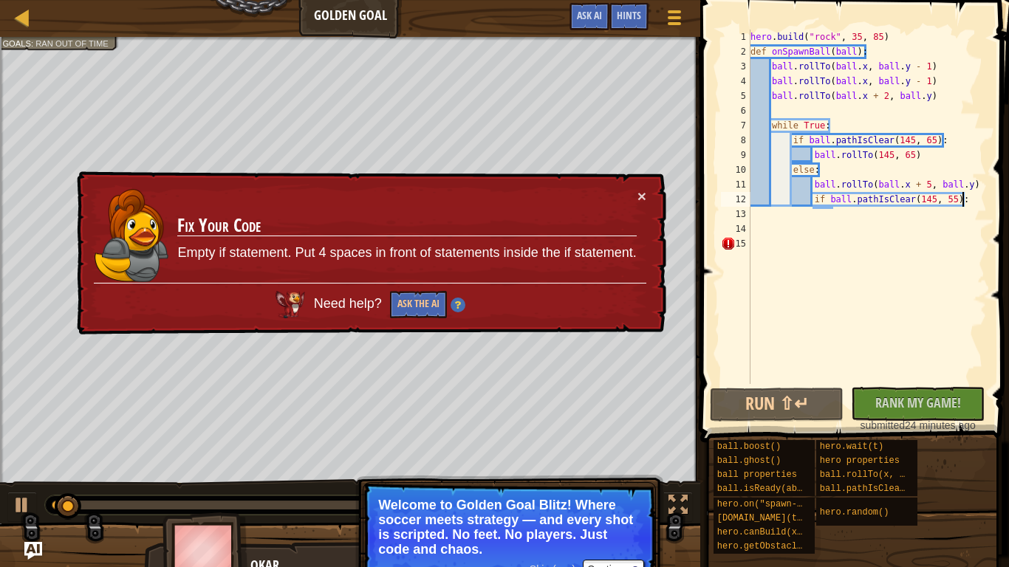
click at [841, 236] on div "hero . build ( "rock" , 35 , 85 ) def onSpawnBall ( ball ) : ball . rollTo ( ba…" at bounding box center [867, 222] width 239 height 384
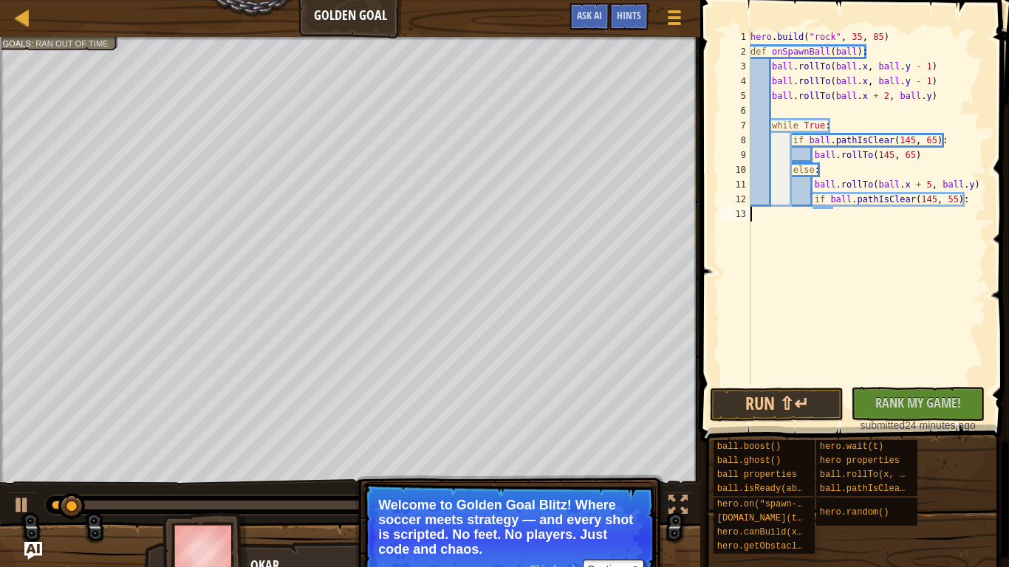
type textarea "if ball.pathIsClear(145, 55):"
click at [754, 401] on button "Run ⇧↵" at bounding box center [777, 405] width 134 height 34
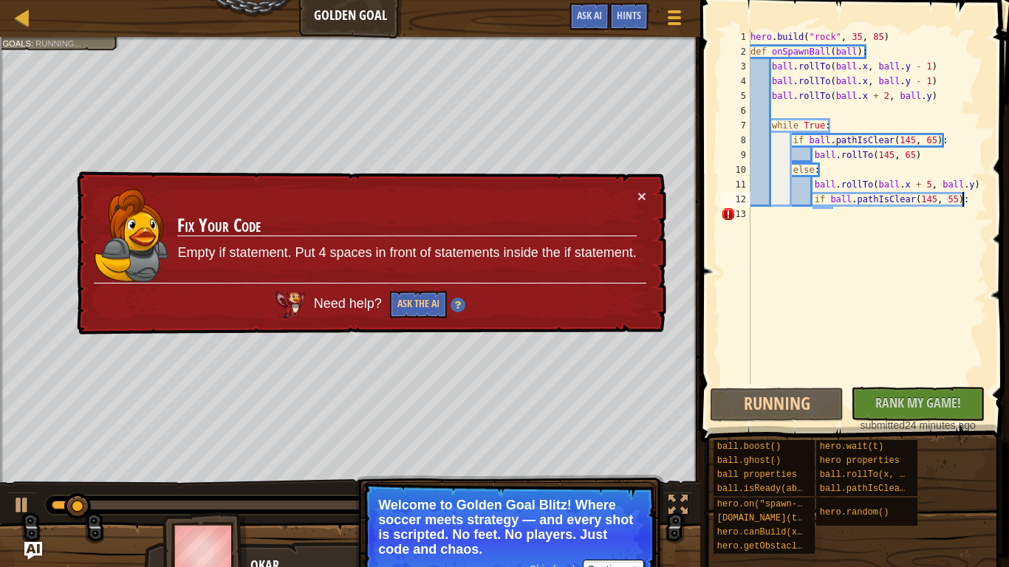
click at [776, 219] on div "hero . build ( "rock" , 35 , 85 ) def onSpawnBall ( ball ) : ball . rollTo ( ba…" at bounding box center [867, 222] width 239 height 384
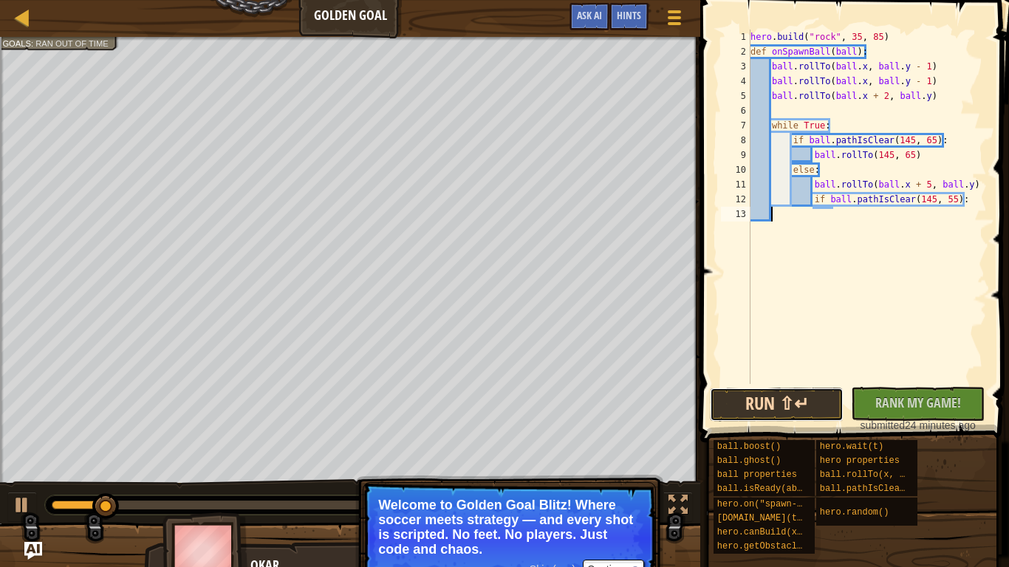
click at [755, 389] on button "Run ⇧↵" at bounding box center [777, 405] width 134 height 34
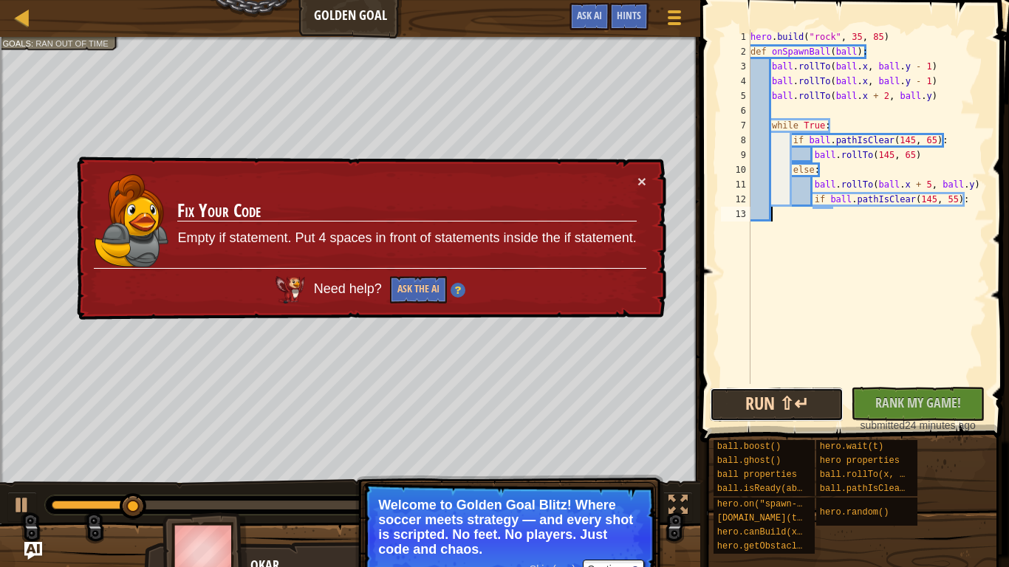
click at [758, 413] on button "Run ⇧↵" at bounding box center [777, 405] width 134 height 34
click at [824, 198] on div "hero . build ( "rock" , 35 , 85 ) def onSpawnBall ( ball ) : ball . rollTo ( ba…" at bounding box center [867, 222] width 239 height 384
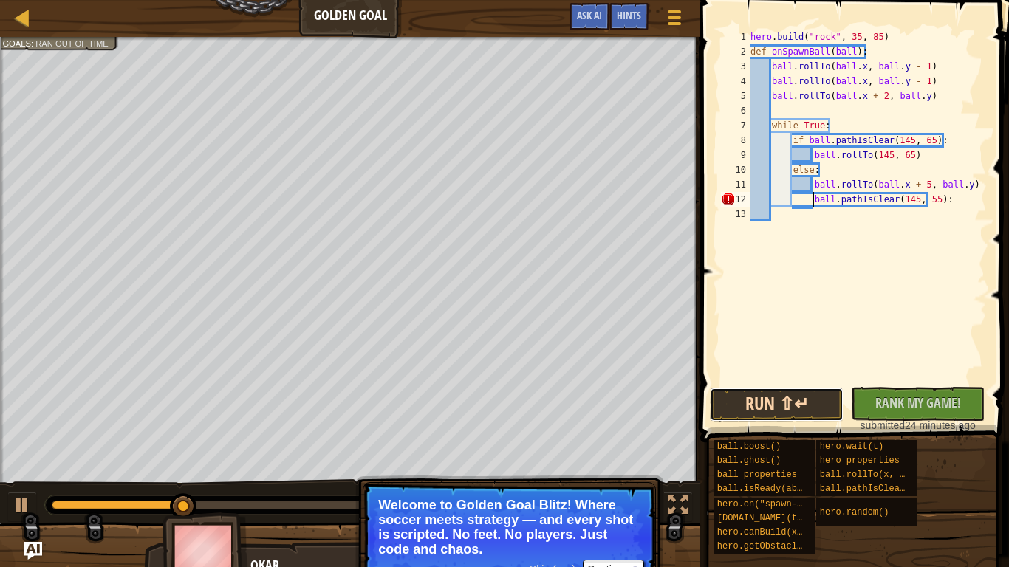
click at [776, 415] on button "Run ⇧↵" at bounding box center [777, 405] width 134 height 34
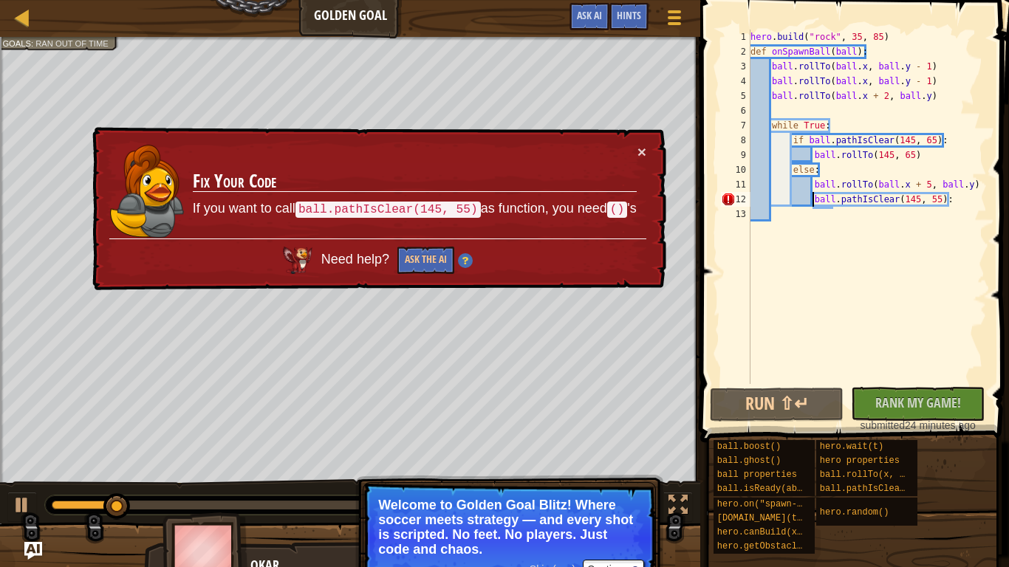
click at [957, 199] on div "hero . build ( "rock" , 35 , 85 ) def onSpawnBall ( ball ) : ball . rollTo ( ba…" at bounding box center [867, 222] width 239 height 384
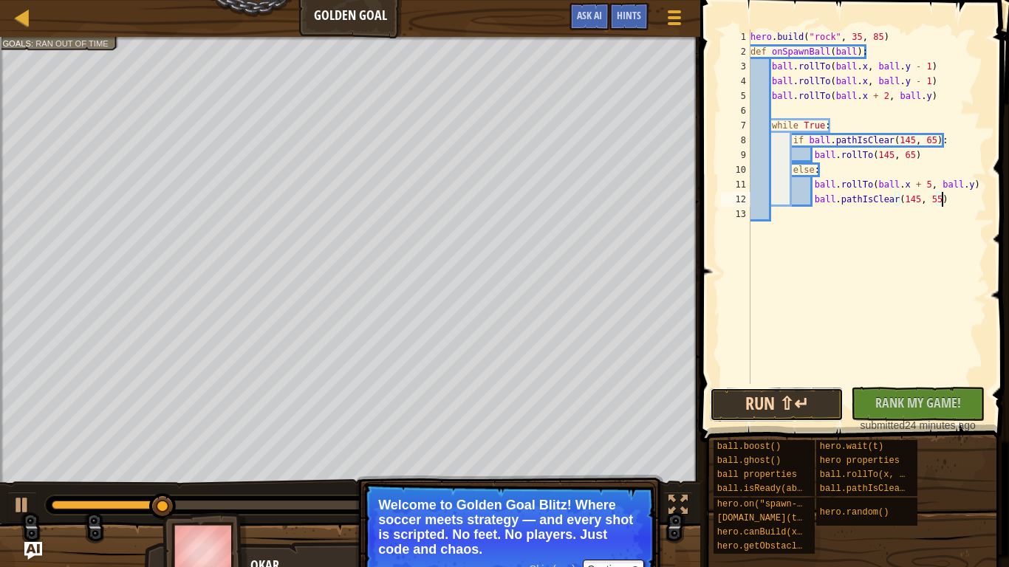
click at [776, 407] on button "Run ⇧↵" at bounding box center [777, 405] width 134 height 34
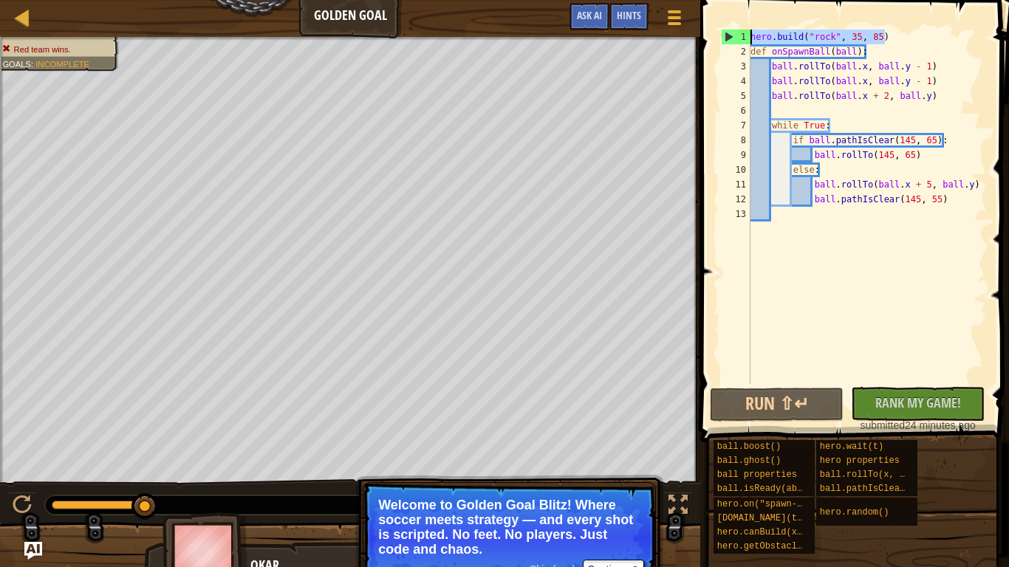
drag, startPoint x: 885, startPoint y: 31, endPoint x: 722, endPoint y: 41, distance: 162.8
click at [722, 41] on div "ball.pathIsClear(145, 55) 1 2 3 4 5 6 7 8 9 10 11 12 13 hero . build ( "rock" ,…" at bounding box center [852, 207] width 269 height 355
type textarea "[DOMAIN_NAME]("rock", 35, 85)"
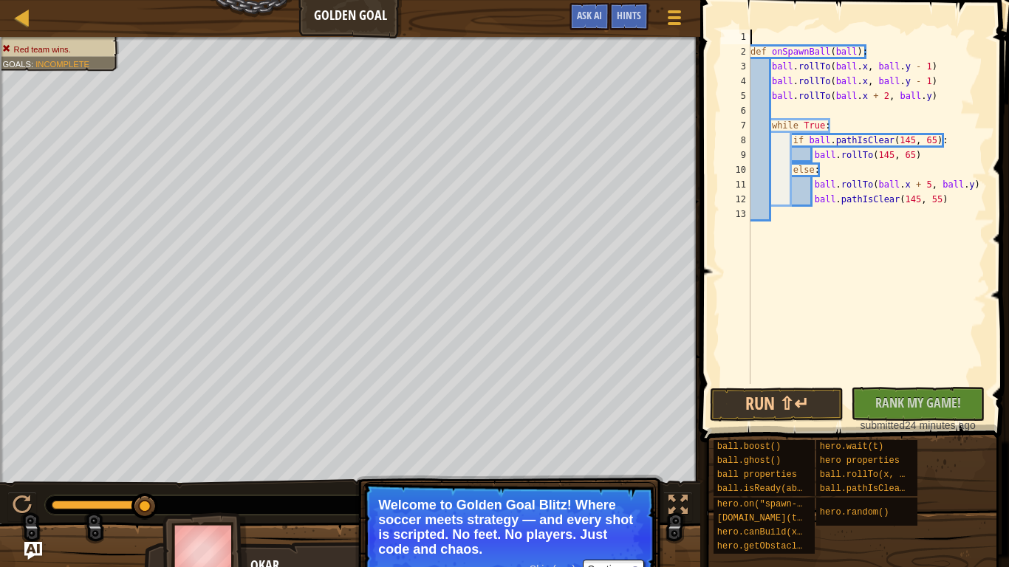
click at [964, 201] on div "def onSpawnBall ( ball ) : ball . rollTo ( ball . x , ball . y - 1 ) ball . rol…" at bounding box center [867, 222] width 239 height 384
type textarea "ball.pathIsClear(145, 55)"
click at [957, 219] on div "def onSpawnBall ( ball ) : ball . rollTo ( ball . x , ball . y - 1 ) ball . rol…" at bounding box center [867, 222] width 239 height 384
click at [946, 241] on div "def onSpawnBall ( ball ) : ball . rollTo ( ball . x , ball . y - 1 ) ball . rol…" at bounding box center [867, 222] width 239 height 384
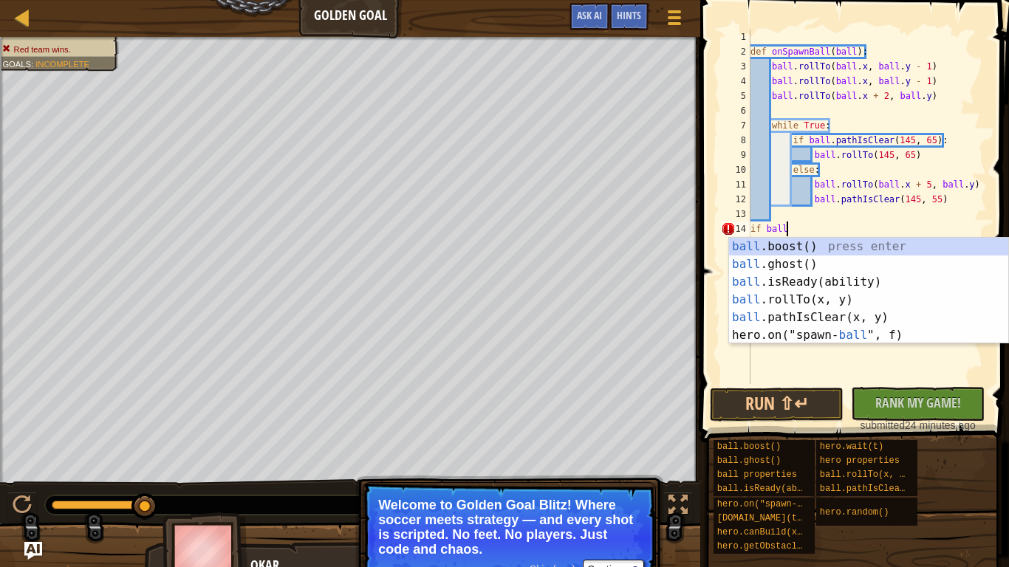
scroll to position [7, 4]
click at [935, 279] on div "ball .boost() press enter ball .ghost() press enter ball .isReady(ability) pres…" at bounding box center [868, 309] width 279 height 142
type textarea "if ball.isReady("boost")"
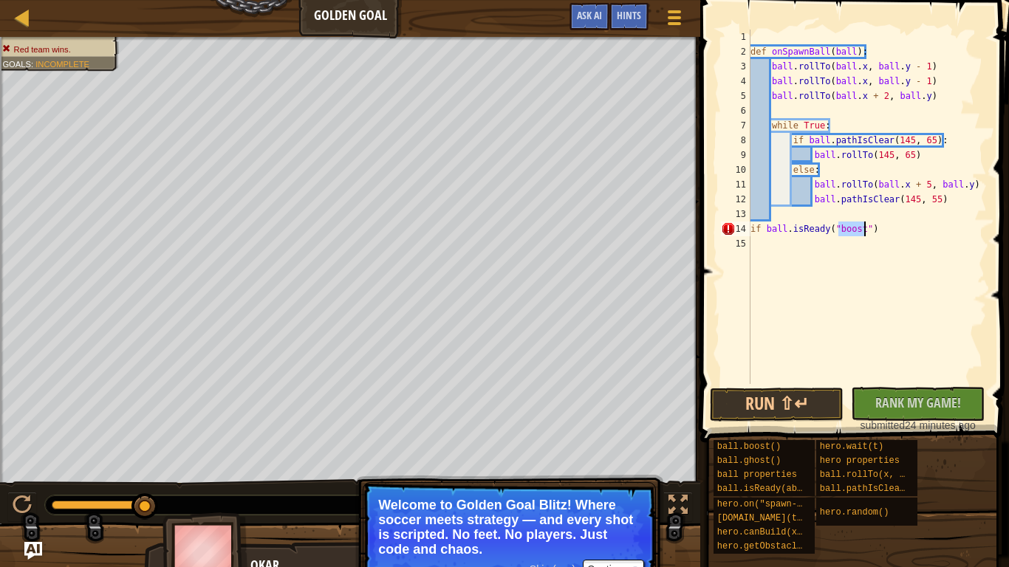
click at [882, 224] on div "def onSpawnBall ( ball ) : ball . rollTo ( ball . x , ball . y - 1 ) ball . rol…" at bounding box center [867, 222] width 239 height 384
drag, startPoint x: 878, startPoint y: 230, endPoint x: 748, endPoint y: 227, distance: 129.3
click at [748, 227] on div "if ball.isReady("boost") 1 2 3 4 5 6 7 8 9 10 11 12 13 14 15 def onSpawnBall ( …" at bounding box center [852, 207] width 269 height 355
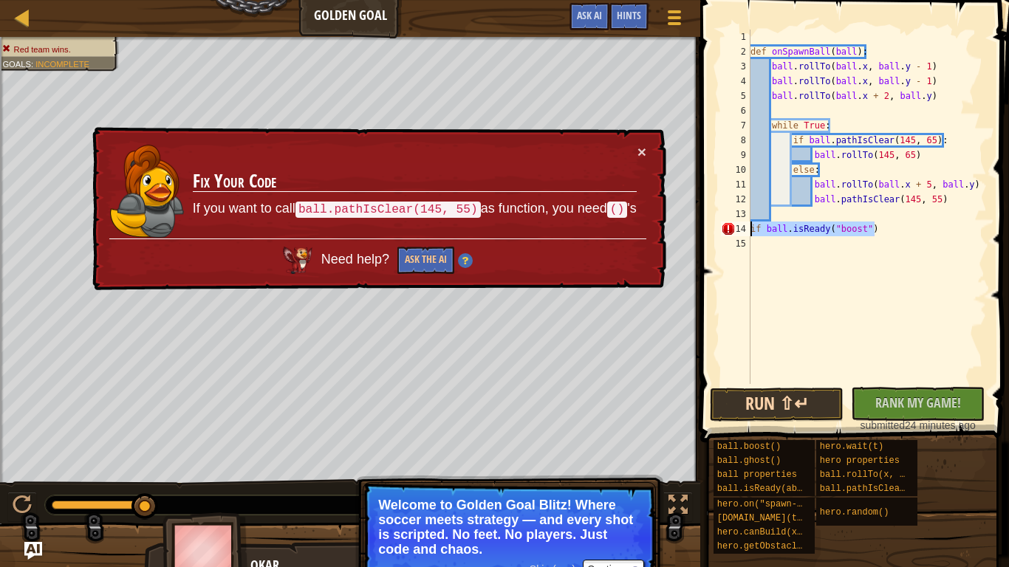
scroll to position [7, 0]
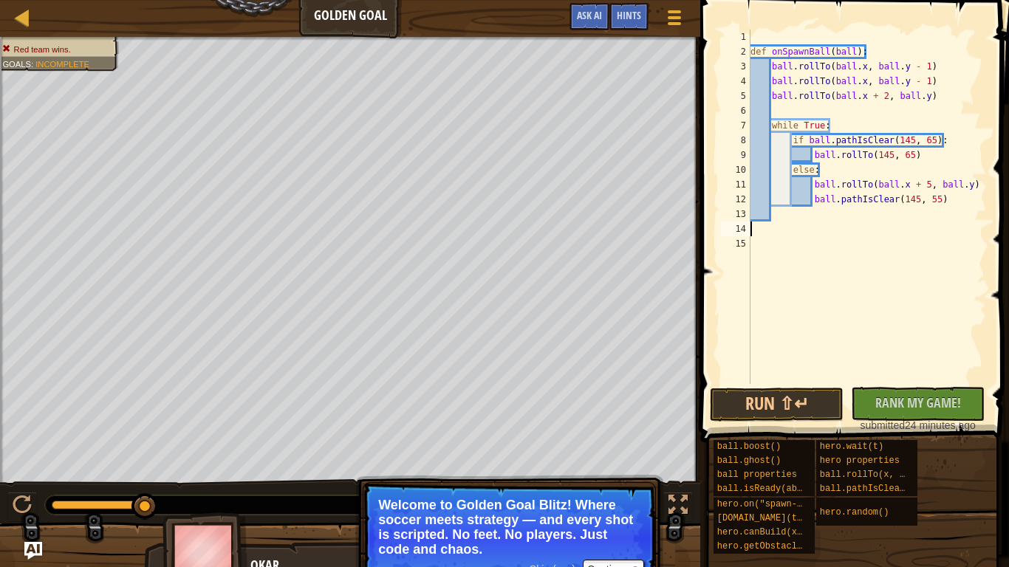
click at [943, 201] on div "def onSpawnBall ( ball ) : ball . rollTo ( ball . x , ball . y - 1 ) ball . rol…" at bounding box center [867, 222] width 239 height 384
type textarea "ball.pathIsClear(145, 55)"
paste textarea "if ball.isReady("boost")"
type textarea "if ball.isReady("boost")"
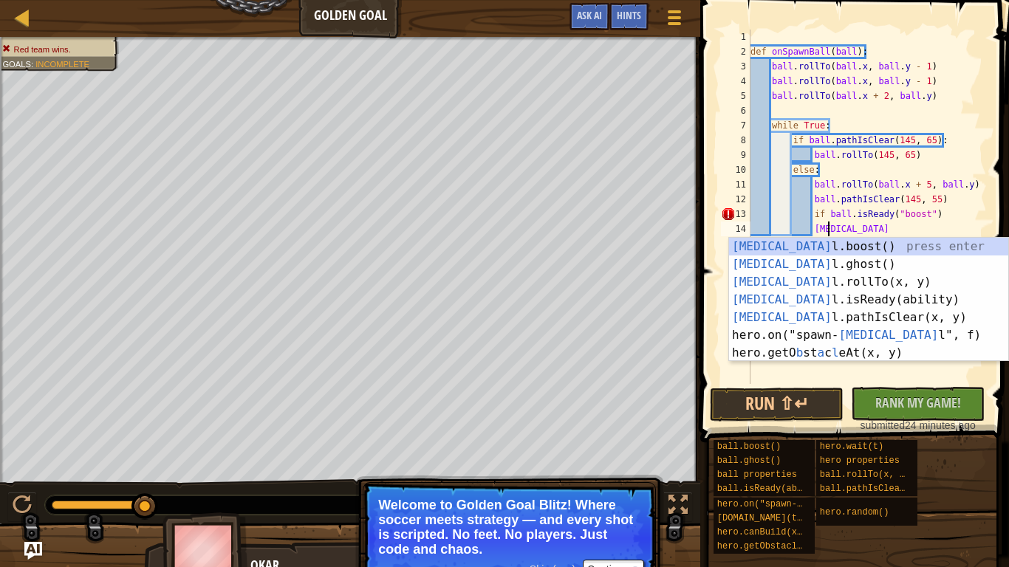
type textarea "ball"
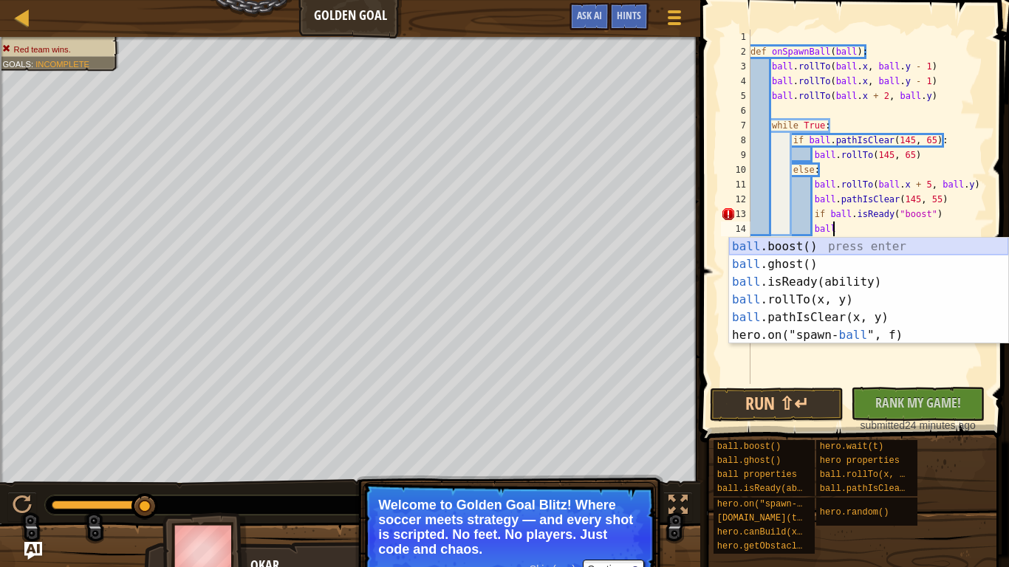
click at [910, 249] on div "ball .boost() press enter ball .ghost() press enter ball .isReady(ability) pres…" at bounding box center [868, 309] width 279 height 142
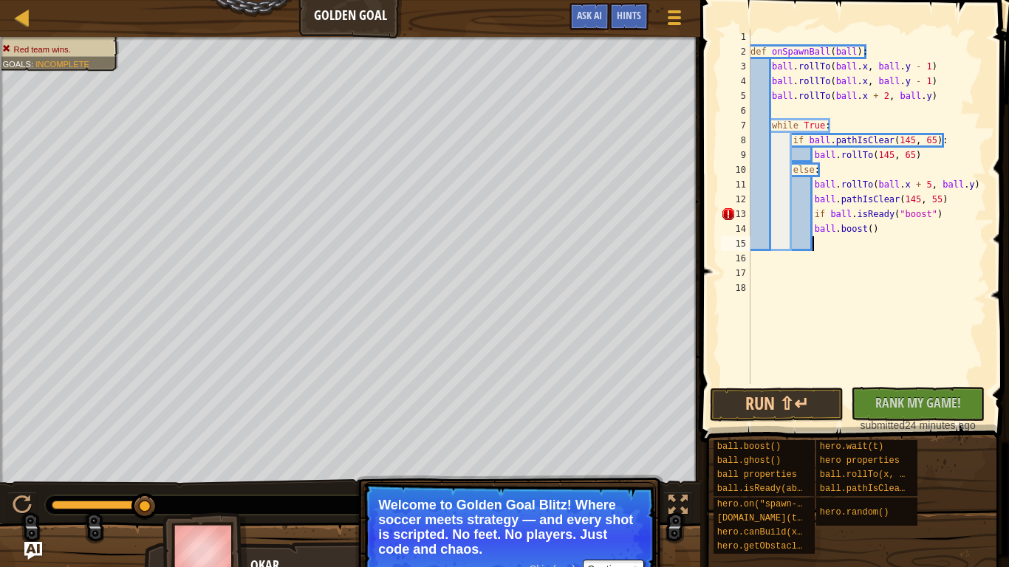
scroll to position [7, 8]
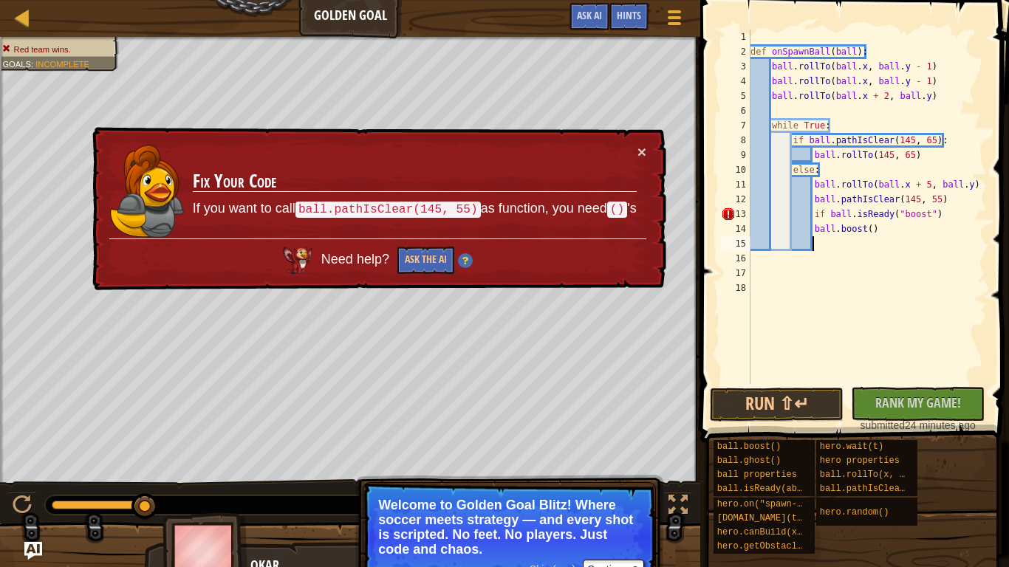
click at [872, 208] on div "def onSpawnBall ( ball ) : ball . rollTo ( ball . x , ball . y - 1 ) ball . rol…" at bounding box center [867, 222] width 239 height 384
click at [891, 218] on div "def onSpawnBall ( ball ) : ball . rollTo ( ball . x , ball . y - 1 ) ball . rol…" at bounding box center [867, 222] width 239 height 384
click at [642, 149] on button "×" at bounding box center [641, 154] width 9 height 16
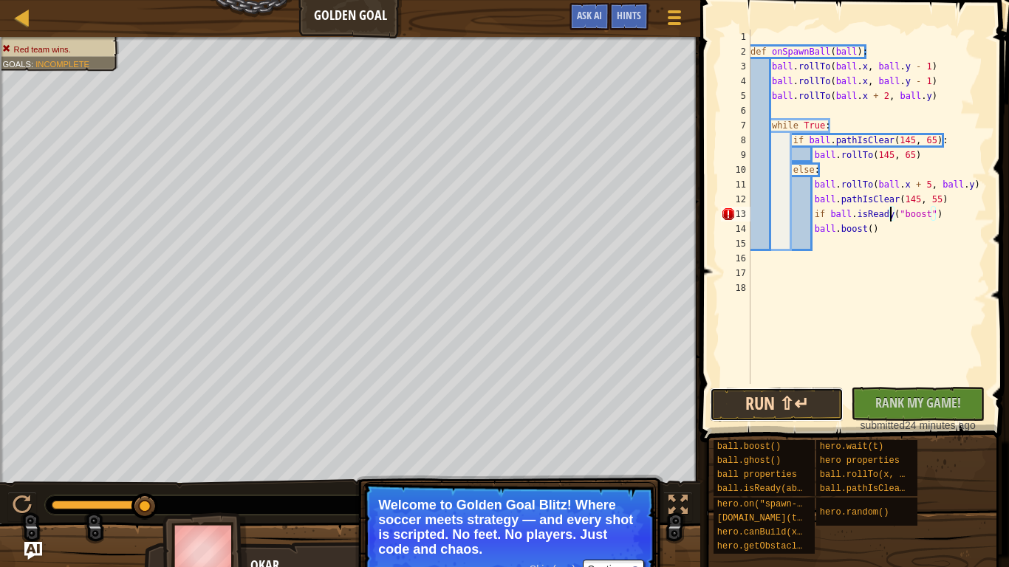
click at [764, 412] on button "Run ⇧↵" at bounding box center [777, 405] width 134 height 34
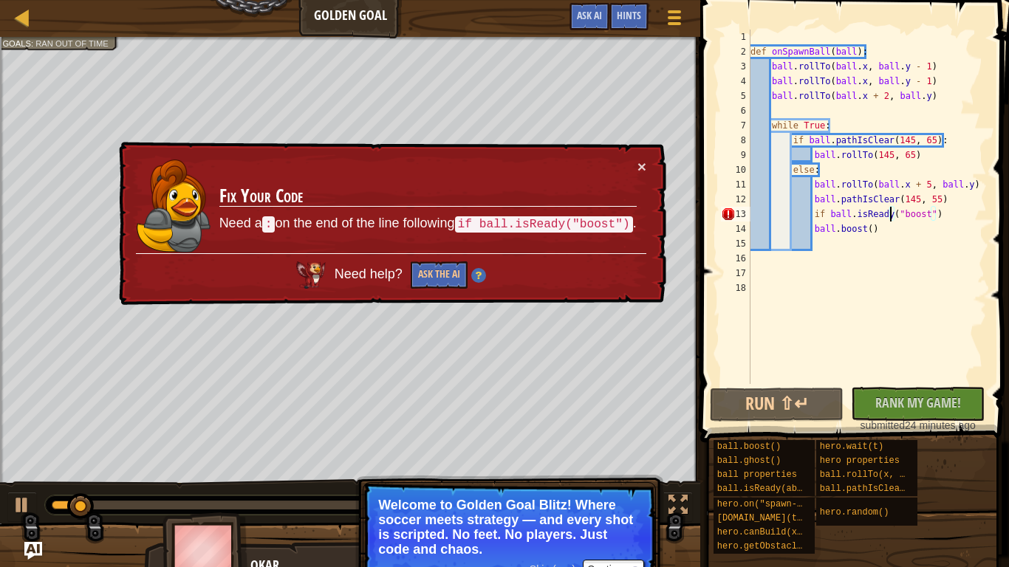
click at [941, 213] on div "def onSpawnBall ( ball ) : ball . rollTo ( ball . x , ball . y - 1 ) ball . rol…" at bounding box center [867, 222] width 239 height 384
type textarea "if ball.isReady("boost"):"
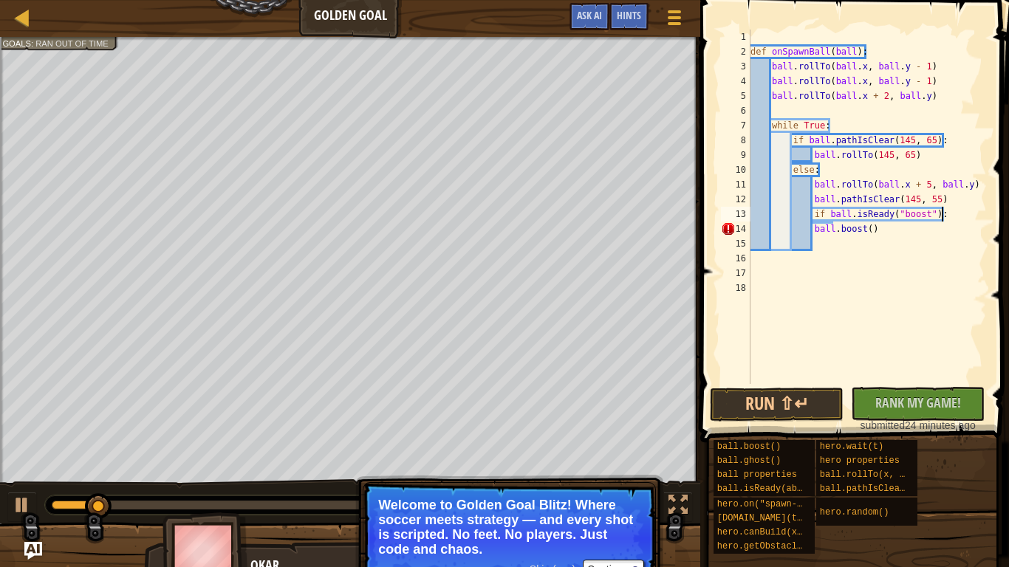
click at [844, 261] on div "def onSpawnBall ( ball ) : ball . rollTo ( ball . x , ball . y - 1 ) ball . rol…" at bounding box center [867, 222] width 239 height 384
click at [881, 228] on div "def onSpawnBall ( ball ) : ball . rollTo ( ball . x , ball . y - 1 ) ball . rol…" at bounding box center [867, 222] width 239 height 384
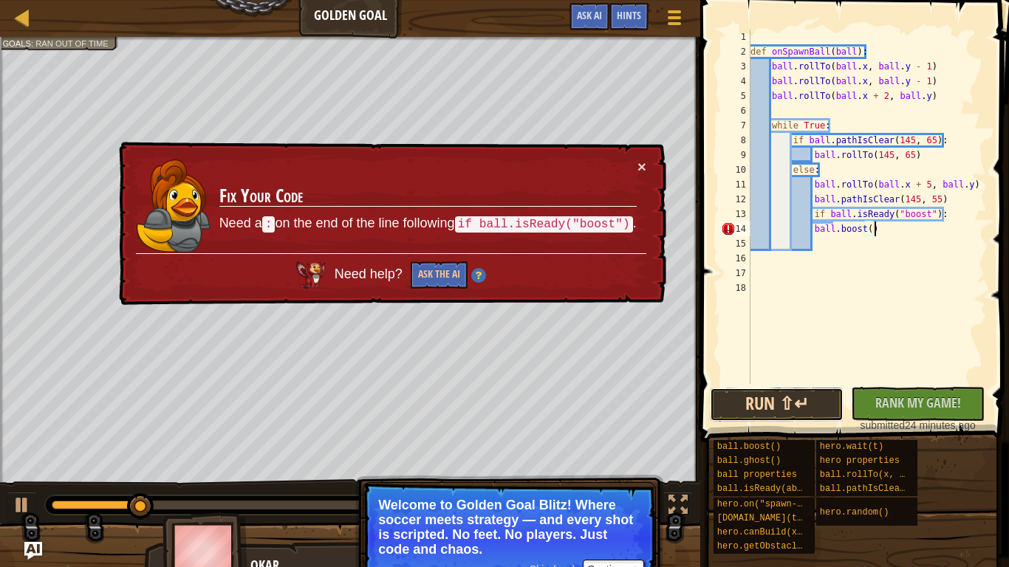
click at [753, 402] on button "Run ⇧↵" at bounding box center [777, 405] width 134 height 34
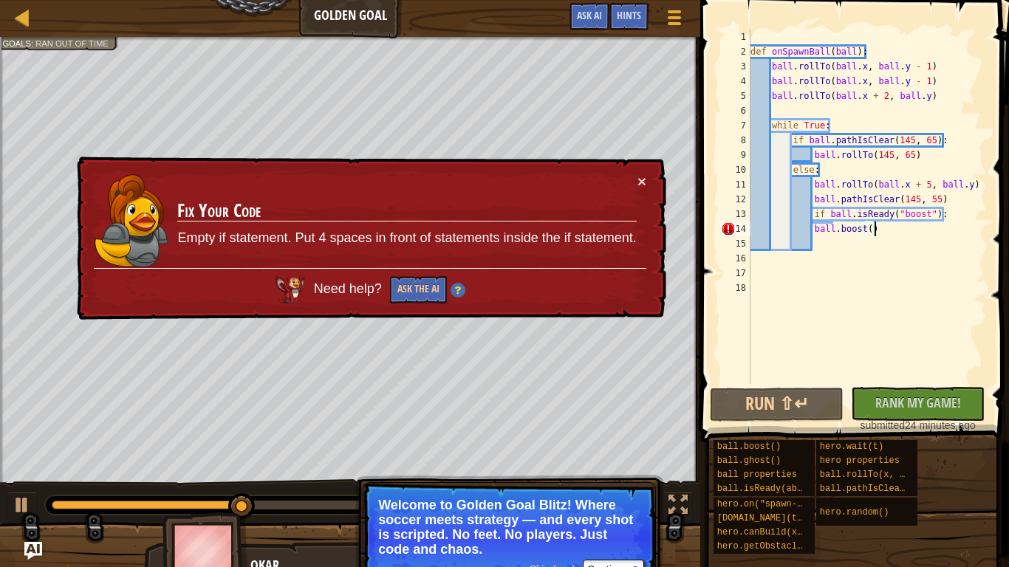
click at [887, 185] on div "def onSpawnBall ( ball ) : ball . rollTo ( ball . x , ball . y - 1 ) ball . rol…" at bounding box center [867, 222] width 239 height 384
click at [887, 231] on div "def onSpawnBall ( ball ) : ball . rollTo ( ball . x , ball . y - 1 ) ball . rol…" at bounding box center [867, 222] width 239 height 384
type textarea "ball.boost()"
click at [862, 230] on div "def onSpawnBall ( ball ) : ball . rollTo ( ball . x , ball . y - 1 ) ball . rol…" at bounding box center [867, 222] width 239 height 384
click at [414, 284] on button "Ask the AI" at bounding box center [417, 290] width 57 height 28
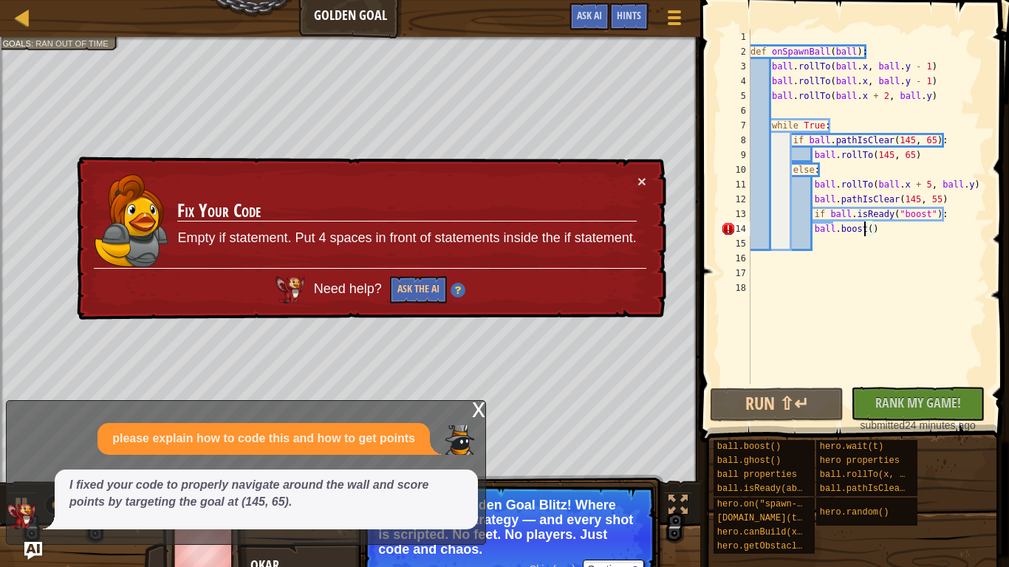
click at [475, 405] on div "x" at bounding box center [478, 408] width 13 height 15
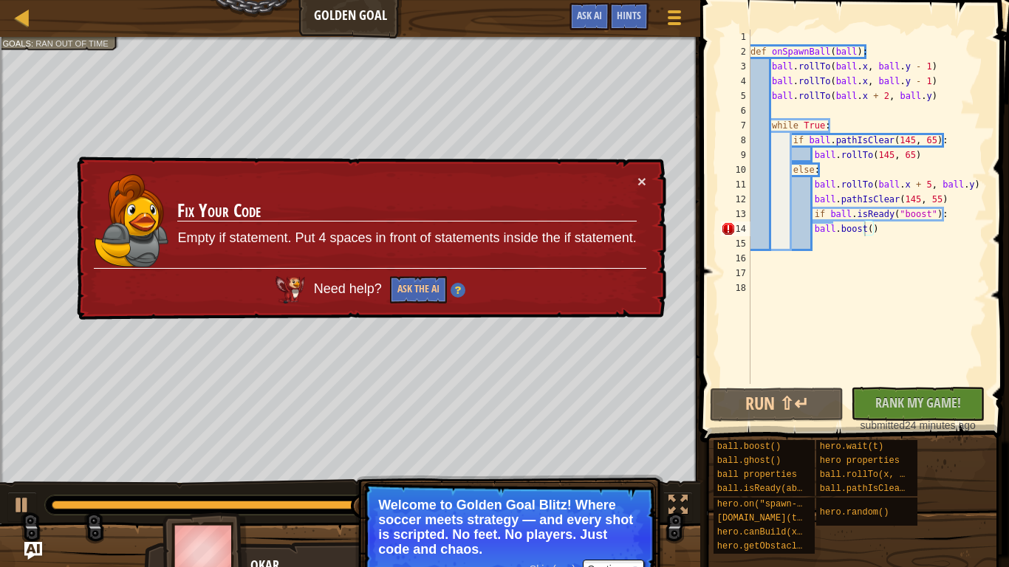
click at [877, 234] on div "def onSpawnBall ( ball ) : ball . rollTo ( ball . x , ball . y - 1 ) ball . rol…" at bounding box center [867, 222] width 239 height 384
click at [827, 241] on div "def onSpawnBall ( ball ) : ball . rollTo ( ball . x , ball . y - 1 ) ball . rol…" at bounding box center [867, 222] width 239 height 384
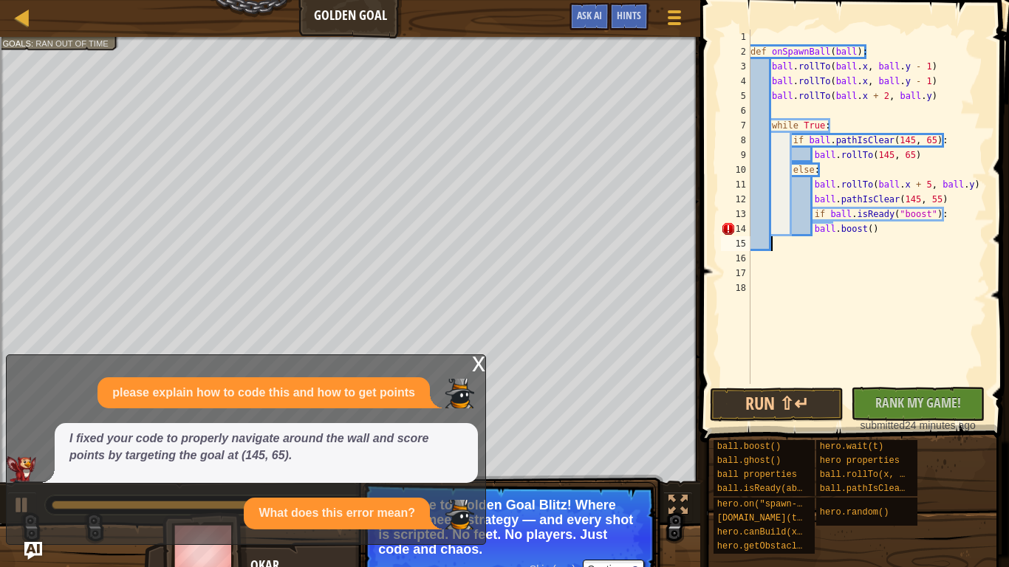
scroll to position [7, 0]
type textarea "ball.boost()"
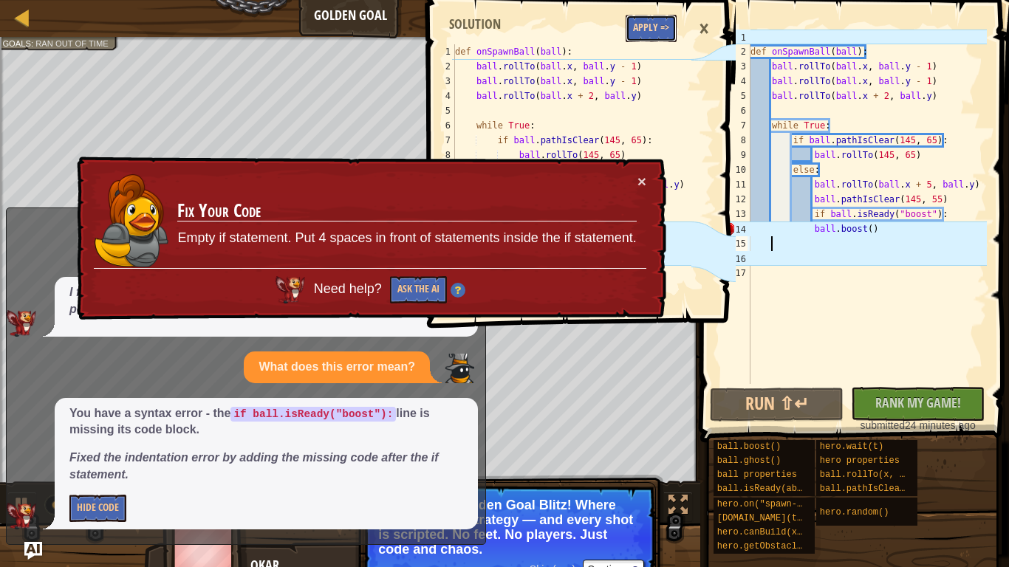
click at [639, 21] on button "Apply =>" at bounding box center [651, 28] width 51 height 27
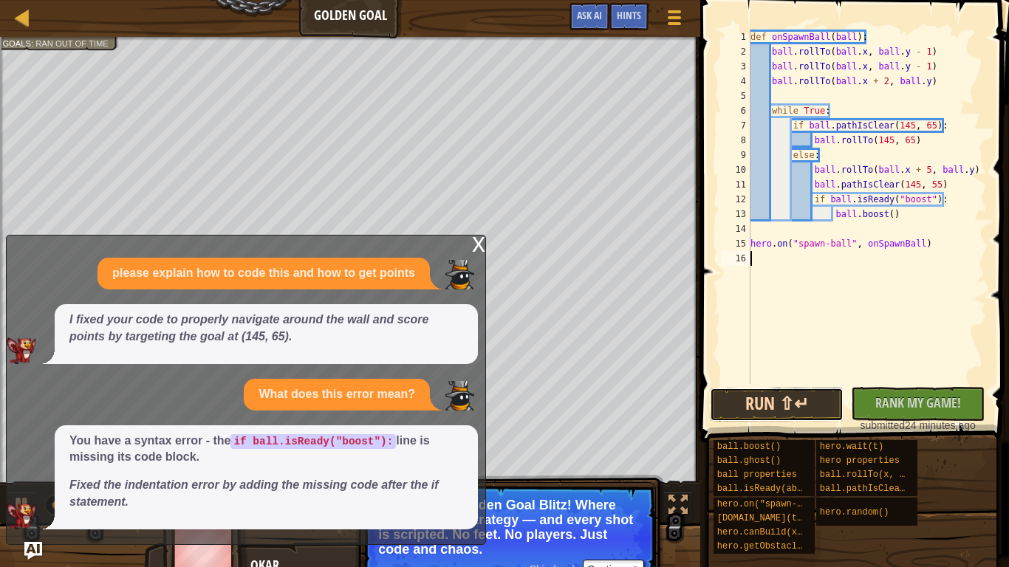
click at [756, 397] on button "Run ⇧↵" at bounding box center [777, 405] width 134 height 34
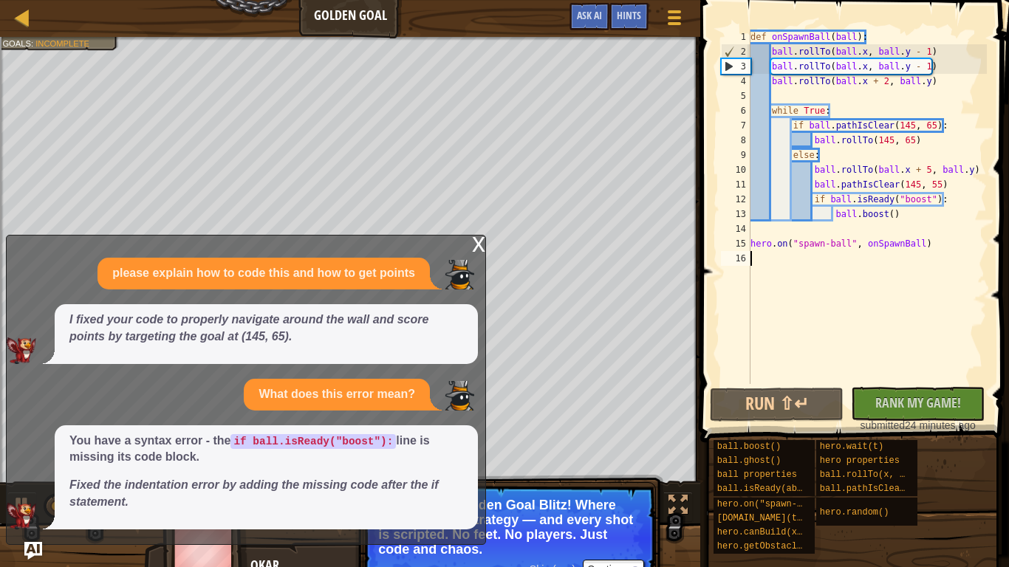
click at [479, 243] on div "x" at bounding box center [478, 243] width 13 height 15
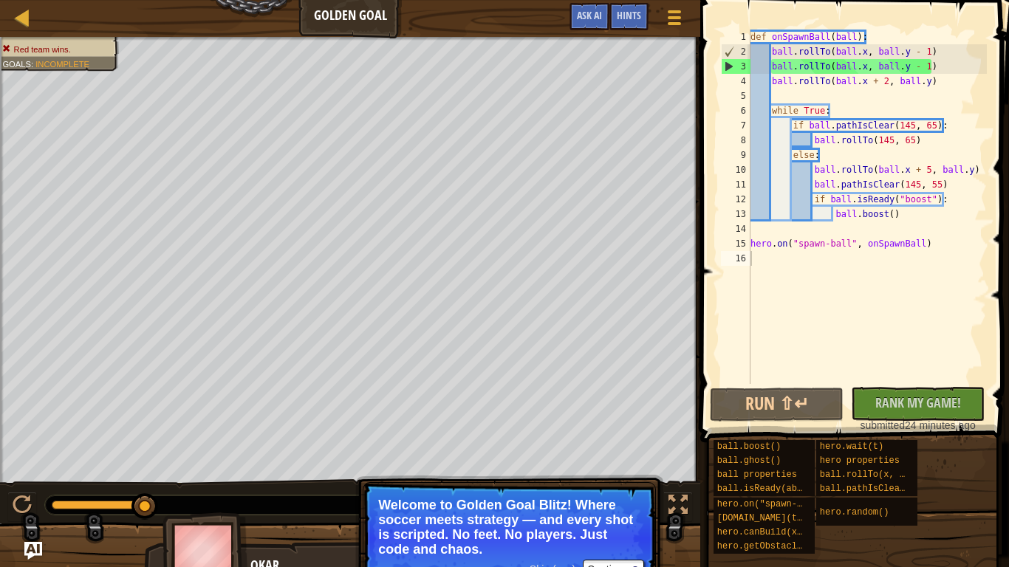
type textarea "hero.on("spawn-ball", onSpawnBall)"
drag, startPoint x: 931, startPoint y: 238, endPoint x: 747, endPoint y: 247, distance: 184.1
click at [747, 247] on div "hero.on("spawn-ball", onSpawnBall) 1 2 3 4 5 6 7 8 9 10 11 12 13 14 15 16 def o…" at bounding box center [852, 207] width 269 height 355
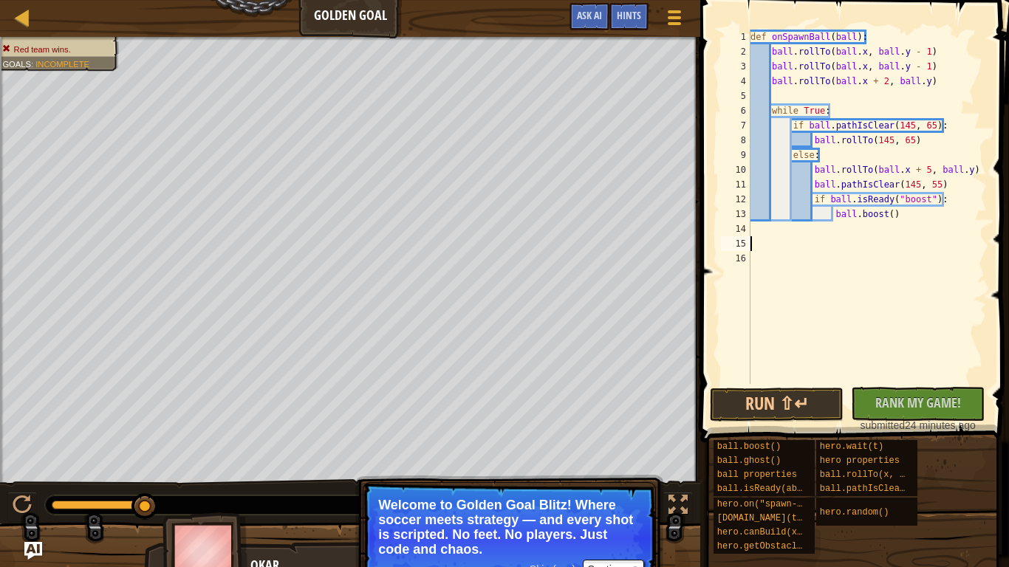
click at [867, 30] on div "def onSpawnBall ( ball ) : ball . rollTo ( ball . x , ball . y - 1 ) ball . rol…" at bounding box center [867, 222] width 239 height 384
type textarea "def onSpawnBall(ball):"
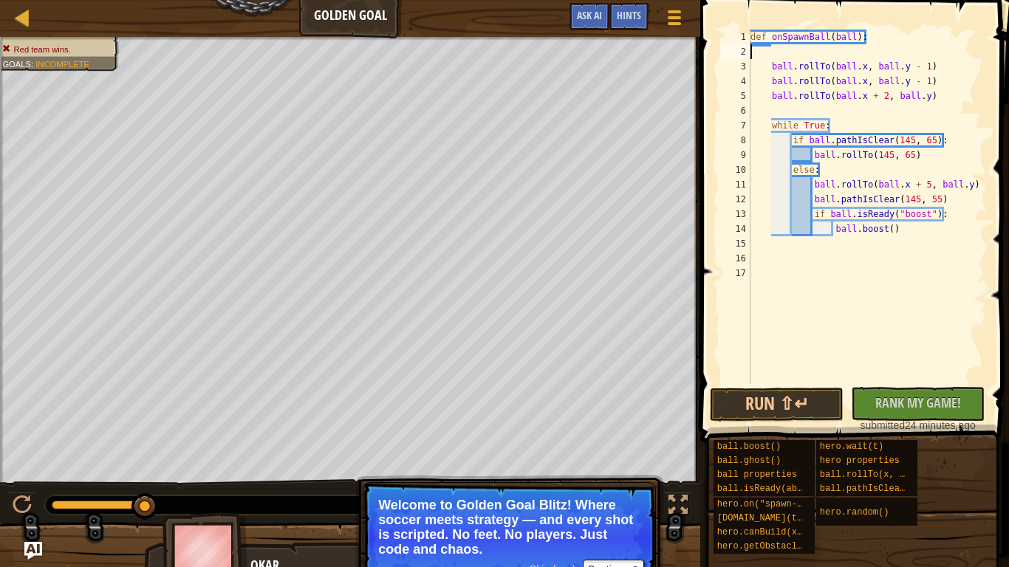
type textarea "def onSpawnBall(ball):"
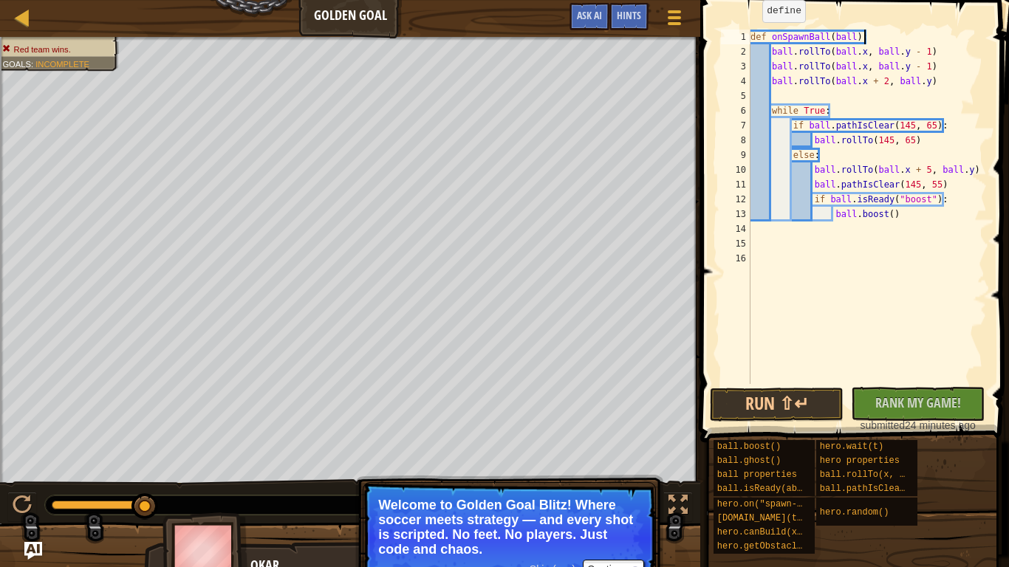
click at [754, 36] on div "def onSpawnBall ( ball ) : ball . rollTo ( ball . x , ball . y - 1 ) ball . rol…" at bounding box center [867, 222] width 239 height 384
click at [751, 36] on div "def onSpawnBall ( ball ) : ball . rollTo ( ball . x , ball . y - 1 ) ball . rol…" at bounding box center [867, 222] width 239 height 384
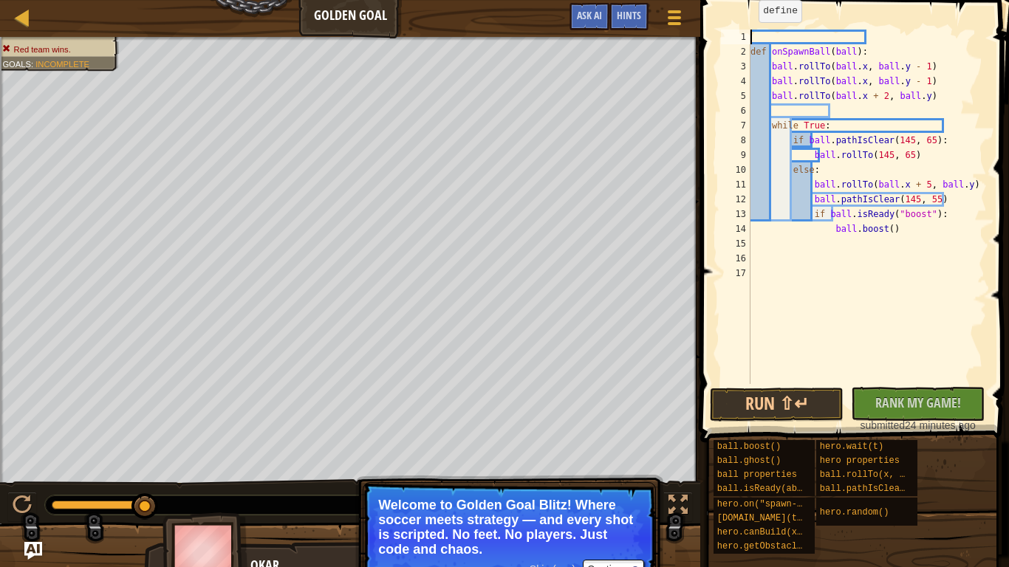
paste textarea "hero.on("spawn-ball", onSpawnBall)"
type textarea "hero.on("spawn-ball", onSpawnBall)"
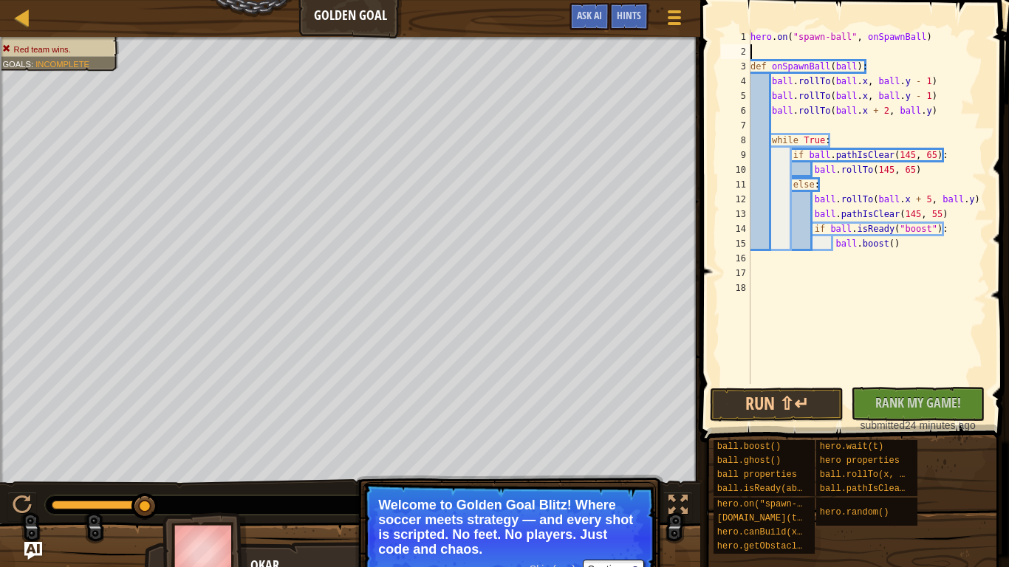
click at [942, 46] on div "hero . on ( "spawn-ball" , onSpawnBall ) def onSpawnBall ( ball ) : ball . roll…" at bounding box center [867, 222] width 239 height 384
click at [937, 39] on div "hero . on ( "spawn-ball" , onSpawnBall ) def onSpawnBall ( ball ) : ball . roll…" at bounding box center [867, 222] width 239 height 384
type textarea "hero.on("spawn-ball", onSpawnBall):"
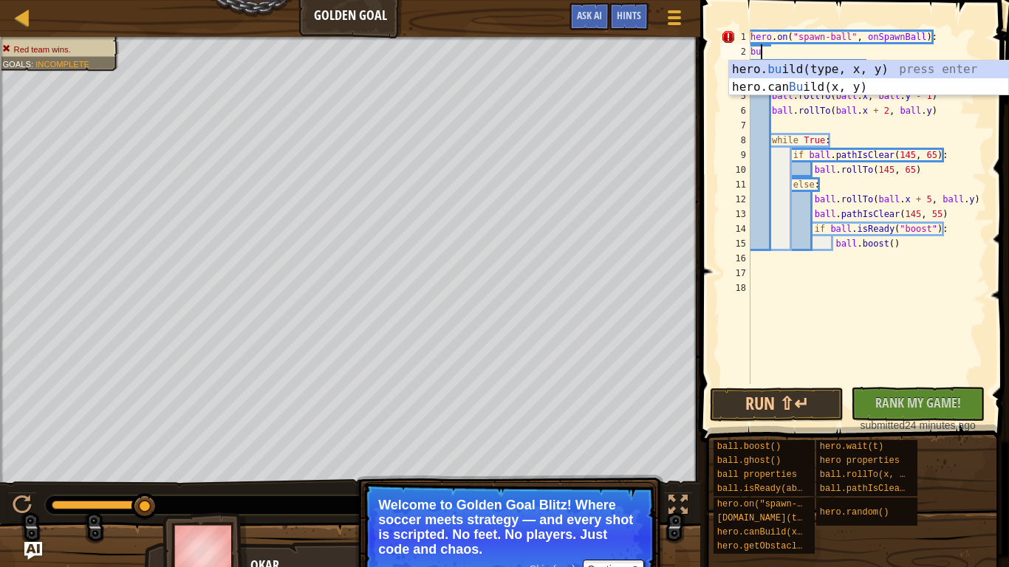
type textarea "bui"
click at [947, 61] on div "hero. [PERSON_NAME](type, x, y) press enter hero.can [PERSON_NAME](x, y) press …" at bounding box center [868, 96] width 279 height 71
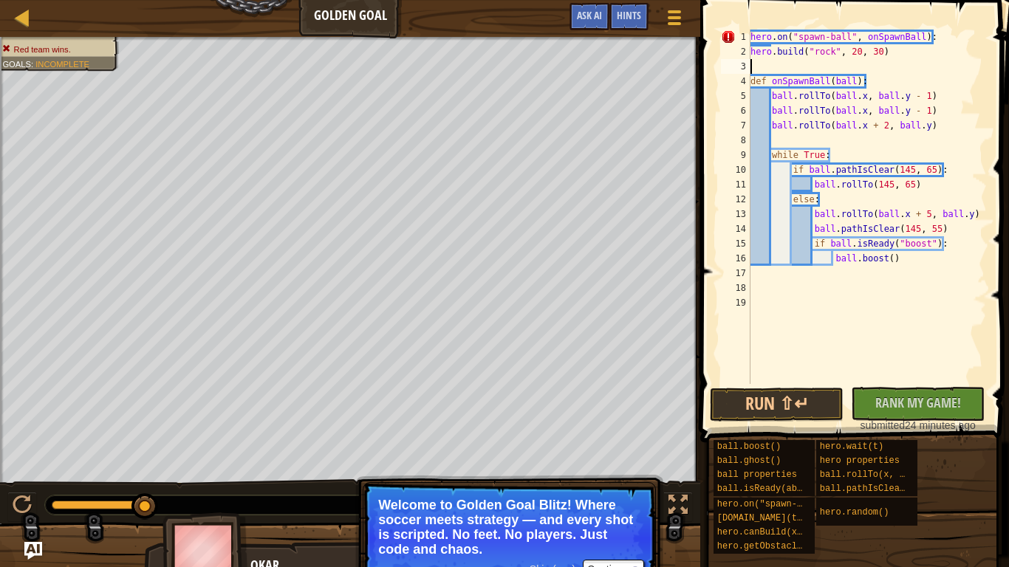
scroll to position [7, 0]
click at [856, 50] on div "hero . on ( "spawn-ball" , onSpawnBall ) : hero . build ( "rock" , 20 , 30 ) de…" at bounding box center [867, 222] width 239 height 384
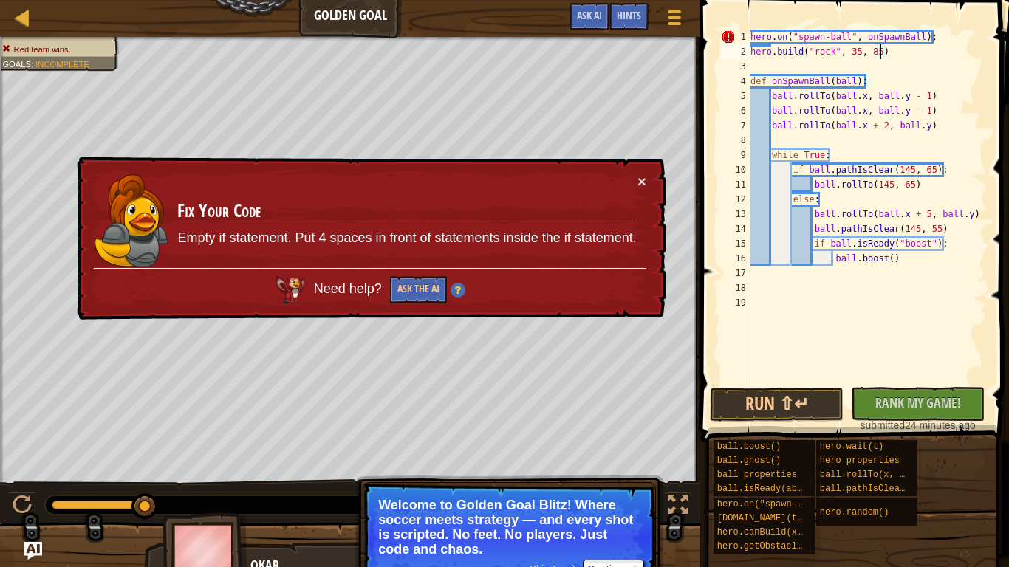
click at [758, 40] on div "hero . on ( "spawn-ball" , onSpawnBall ) : hero . build ( "rock" , 35 , 85 ) de…" at bounding box center [867, 222] width 239 height 384
click at [768, 43] on div "hero . on ( "spawn-ball" , onSpawnBall ) : hero . build ( "rock" , 35 , 85 ) de…" at bounding box center [867, 222] width 239 height 384
click at [821, 41] on div "hero . on ( "spawn-ball" , onSpawnBall ) : hero . build ( "rock" , 35 , 85 ) de…" at bounding box center [867, 222] width 239 height 384
click at [936, 40] on div "hero . on ( "spawn-ball" , onSpawnBall ) : hero . build ( "rock" , 35 , 85 ) de…" at bounding box center [867, 222] width 239 height 384
drag, startPoint x: 936, startPoint y: 40, endPoint x: 758, endPoint y: 33, distance: 178.2
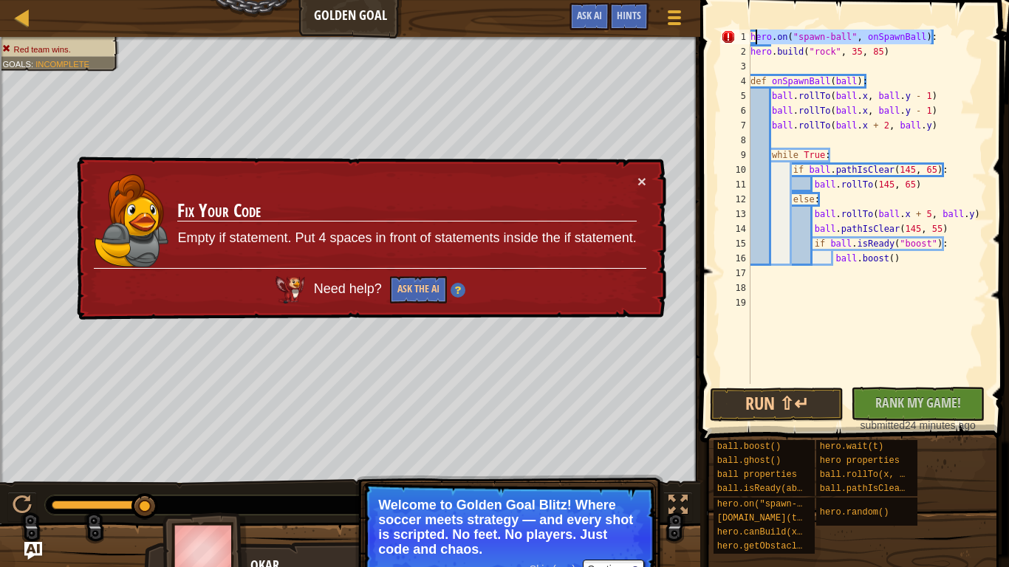
click at [758, 33] on div "hero . on ( "spawn-ball" , onSpawnBall ) : hero . build ( "rock" , 35 , 85 ) de…" at bounding box center [867, 222] width 239 height 384
type textarea "h"
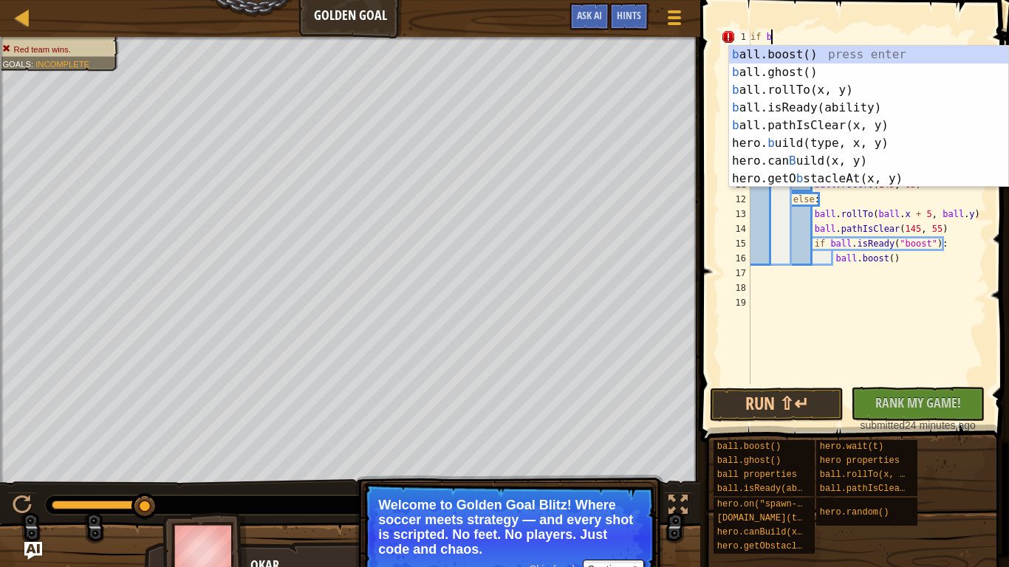
scroll to position [7, 3]
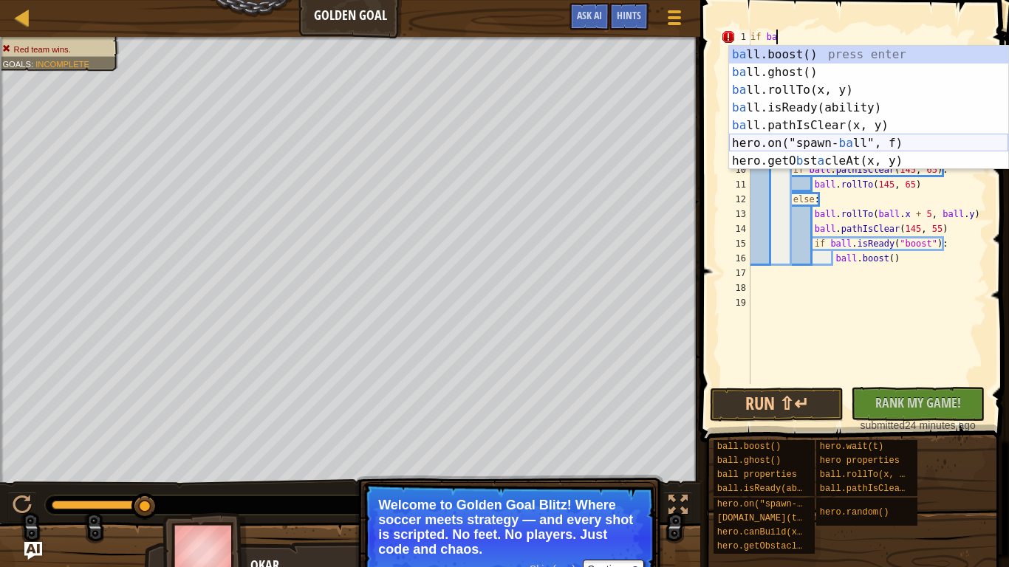
click at [776, 143] on div "ba ll.boost() press enter ba ll.ghost() press enter ba ll.rollTo(x, y) press en…" at bounding box center [868, 126] width 279 height 160
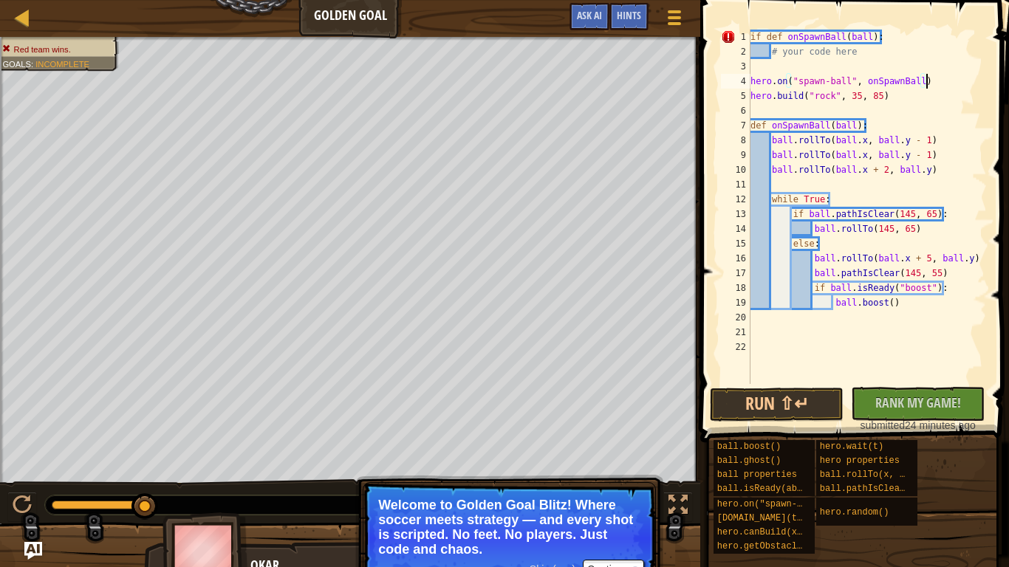
click at [813, 47] on div "if def onSpawnBall ( ball ) : # your code here hero . on ( "spawn-ball" , onSpa…" at bounding box center [867, 222] width 239 height 384
drag, startPoint x: 892, startPoint y: 100, endPoint x: 752, endPoint y: 90, distance: 139.9
click at [752, 90] on div "if def onSpawnBall ( ball ) : # your code here hero . on ( "spawn-ball" , onSpa…" at bounding box center [867, 222] width 239 height 384
click at [927, 81] on div "if def onSpawnBall ( ball ) : # your code here hero . on ( "spawn-ball" , onSpa…" at bounding box center [867, 222] width 239 height 384
type textarea "hero.on("spawn-ball", onSpawnBall)"
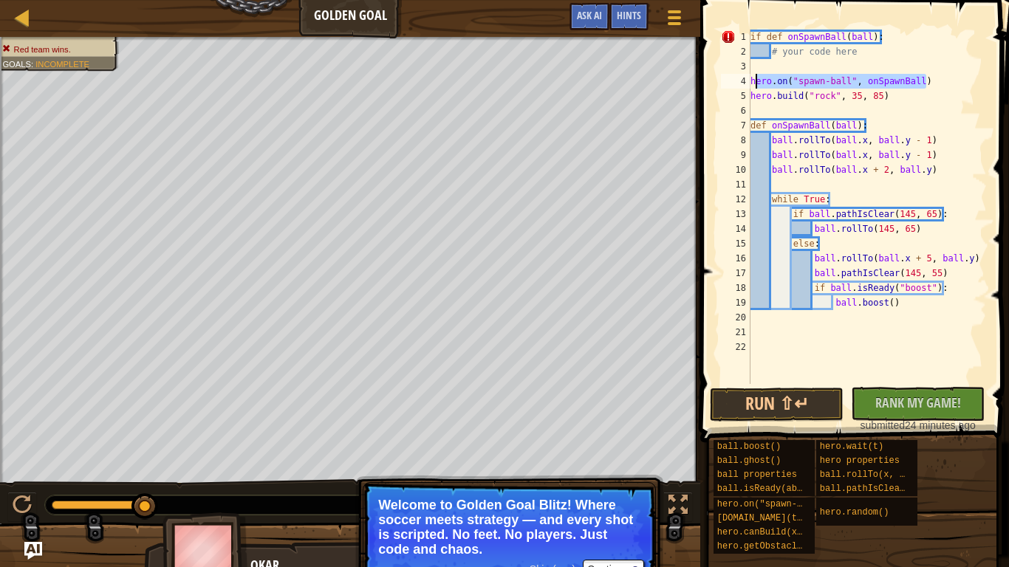
drag, startPoint x: 926, startPoint y: 81, endPoint x: 741, endPoint y: 75, distance: 185.5
click at [741, 75] on div "hero.on("spawn-ball", onSpawnBall) 1 2 3 4 5 6 7 8 9 10 11 12 13 14 15 16 17 18…" at bounding box center [852, 207] width 269 height 355
drag, startPoint x: 894, startPoint y: 102, endPoint x: 746, endPoint y: 98, distance: 147.8
click at [746, 98] on div "1 2 3 4 5 6 7 8 9 10 11 12 13 14 15 16 17 18 19 20 21 22 if def onSpawnBall ( b…" at bounding box center [852, 207] width 269 height 355
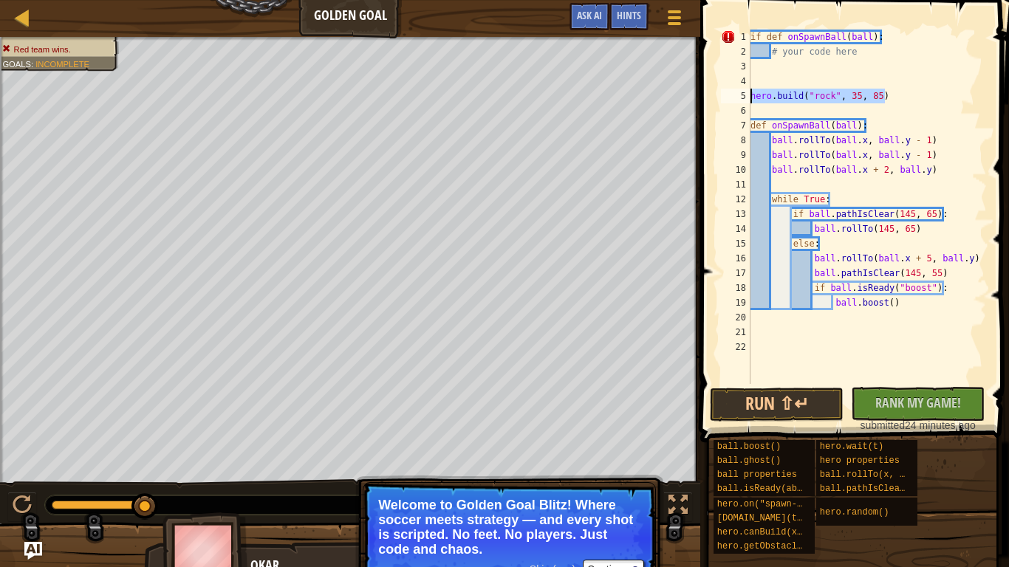
type textarea "[DOMAIN_NAME]("rock", 35, 85)"
click at [787, 48] on div "if def onSpawnBall ( ball ) : # your code here def onSpawnBall ( ball ) : ball …" at bounding box center [867, 222] width 239 height 384
paste textarea "[DOMAIN_NAME]("rock", 35, 85)"
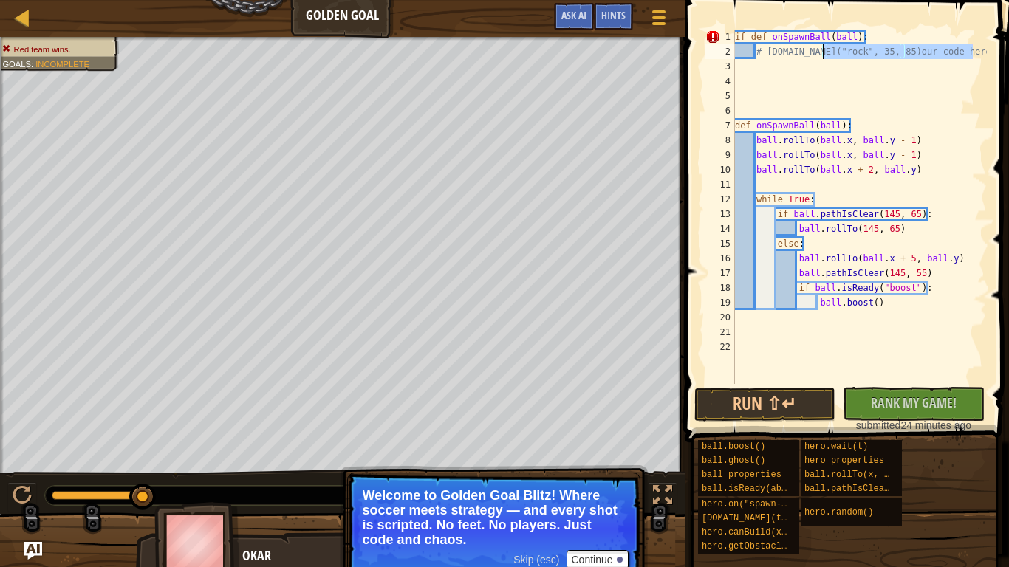
drag, startPoint x: 976, startPoint y: 47, endPoint x: 824, endPoint y: 55, distance: 152.4
click at [824, 55] on div "if def onSpawnBall ( ball ) : # [DOMAIN_NAME]("rock", 35, 85)our code here def …" at bounding box center [859, 222] width 255 height 384
type textarea "# [DOMAIN_NAME]"
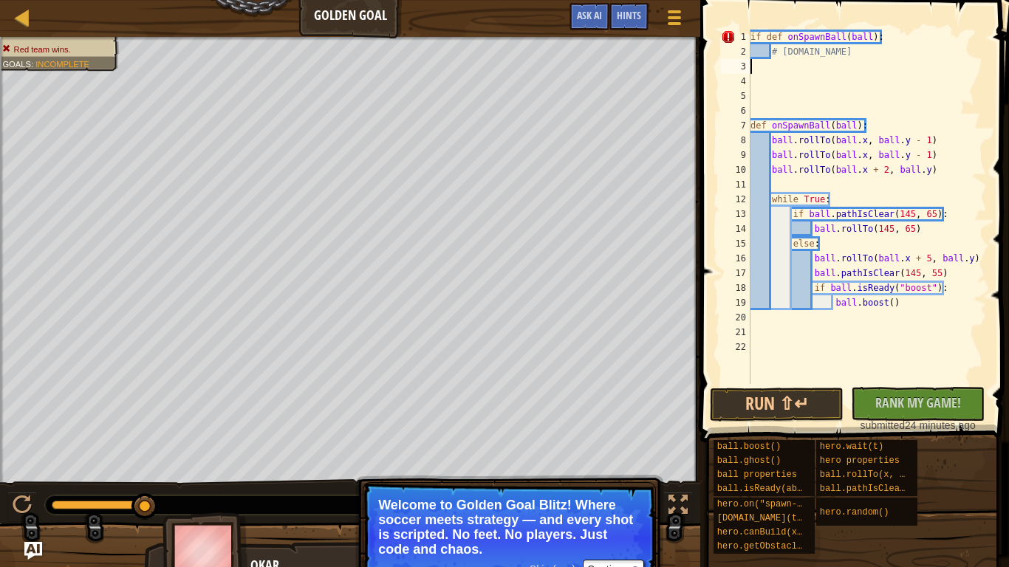
type textarea "# [DOMAIN_NAME]"
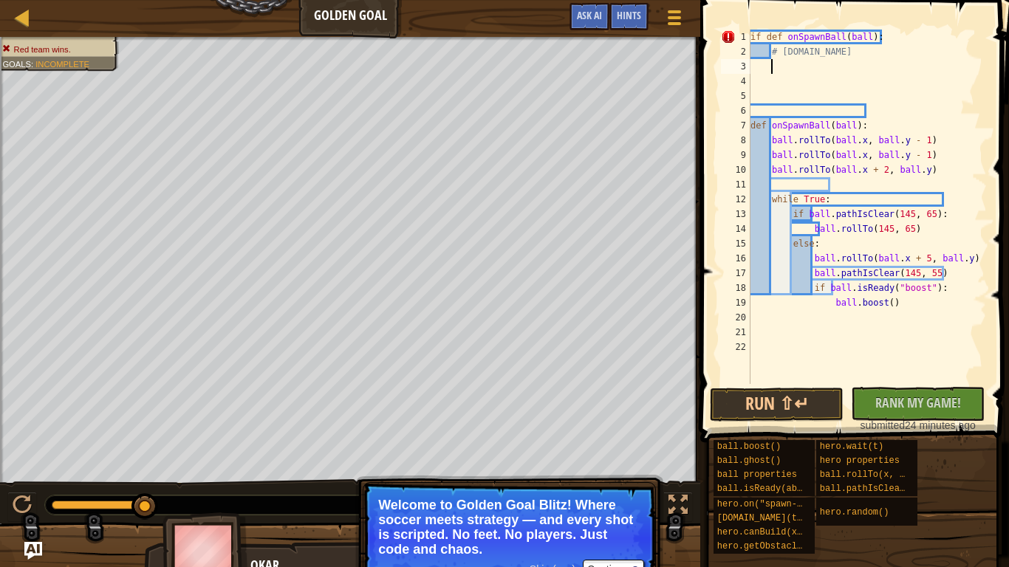
paste textarea "[DOMAIN_NAME]("rock", 35, 85)"
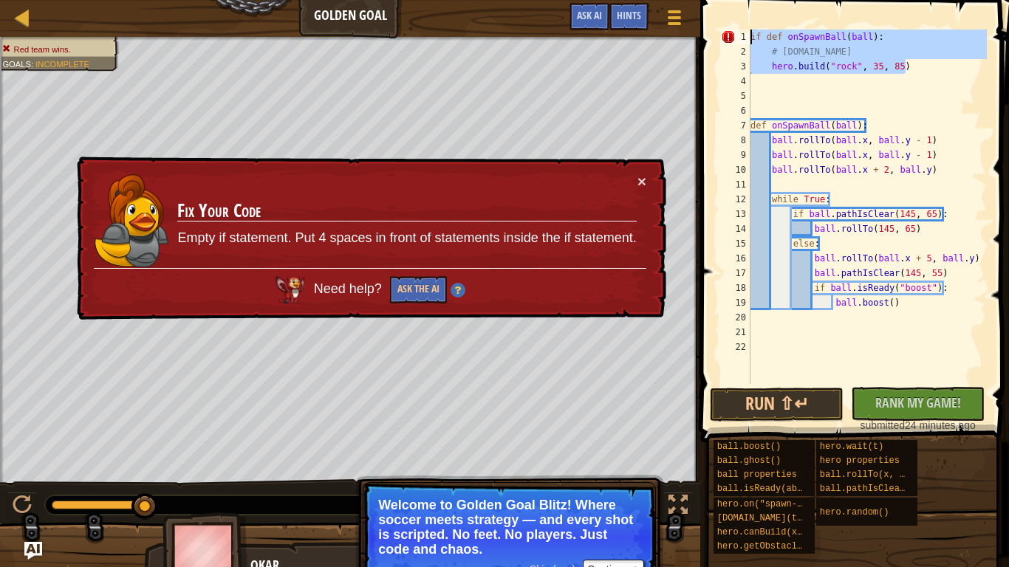
drag, startPoint x: 907, startPoint y: 72, endPoint x: 725, endPoint y: 35, distance: 186.2
click at [725, 35] on div "[DOMAIN_NAME]("rock", 35, 85) 1 2 3 4 5 6 7 8 9 10 11 12 13 14 15 16 17 18 19 2…" at bounding box center [852, 207] width 269 height 355
type textarea "if def onSpawnBall(ball): # [DOMAIN_NAME]"
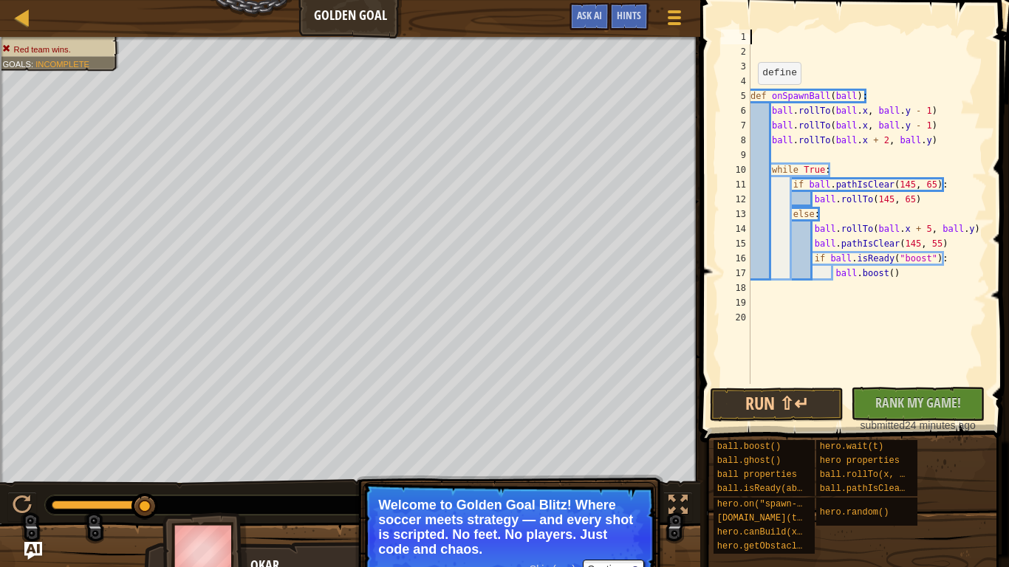
click at [751, 98] on div "def onSpawnBall ( ball ) : ball . rollTo ( ball . x , ball . y - 1 ) ball . rol…" at bounding box center [867, 222] width 239 height 384
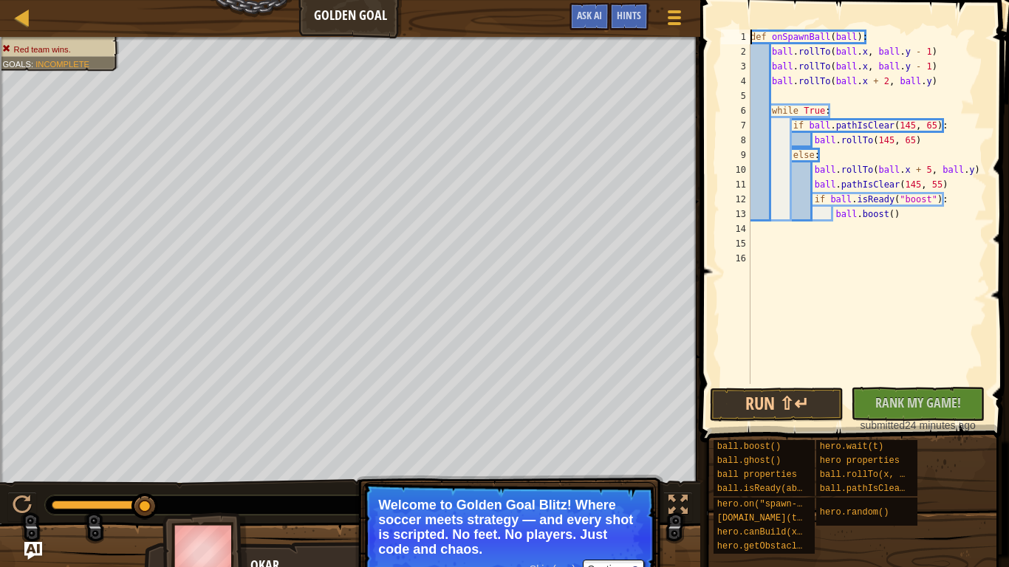
click at [952, 211] on div "def onSpawnBall ( ball ) : ball . rollTo ( ball . x , ball . y - 1 ) ball . rol…" at bounding box center [867, 222] width 239 height 384
type textarea "ball.boost()"
click at [603, 17] on button "Ask AI" at bounding box center [590, 16] width 40 height 27
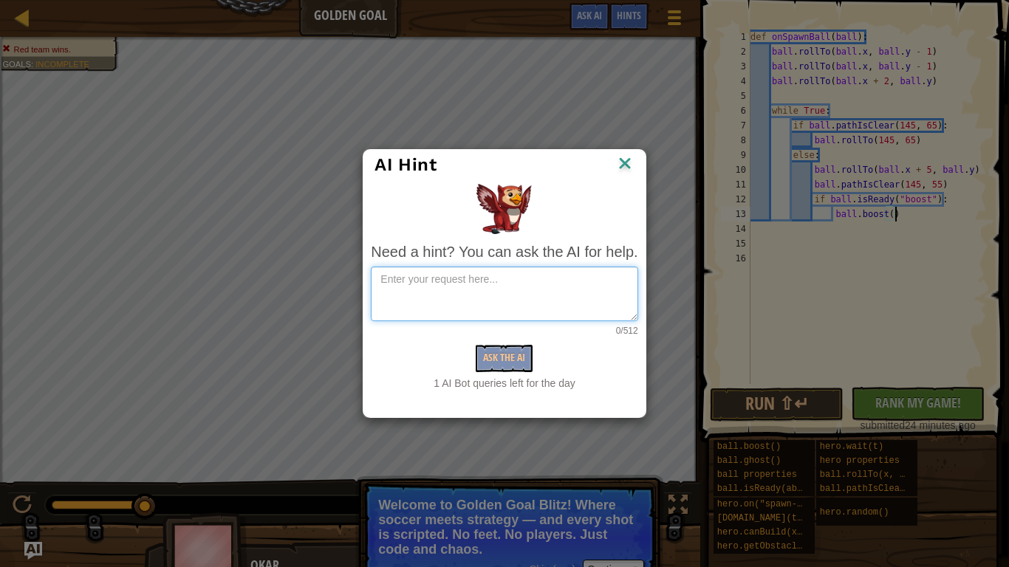
click at [574, 280] on textarea at bounding box center [504, 294] width 267 height 55
type textarea "how can i make it so that every time i score i build a wall"
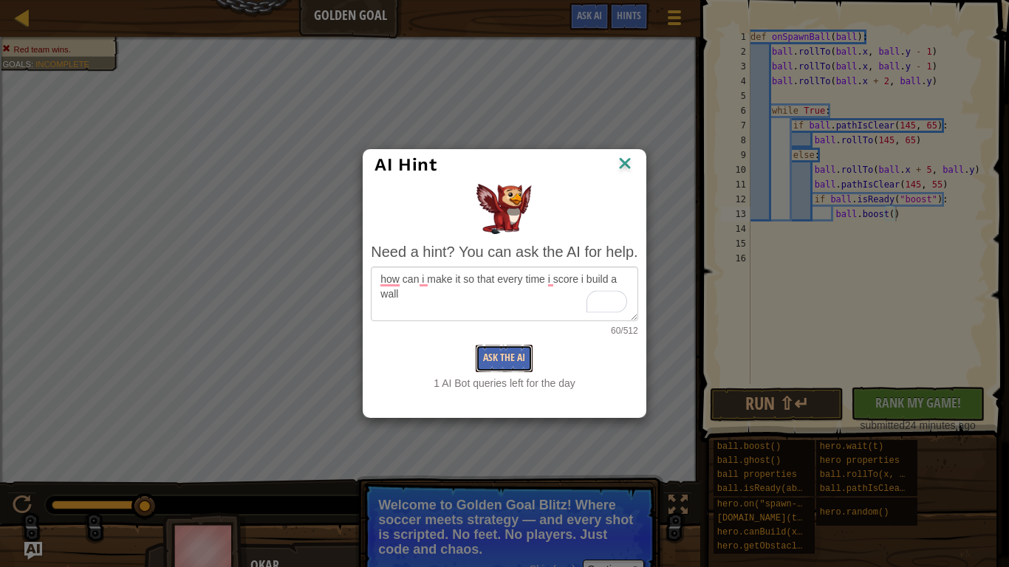
click at [504, 351] on button "Ask the AI" at bounding box center [504, 358] width 57 height 27
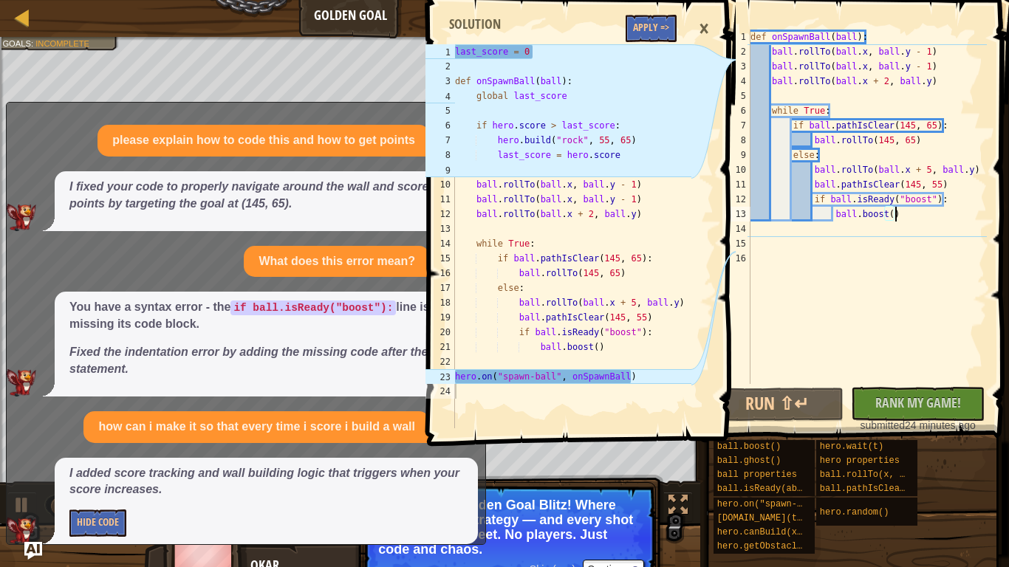
scroll to position [19, 0]
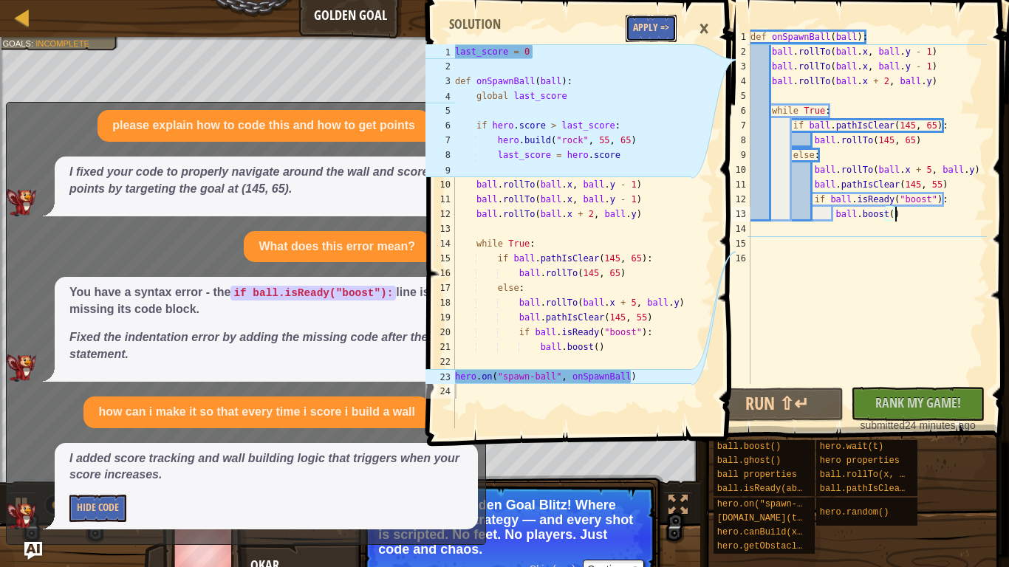
click at [644, 29] on button "Apply =>" at bounding box center [651, 28] width 51 height 27
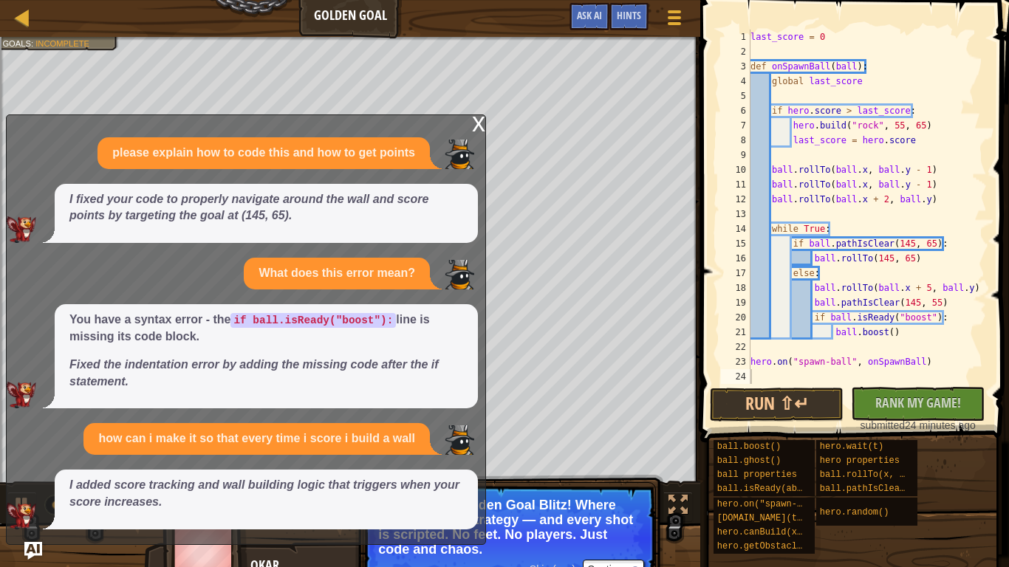
scroll to position [0, 0]
click at [478, 115] on div "x" at bounding box center [478, 122] width 13 height 15
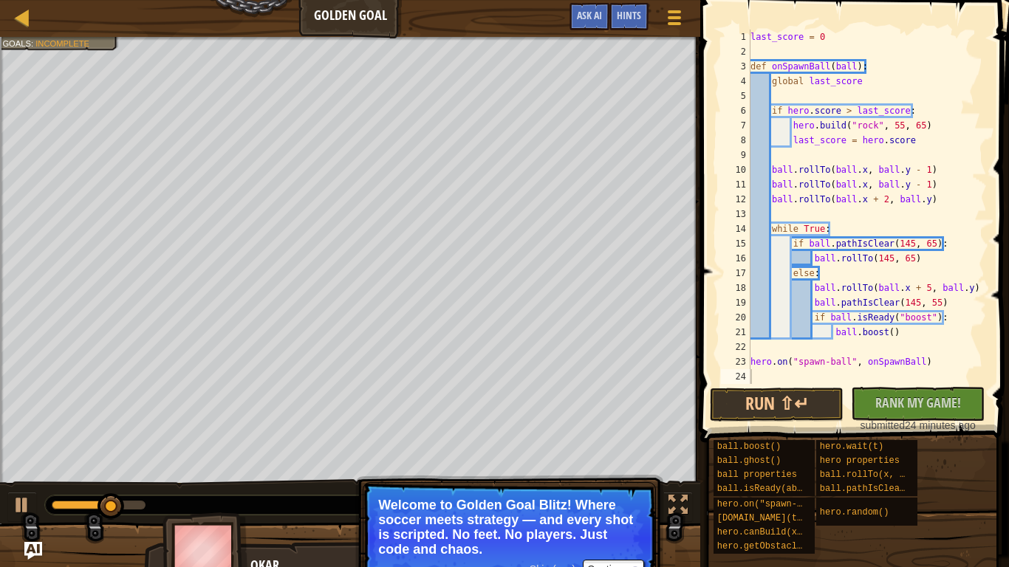
click at [804, 30] on div "last_score = 0 def onSpawnBall ( ball ) : global last_score if hero . score > l…" at bounding box center [867, 222] width 239 height 384
click at [830, 43] on div "last_score = 0 def onSpawnBall ( ball ) : global last_score if hero . score > l…" at bounding box center [867, 222] width 239 height 384
click at [917, 142] on div "last_score = 0 def onSpawnBall ( ball ) : global last_score if hero . score > l…" at bounding box center [867, 222] width 239 height 384
type textarea "last_score = hero.score"
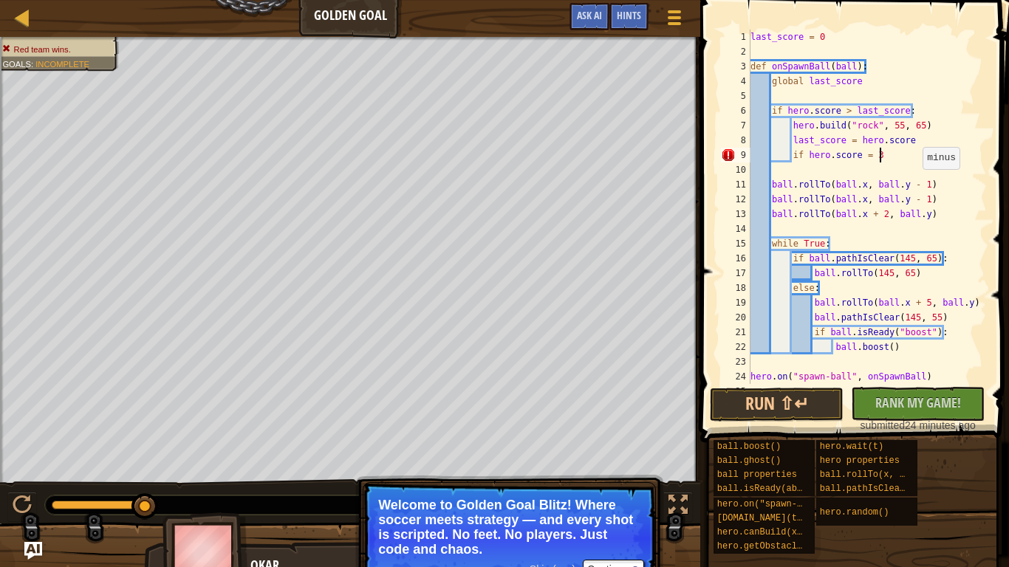
scroll to position [7, 18]
type textarea "if hero.score = 2"
click at [896, 149] on div "last_score = 0 def onSpawnBall ( ball ) : global last_score if hero . score > l…" at bounding box center [867, 222] width 239 height 384
type textarea "if hero.score = 2:"
